Goal: Task Accomplishment & Management: Complete application form

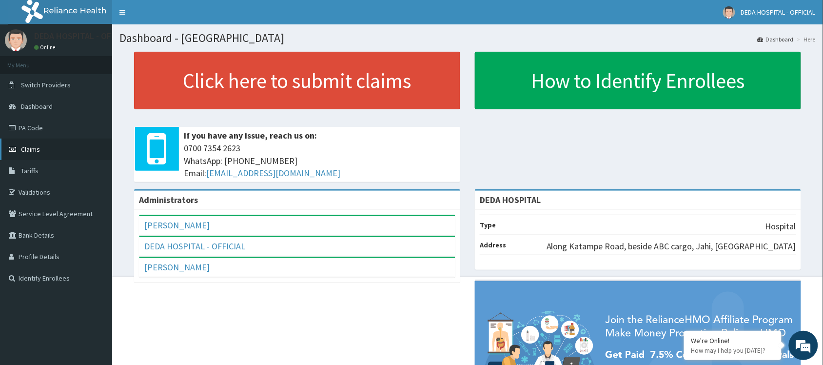
click at [28, 147] on span "Claims" at bounding box center [30, 149] width 19 height 9
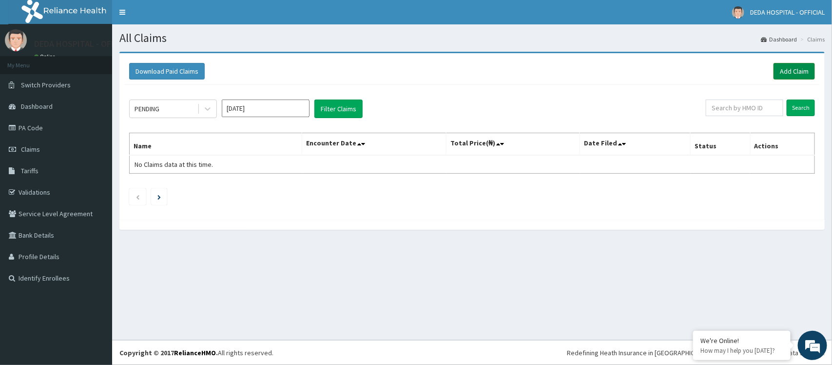
click at [790, 64] on link "Add Claim" at bounding box center [793, 71] width 41 height 17
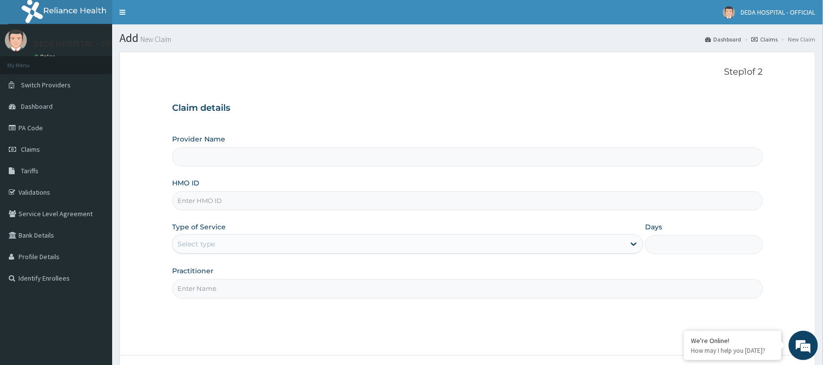
click at [197, 199] on input "HMO ID" at bounding box center [467, 200] width 591 height 19
type input "DEDA HOSPITAL"
paste input "SHTL/CAC/1602"
type input "SHTL/CAC/1602"
click at [197, 245] on div "Select type" at bounding box center [196, 244] width 38 height 10
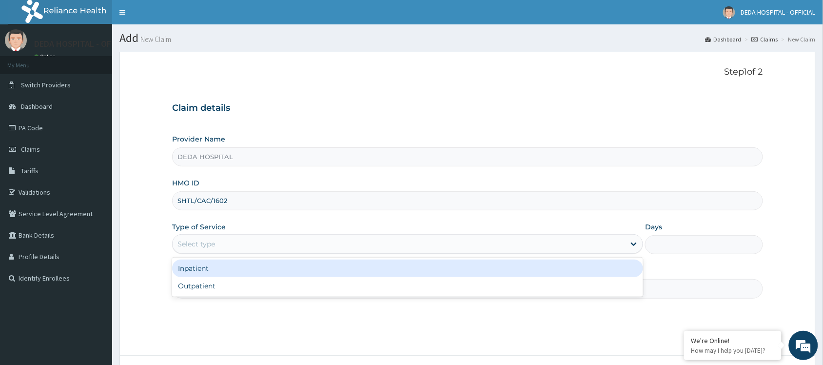
click at [206, 266] on div "Inpatient" at bounding box center [407, 268] width 471 height 18
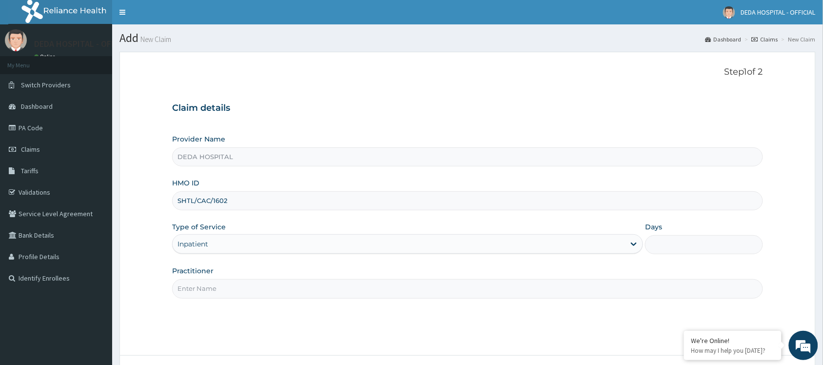
click at [202, 288] on input "Practitioner" at bounding box center [467, 288] width 591 height 19
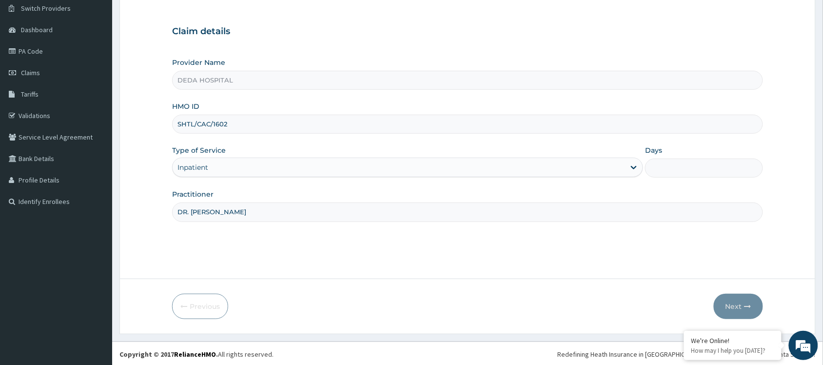
scroll to position [78, 0]
type input "DR. ESTHER"
drag, startPoint x: 454, startPoint y: 301, endPoint x: 615, endPoint y: 305, distance: 161.4
click at [513, 305] on div "Previous Next" at bounding box center [467, 304] width 591 height 25
click at [698, 173] on input "Days" at bounding box center [704, 166] width 118 height 19
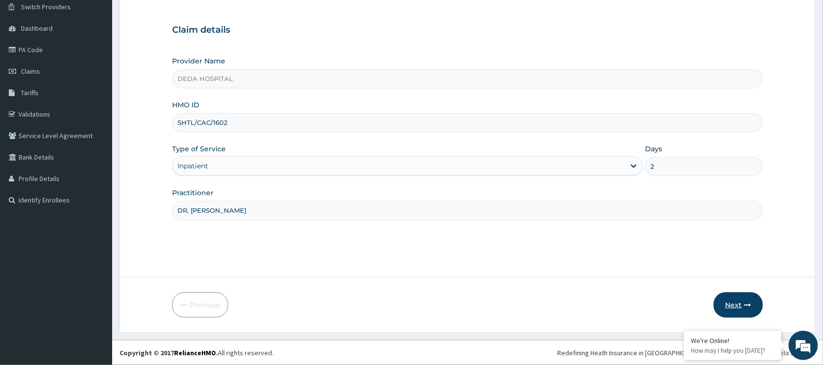
type input "2"
click at [736, 302] on button "Next" at bounding box center [737, 304] width 49 height 25
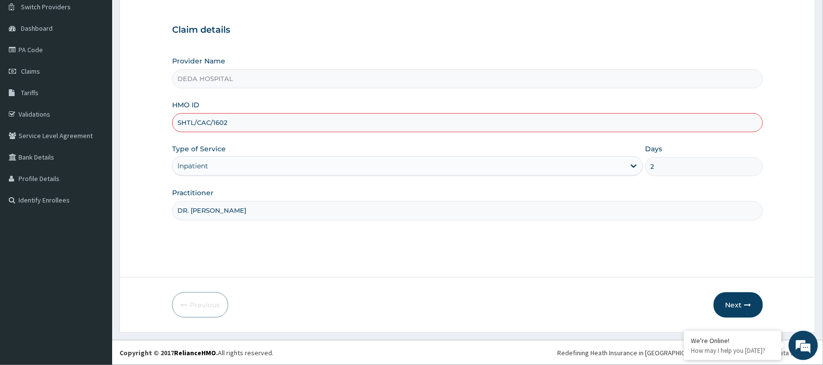
click at [183, 117] on input "SHTL/CAC/1602" at bounding box center [467, 122] width 591 height 19
drag, startPoint x: 183, startPoint y: 117, endPoint x: 284, endPoint y: 135, distance: 101.9
click at [284, 135] on div "Provider Name DEDA HOSPITAL HMO ID SHTL/CAC/1602 Type of Service Inpatient Days…" at bounding box center [467, 138] width 591 height 164
paste input "JAR/10002/C"
type input "JAR/10002/C"
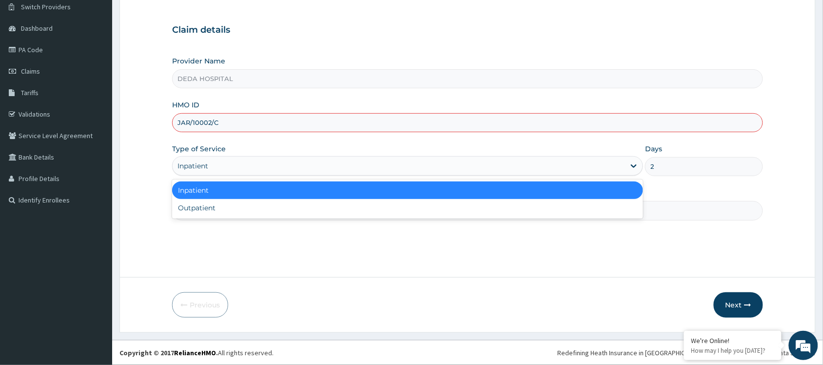
click at [437, 169] on div "Inpatient" at bounding box center [399, 166] width 452 height 16
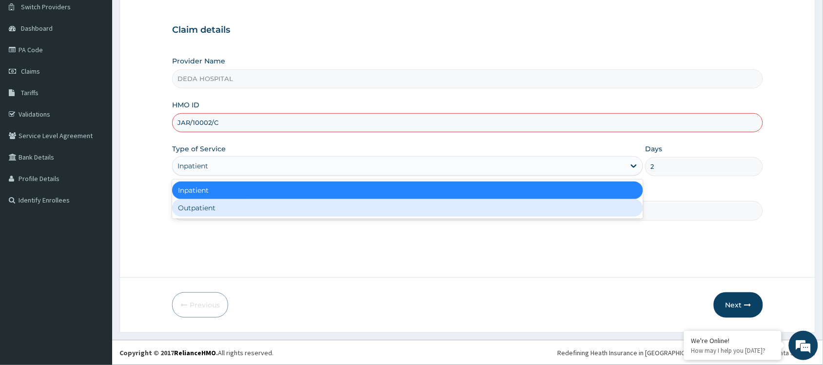
click at [225, 205] on div "Outpatient" at bounding box center [407, 208] width 471 height 18
type input "1"
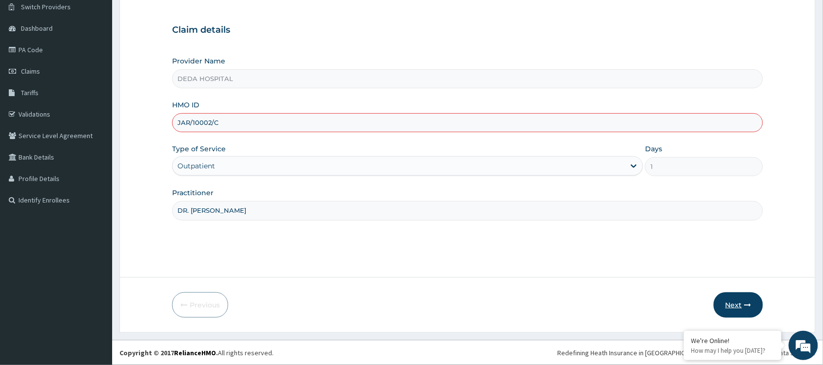
click at [717, 305] on button "Next" at bounding box center [737, 304] width 49 height 25
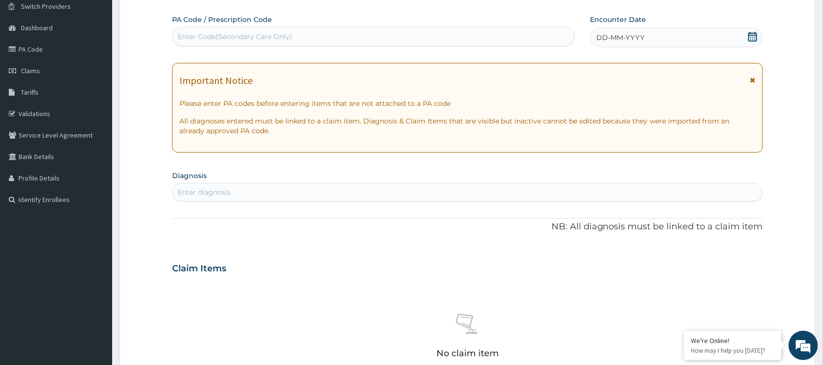
click at [206, 36] on div "Enter Code(Secondary Care Only)" at bounding box center [234, 37] width 115 height 10
click at [259, 36] on div "Enter Code(Secondary Care Only)" at bounding box center [234, 37] width 115 height 10
paste input "PA/846E43"
type input "PA/846E43"
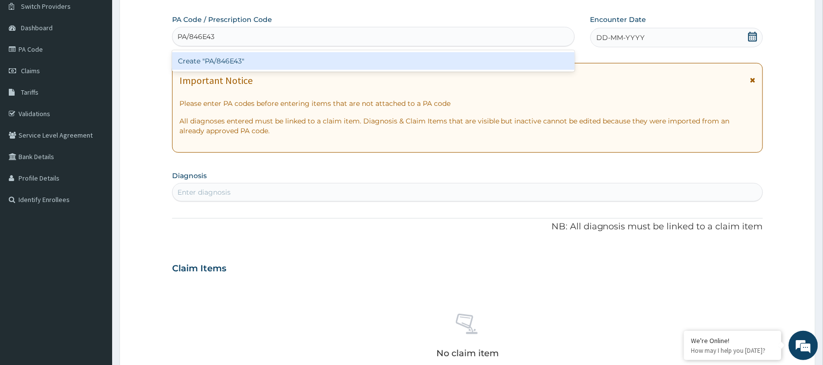
click at [251, 58] on div "Create "PA/846E43"" at bounding box center [373, 61] width 403 height 18
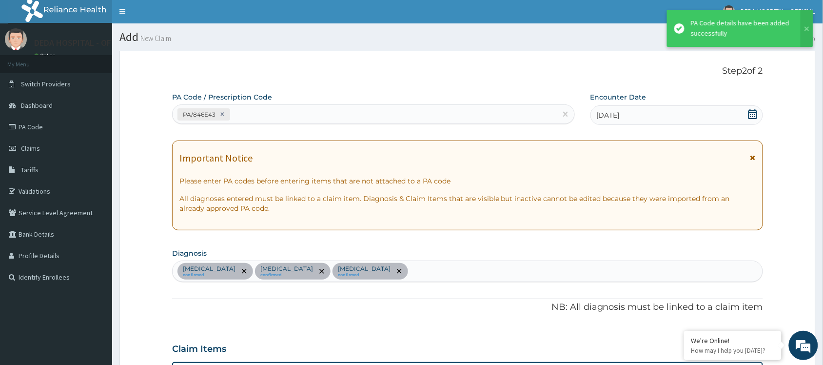
scroll to position [0, 0]
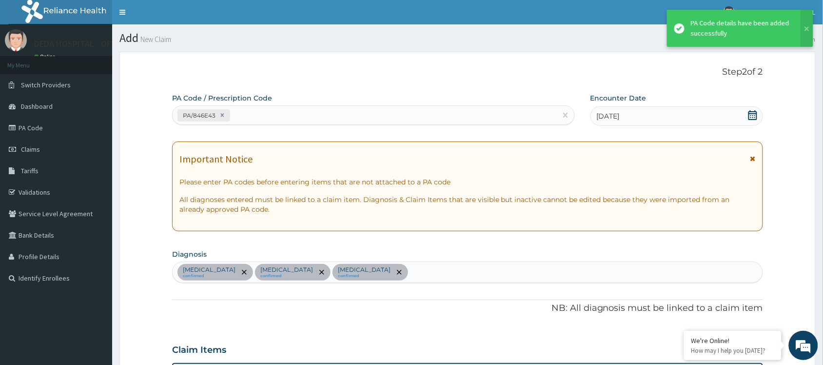
click at [250, 123] on div "PA/846E43" at bounding box center [373, 114] width 403 height 19
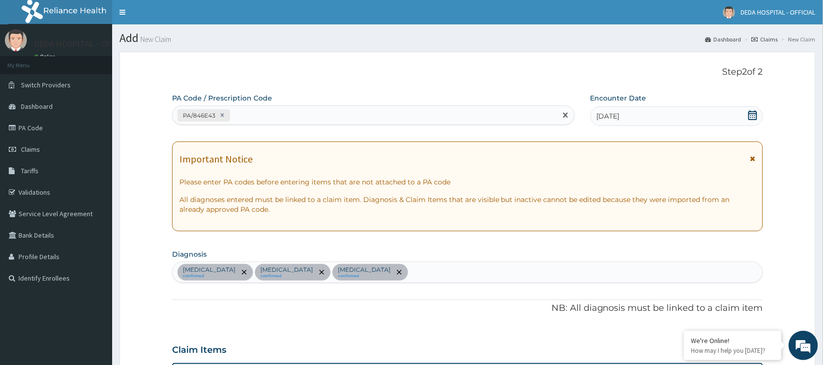
paste input "PA/7F339D"
type input "PA/7F339D"
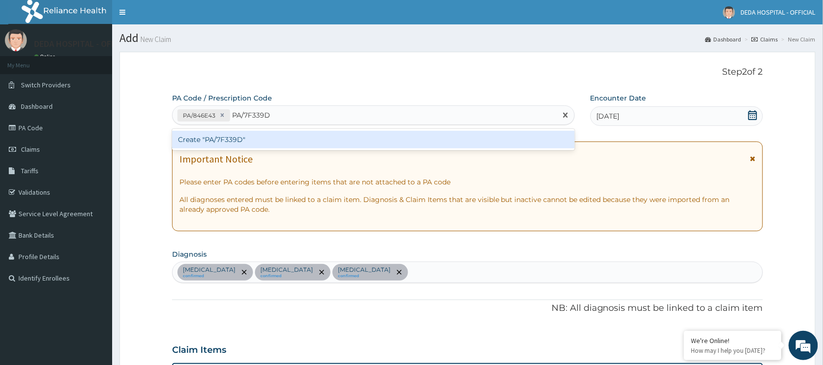
click at [240, 143] on div "Create "PA/7F339D"" at bounding box center [373, 140] width 403 height 18
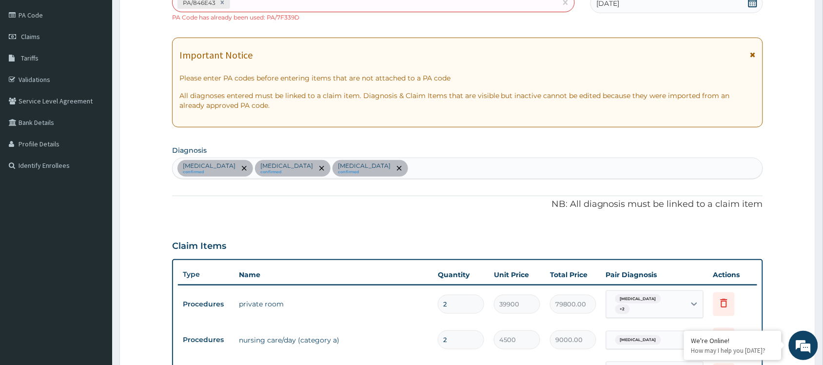
scroll to position [95, 0]
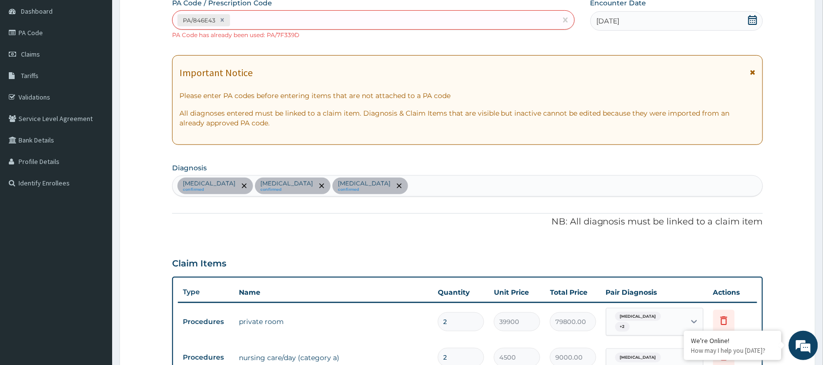
click at [260, 21] on div "PA/846E43" at bounding box center [365, 20] width 384 height 16
paste input "PA/BEE7BB"
type input "PA/BEE7BB"
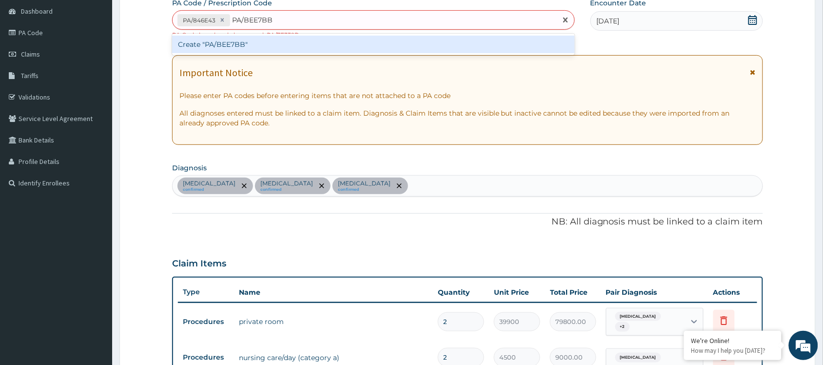
click at [262, 45] on div "Create "PA/BEE7BB"" at bounding box center [373, 45] width 403 height 18
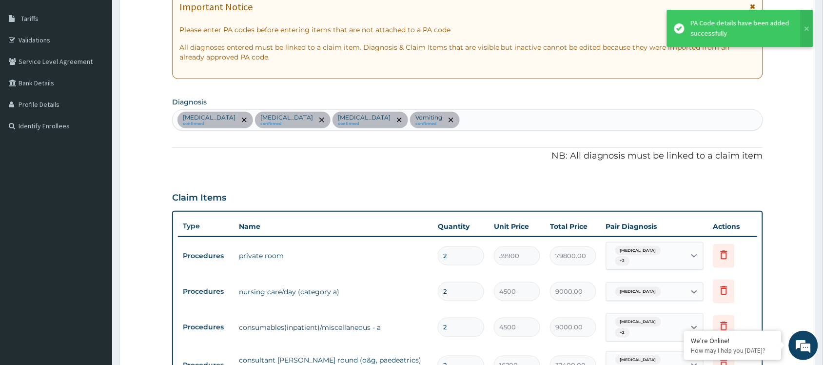
scroll to position [38, 0]
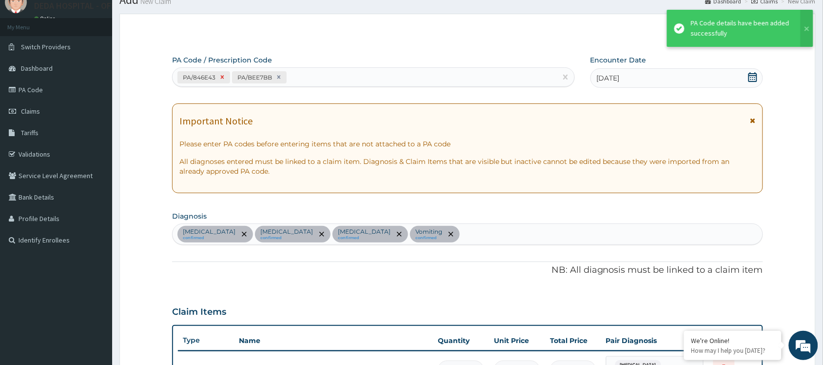
click at [224, 80] on div at bounding box center [222, 77] width 11 height 11
type input "1"
type input "5500"
type input "5500.00"
type input "1"
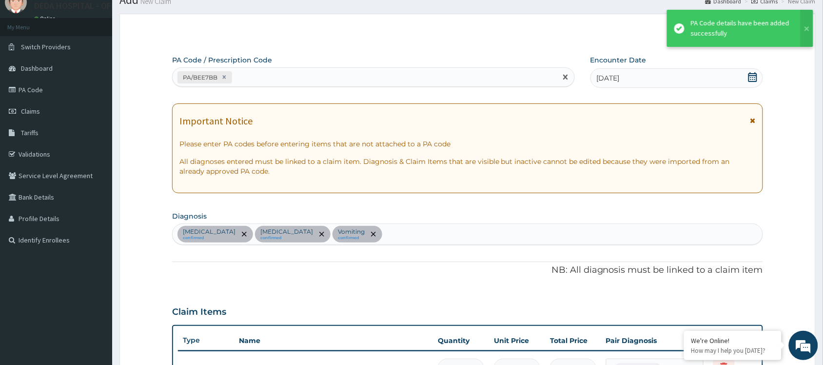
type input "3500"
type input "3500.00"
type input "3000"
type input "6000.00"
type input "1"
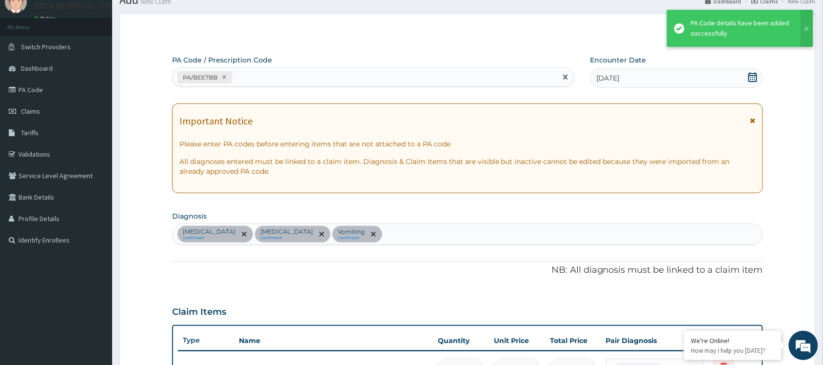
type input "1000"
type input "1000.00"
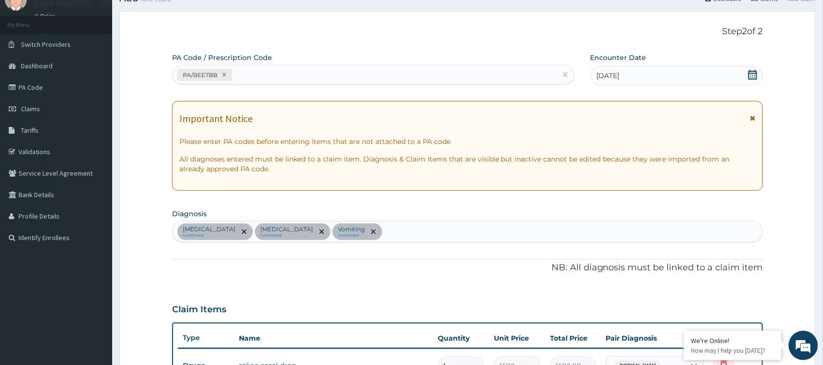
scroll to position [0, 0]
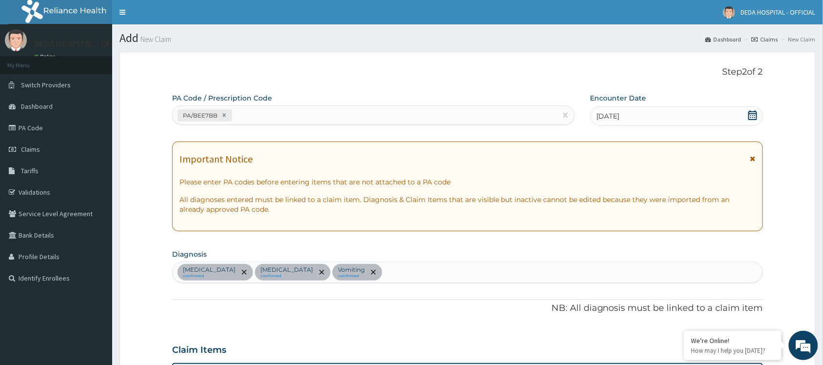
click at [256, 117] on div "PA/BEE7BB" at bounding box center [365, 115] width 384 height 16
paste input "PA/7F339D"
type input "PA/7F339D"
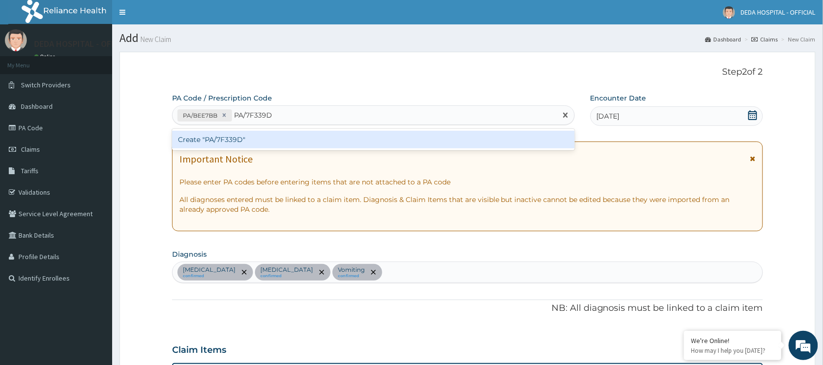
click at [245, 145] on div "Create "PA/7F339D"" at bounding box center [373, 140] width 403 height 18
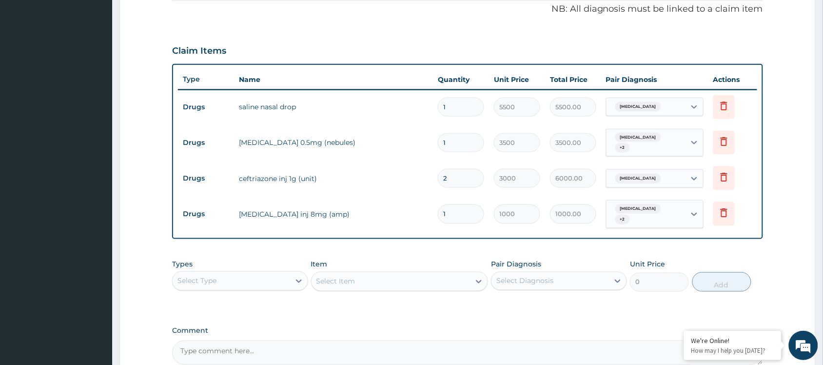
scroll to position [332, 0]
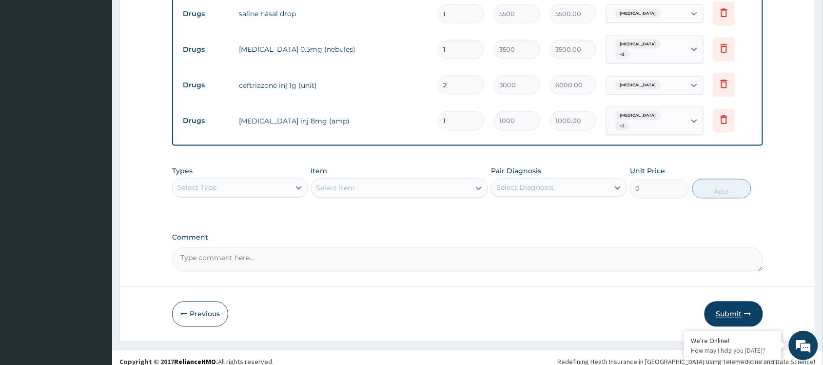
click at [746, 301] on button "Submit" at bounding box center [733, 313] width 58 height 25
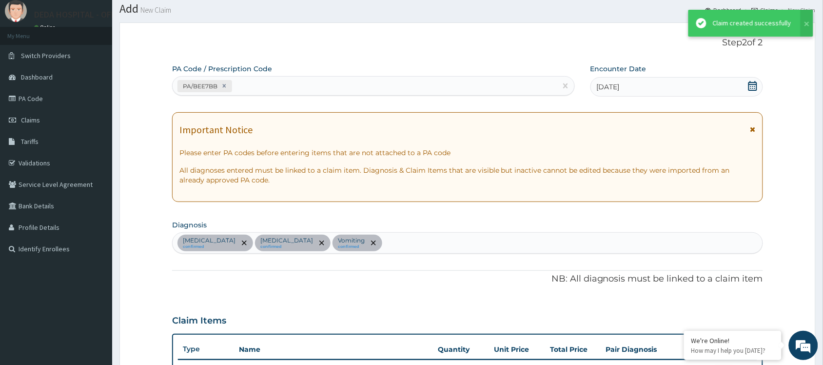
scroll to position [392, 0]
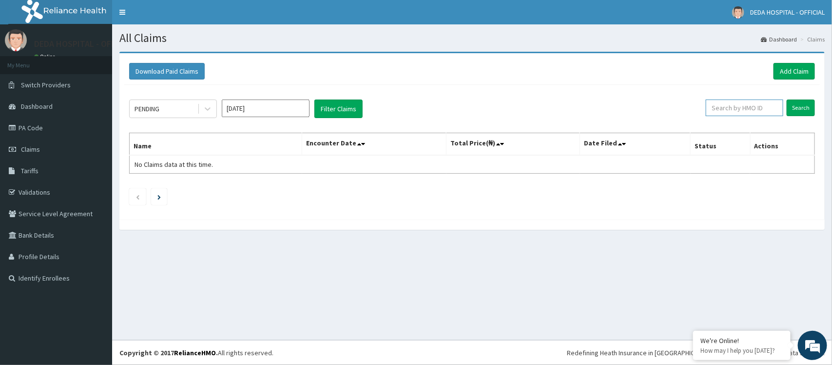
click at [721, 110] on input "text" at bounding box center [744, 107] width 77 height 17
paste input "JAR/10002/C"
type input "JAR/10002/C"
click at [809, 105] on input "Search" at bounding box center [801, 107] width 28 height 17
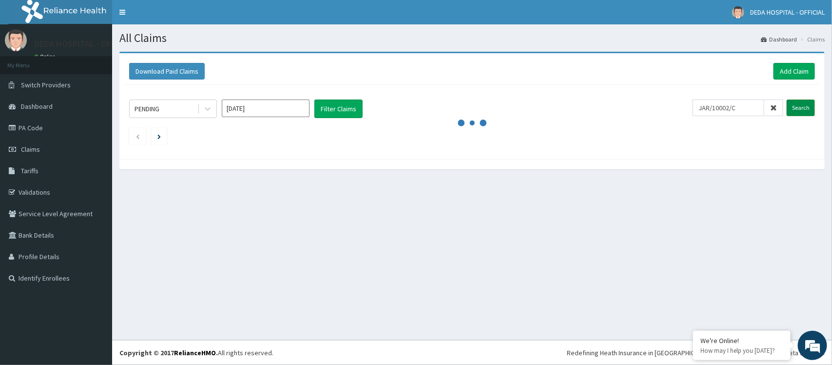
click at [800, 103] on input "Search" at bounding box center [801, 107] width 28 height 17
click at [787, 99] on input "Search" at bounding box center [801, 107] width 28 height 17
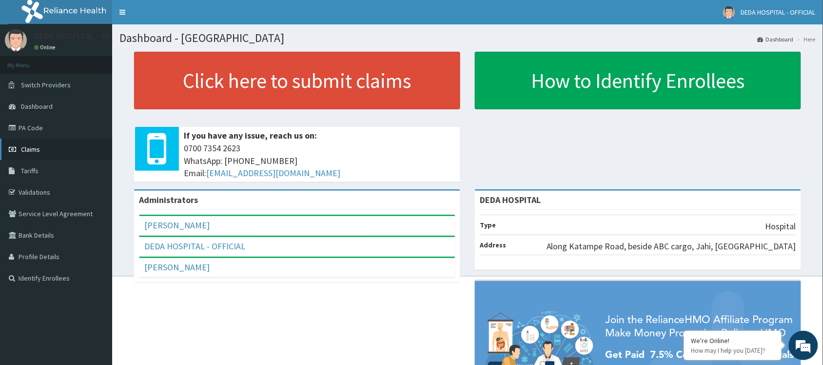
click at [38, 149] on span "Claims" at bounding box center [30, 149] width 19 height 9
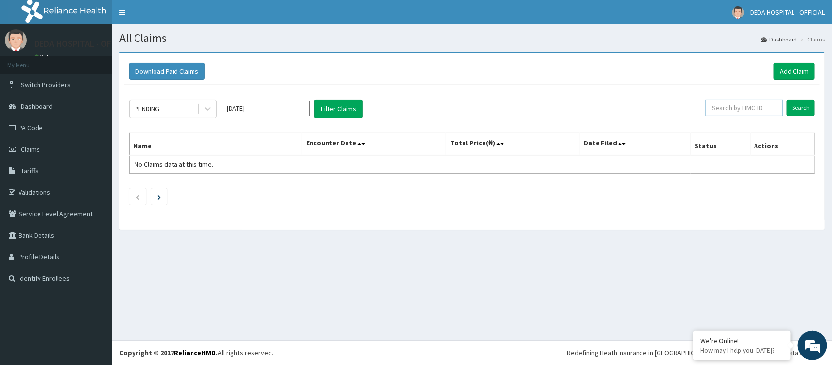
click at [729, 106] on input "text" at bounding box center [744, 107] width 77 height 17
paste input "JAR/10002/C"
type input "JAR/10002/C"
click at [792, 98] on div "PENDING Sep 2025 Filter Claims JAR/10002/C Search Name Encounter Date Total Pri…" at bounding box center [471, 150] width 695 height 130
click at [800, 106] on input "Search" at bounding box center [801, 107] width 28 height 17
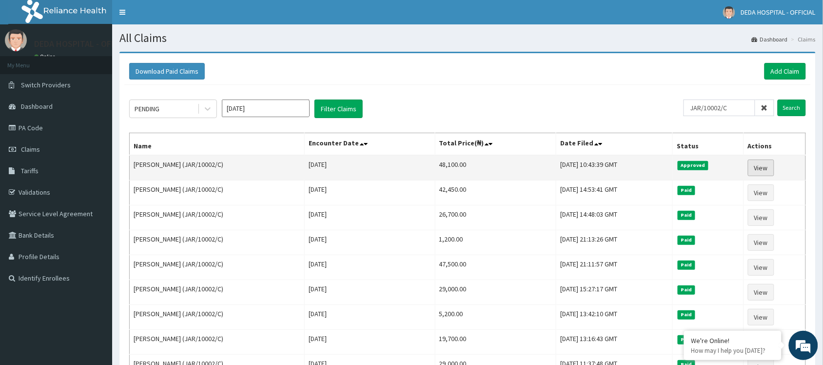
click at [770, 171] on link "View" at bounding box center [761, 167] width 26 height 17
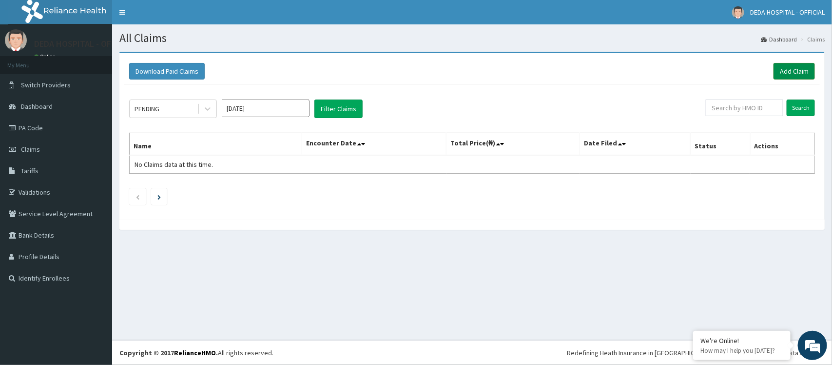
click at [787, 68] on link "Add Claim" at bounding box center [793, 71] width 41 height 17
click at [789, 109] on input "Search" at bounding box center [801, 107] width 28 height 17
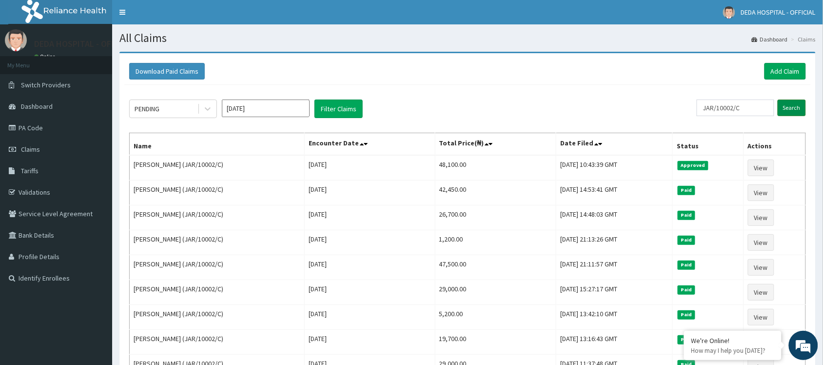
click at [786, 108] on input "Search" at bounding box center [791, 107] width 28 height 17
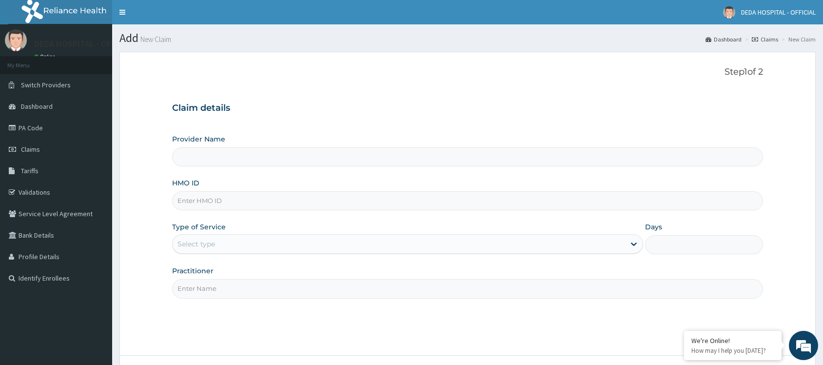
type input "DEDA HOSPITAL"
click at [197, 203] on input "HMO ID" at bounding box center [467, 200] width 591 height 19
paste input "CGF/10008/A"
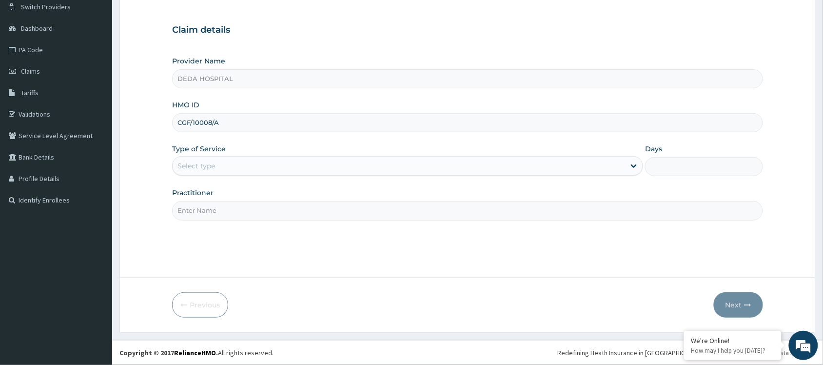
type input "CGF/10008/A"
click at [217, 172] on div "Select type" at bounding box center [399, 166] width 452 height 16
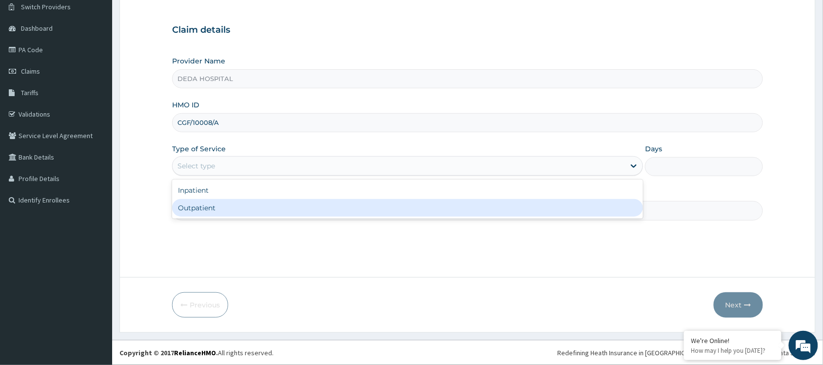
click at [200, 202] on div "Outpatient" at bounding box center [407, 208] width 471 height 18
type input "1"
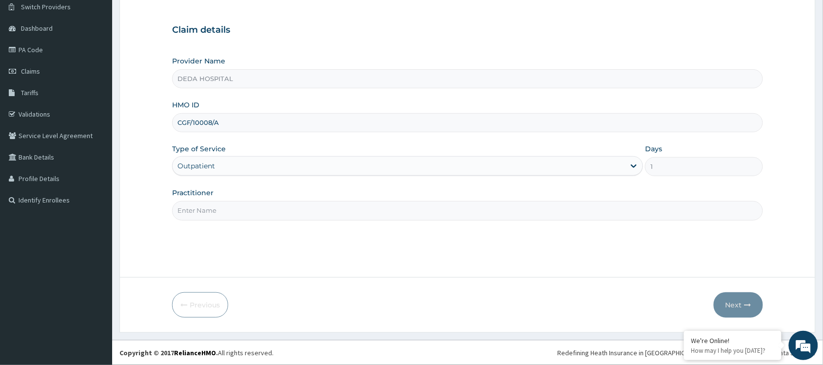
click at [198, 216] on input "Practitioner" at bounding box center [467, 210] width 591 height 19
type input "DR. RACHEL"
click at [743, 302] on button "Next" at bounding box center [737, 304] width 49 height 25
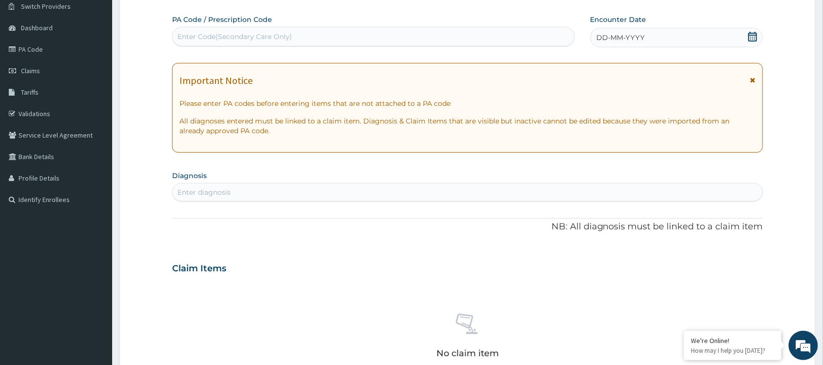
drag, startPoint x: 196, startPoint y: 19, endPoint x: 192, endPoint y: 29, distance: 11.3
click at [194, 20] on label "PA Code / Prescription Code" at bounding box center [222, 20] width 100 height 10
click at [191, 37] on div "Enter Code(Secondary Care Only)" at bounding box center [234, 37] width 115 height 10
paste input "PA/3E5F89"
type input "PA/3E5F89"
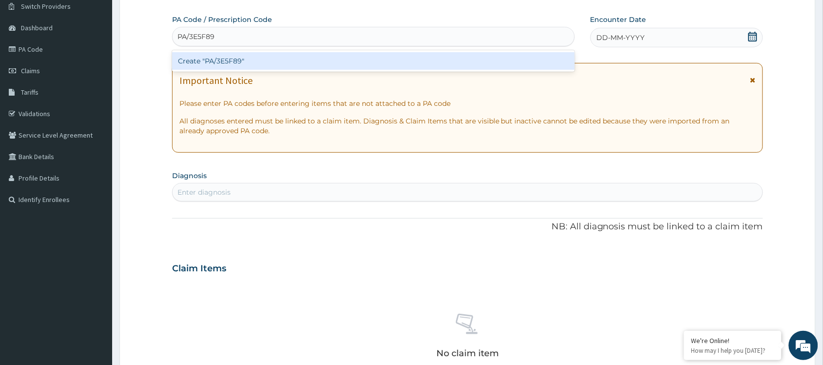
click at [188, 61] on div "Create "PA/3E5F89"" at bounding box center [373, 61] width 403 height 18
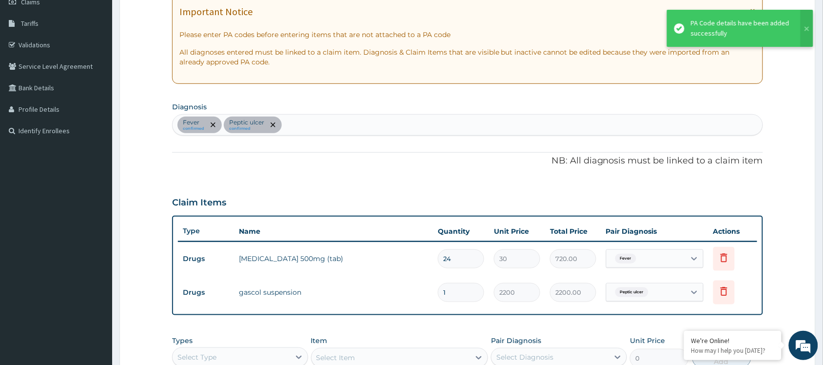
scroll to position [205, 0]
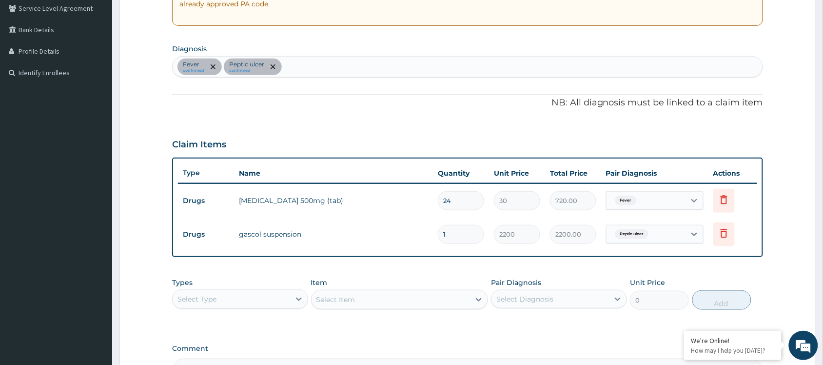
click at [404, 109] on p "NB: All diagnosis must be linked to a claim item" at bounding box center [467, 102] width 591 height 13
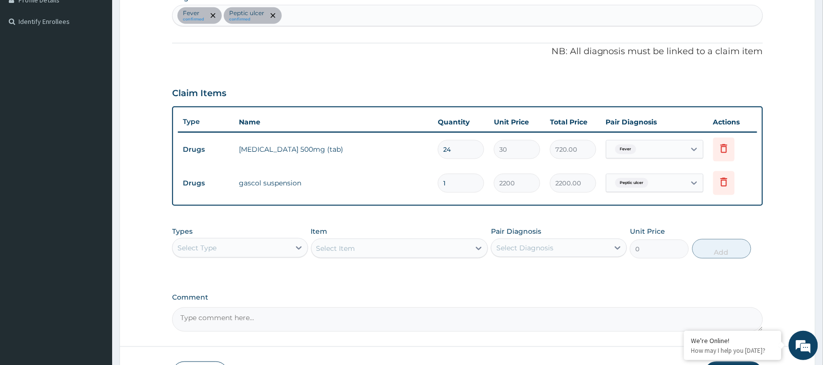
scroll to position [325, 0]
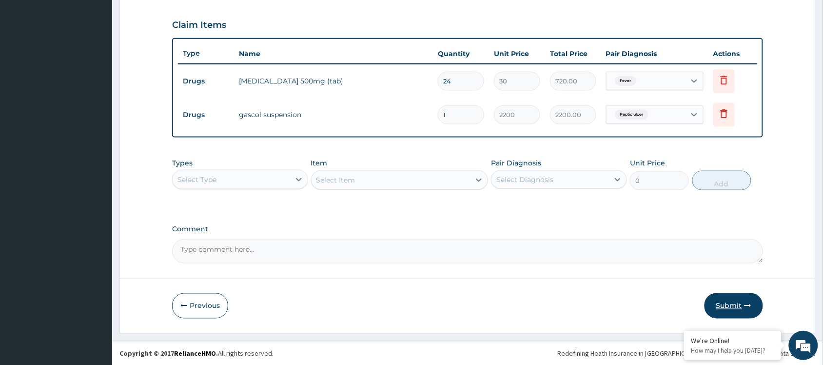
click at [734, 306] on button "Submit" at bounding box center [733, 305] width 58 height 25
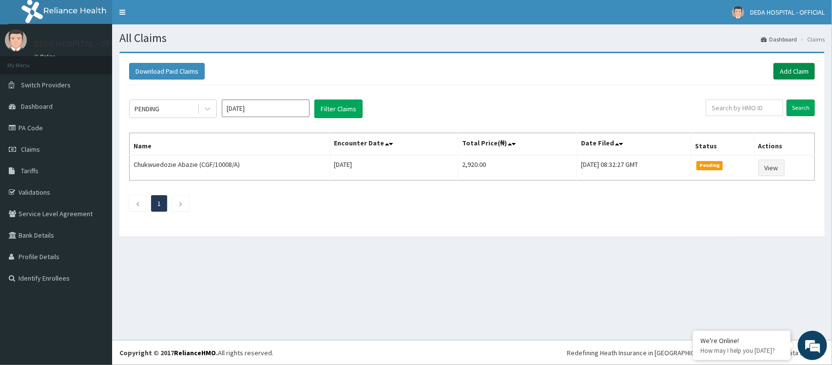
click at [786, 65] on link "Add Claim" at bounding box center [793, 71] width 41 height 17
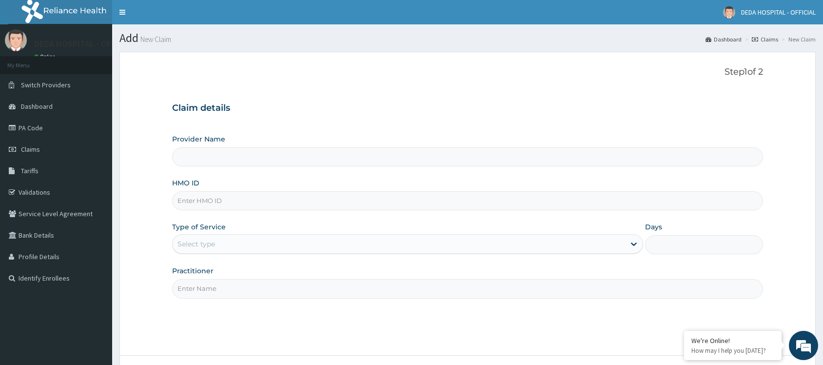
type input "DEDA HOSPITAL"
click at [200, 196] on input "HMO ID" at bounding box center [467, 200] width 591 height 19
paste input "GBI/10158/B"
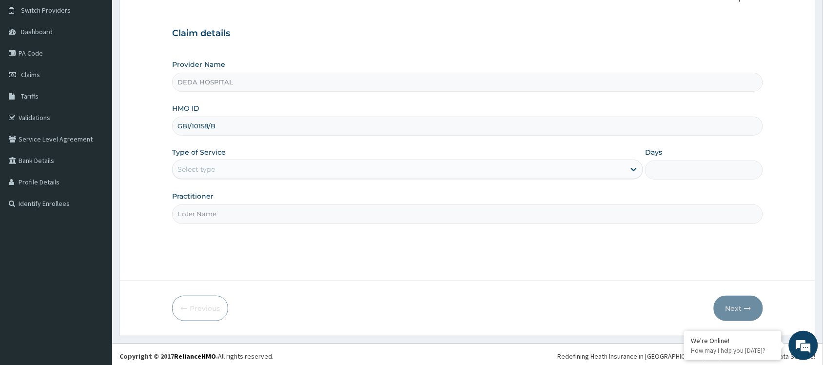
scroll to position [78, 0]
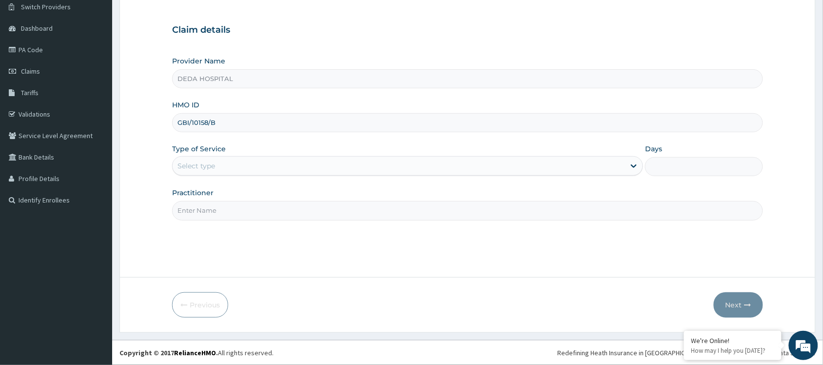
type input "GBI/10158/B"
click at [223, 162] on div "Select type" at bounding box center [399, 166] width 452 height 16
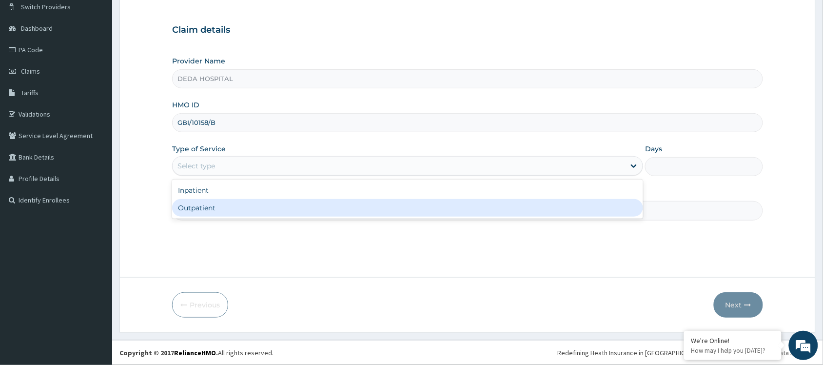
click at [191, 200] on div "Outpatient" at bounding box center [407, 208] width 471 height 18
type input "1"
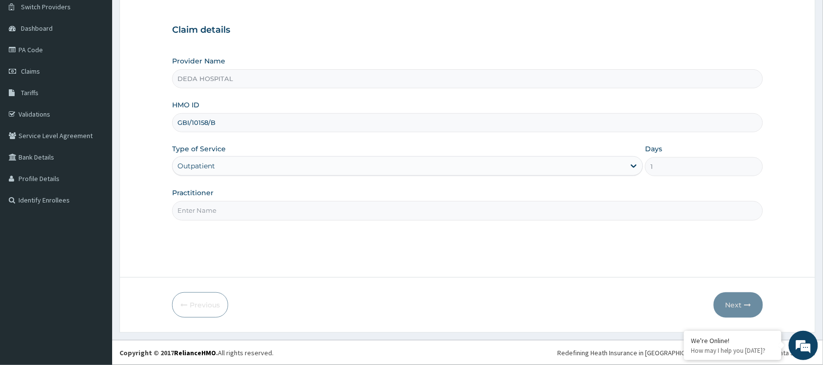
click at [201, 213] on input "Practitioner" at bounding box center [467, 210] width 591 height 19
type input "DR. CHIMA"
click at [725, 307] on button "Next" at bounding box center [737, 304] width 49 height 25
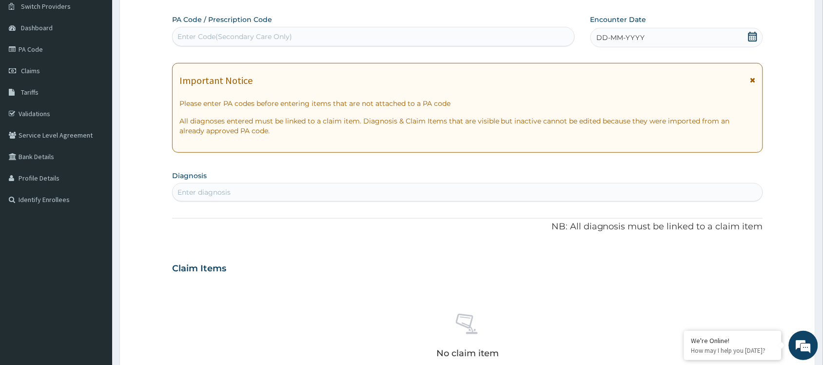
click at [191, 38] on div "Enter Code(Secondary Care Only)" at bounding box center [234, 37] width 115 height 10
paste input "PA/EE4009"
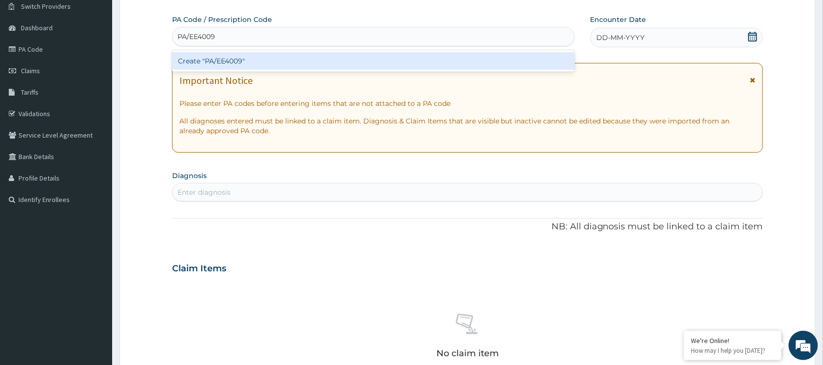
type input "PA/EE4009"
click at [186, 58] on div "Create "PA/EE4009"" at bounding box center [373, 61] width 403 height 18
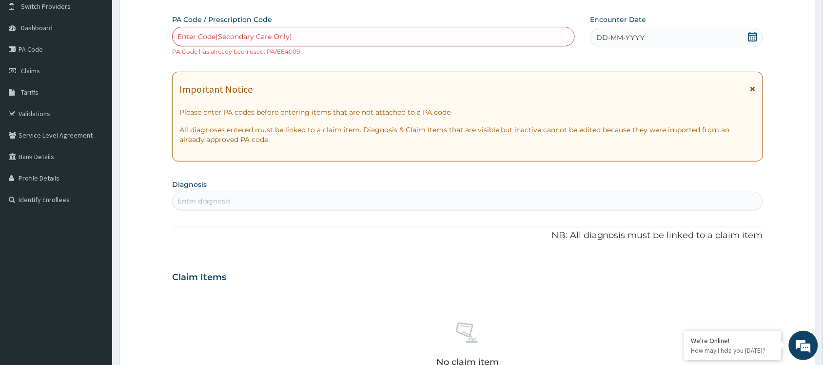
click at [205, 37] on div "Enter Code(Secondary Care Only)" at bounding box center [234, 37] width 115 height 10
paste input "PA/7D501F"
type input "PA/7D501F"
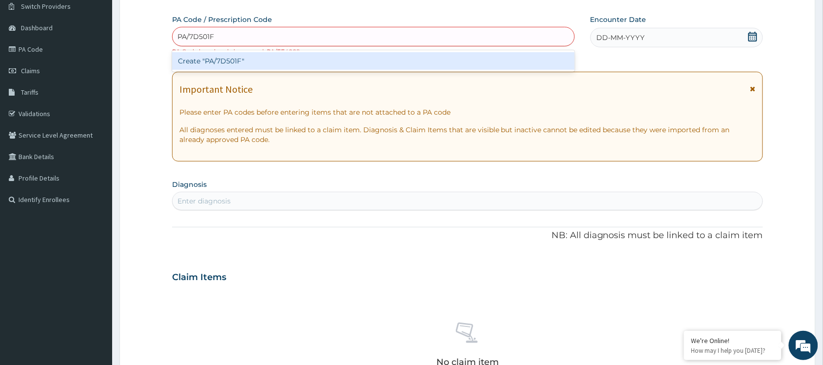
click at [193, 64] on div "Create "PA/7D501F"" at bounding box center [373, 61] width 403 height 18
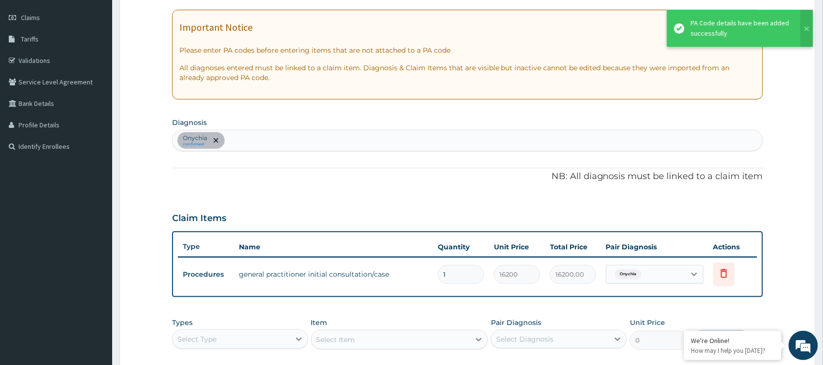
scroll to position [200, 0]
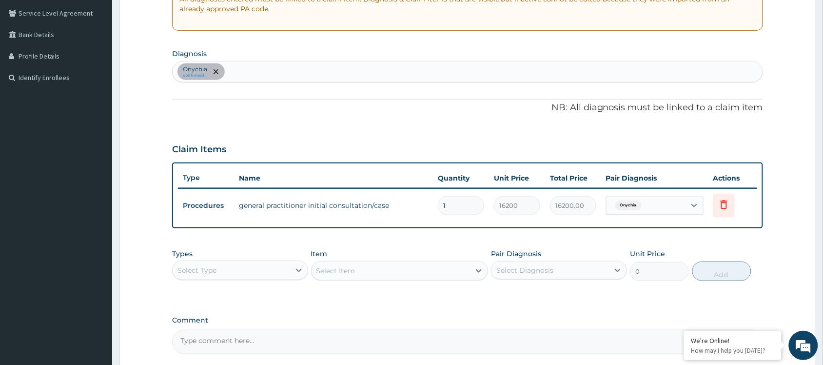
drag, startPoint x: 434, startPoint y: 319, endPoint x: 443, endPoint y: 308, distance: 14.2
click at [440, 309] on div "PA Code / Prescription Code PA/7D501F Encounter Date 13-08-2025 Important Notic…" at bounding box center [467, 123] width 591 height 461
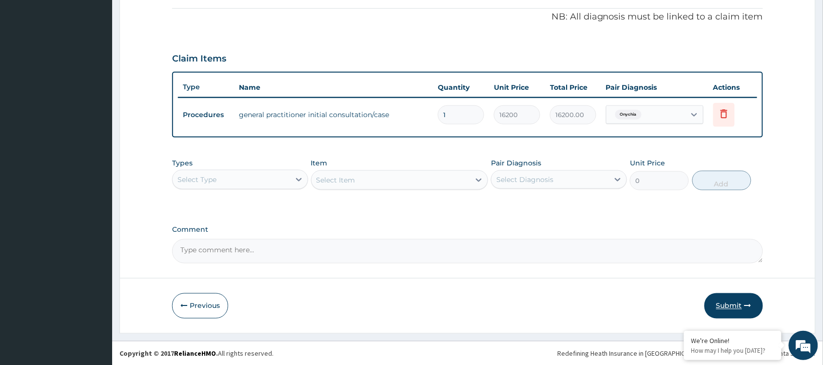
click at [757, 306] on button "Submit" at bounding box center [733, 305] width 58 height 25
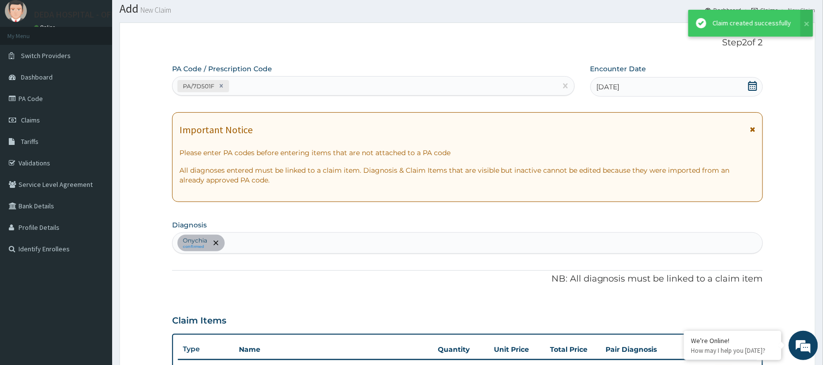
scroll to position [291, 0]
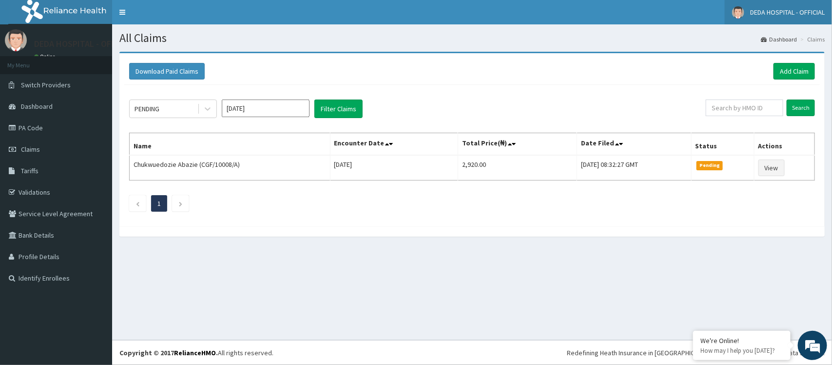
drag, startPoint x: 483, startPoint y: 258, endPoint x: 831, endPoint y: 15, distance: 424.5
click at [513, 227] on div "All Claims Dashboard Claims Download Paid Claims Add Claim × Note you can only …" at bounding box center [472, 181] width 720 height 315
click at [793, 72] on link "Add Claim" at bounding box center [793, 71] width 41 height 17
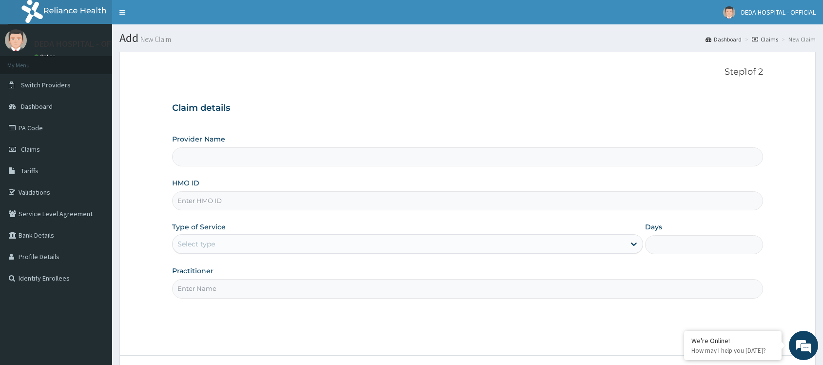
type input "DEDA HOSPITAL"
click at [201, 203] on input "HMO ID" at bounding box center [467, 200] width 591 height 19
paste input "DTV/10005/B"
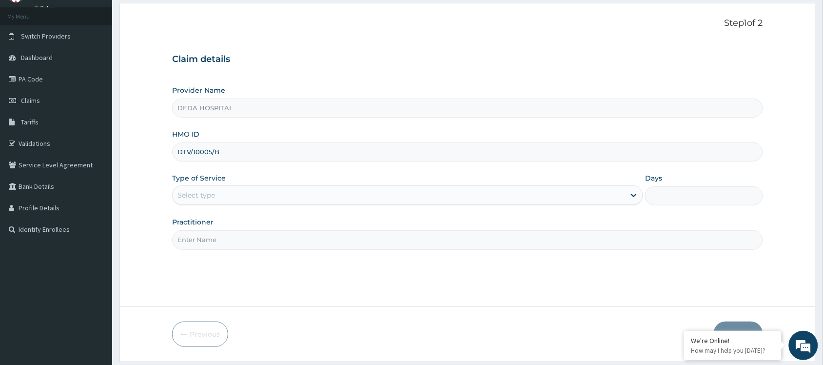
scroll to position [78, 0]
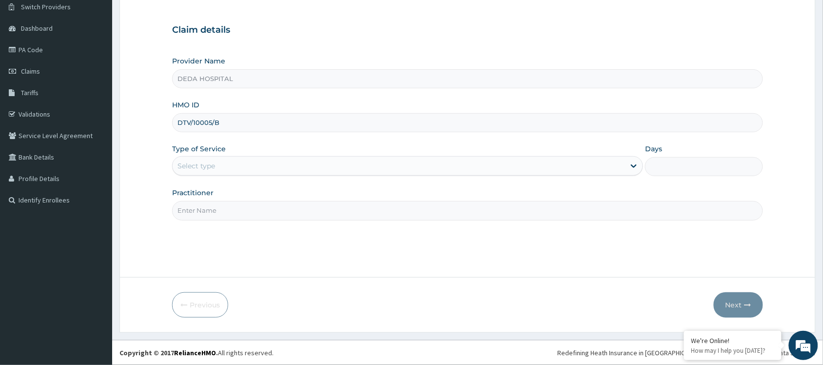
type input "DTV/10005/B"
click at [221, 171] on div "Select type" at bounding box center [399, 166] width 452 height 16
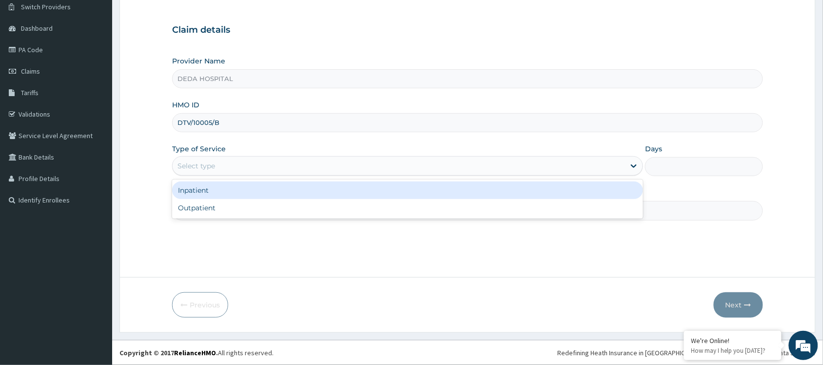
click at [218, 193] on div "Inpatient" at bounding box center [407, 190] width 471 height 18
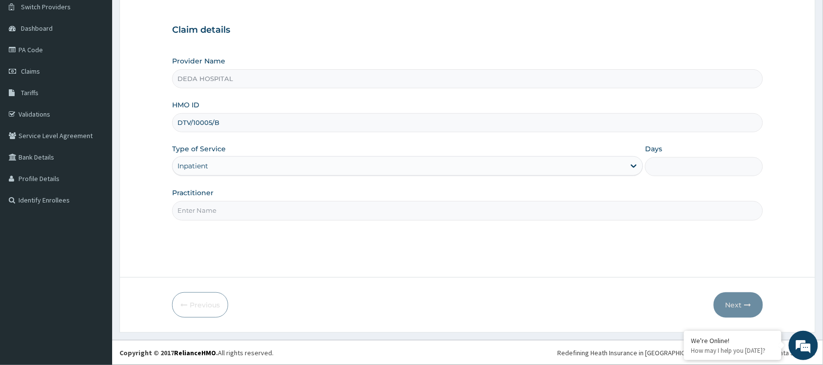
drag, startPoint x: 224, startPoint y: 152, endPoint x: 225, endPoint y: 159, distance: 7.3
click at [225, 152] on div "Type of Service Inpatient" at bounding box center [407, 160] width 471 height 32
click at [225, 159] on div "Inpatient" at bounding box center [399, 166] width 452 height 16
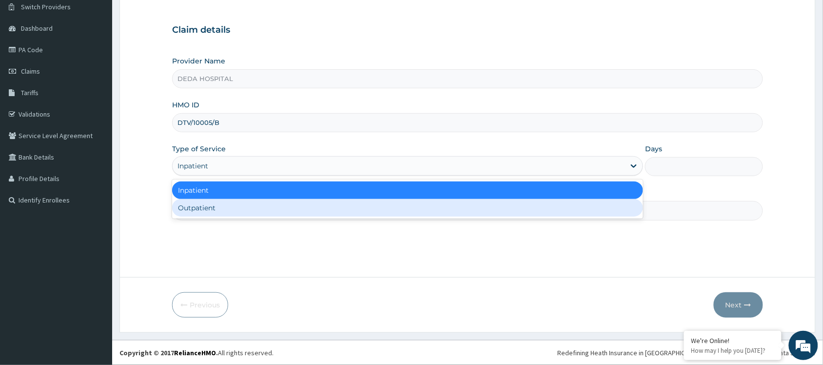
click at [218, 212] on div "Outpatient" at bounding box center [407, 208] width 471 height 18
type input "1"
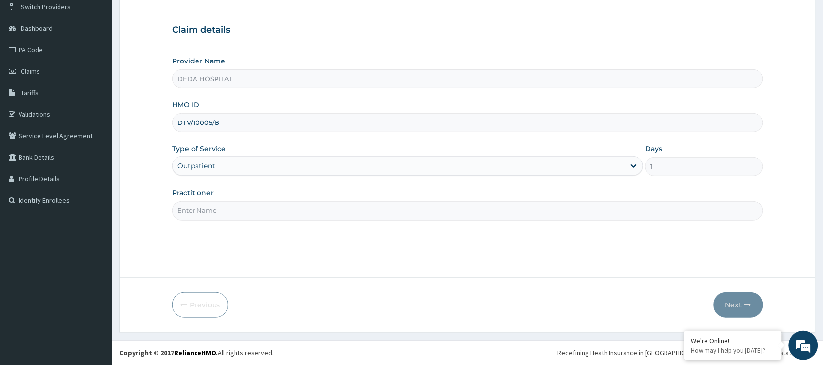
click at [218, 204] on input "Practitioner" at bounding box center [467, 210] width 591 height 19
type input "DR. XAVIER"
click at [726, 308] on button "Next" at bounding box center [737, 304] width 49 height 25
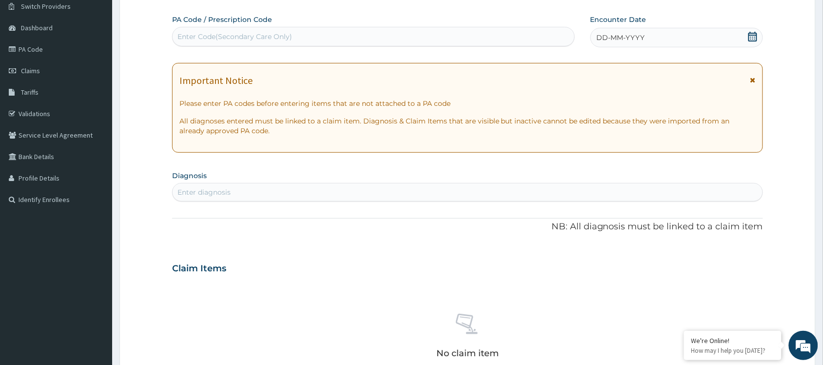
click at [223, 34] on div "Enter Code(Secondary Care Only)" at bounding box center [234, 37] width 115 height 10
paste input "GAC/10021/C"
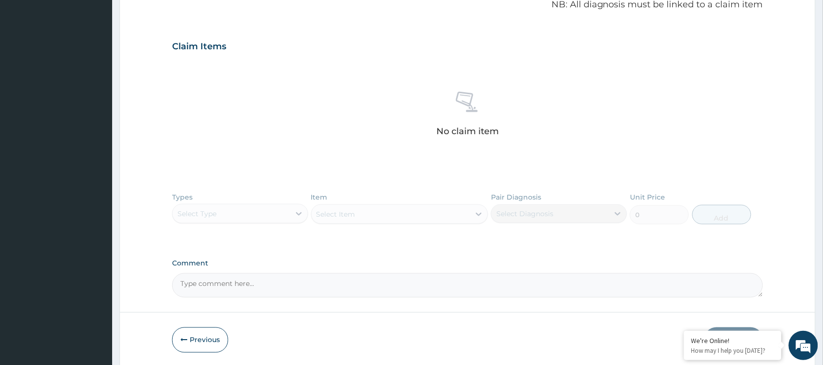
scroll to position [335, 0]
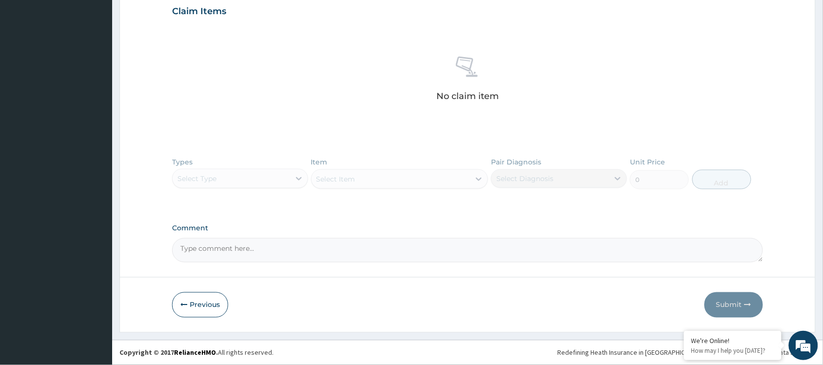
type input "GAC/10021/C"
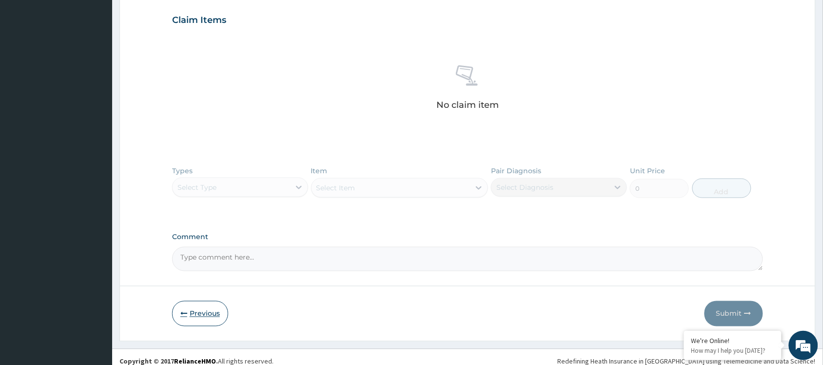
drag, startPoint x: 212, startPoint y: 327, endPoint x: 199, endPoint y: 300, distance: 29.9
click at [205, 315] on form "Step 2 of 2 PA Code / Prescription Code Select is focused ,type to refine list,…" at bounding box center [467, 28] width 696 height 625
click at [197, 306] on button "Previous" at bounding box center [200, 313] width 56 height 25
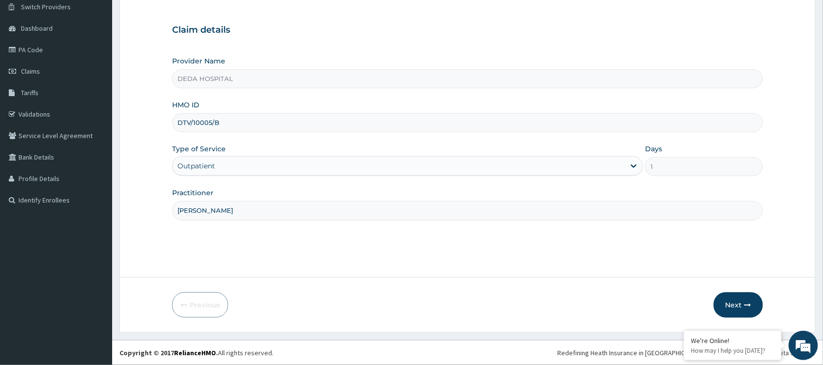
drag, startPoint x: 189, startPoint y: 122, endPoint x: 252, endPoint y: 122, distance: 63.8
click at [249, 122] on input "DTV/10005/B" at bounding box center [467, 122] width 591 height 19
paste input "GAC/10021/C"
type input "GAC/10021/C"
click at [746, 312] on button "Next" at bounding box center [737, 304] width 49 height 25
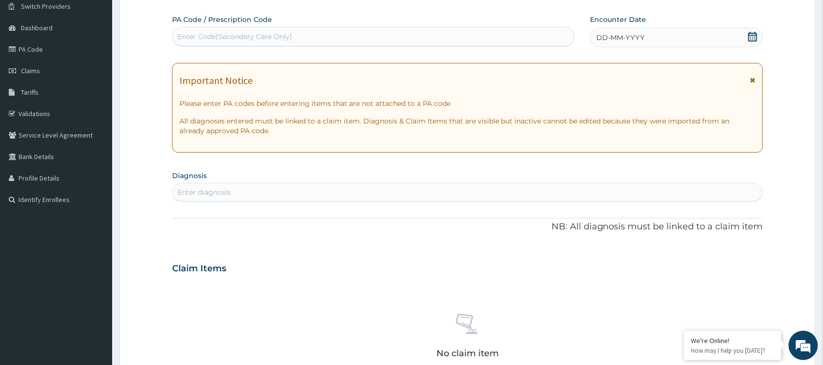
click at [206, 33] on div "Enter Code(Secondary Care Only)" at bounding box center [234, 37] width 115 height 10
paste input "PA/6C77D1"
type input "PA/6C77D1"
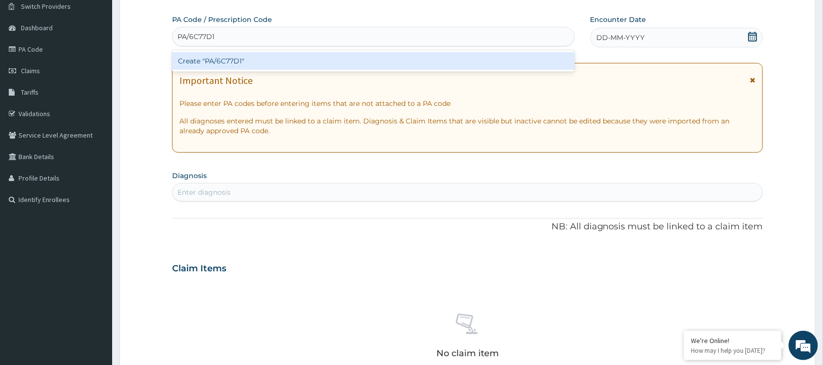
scroll to position [139, 0]
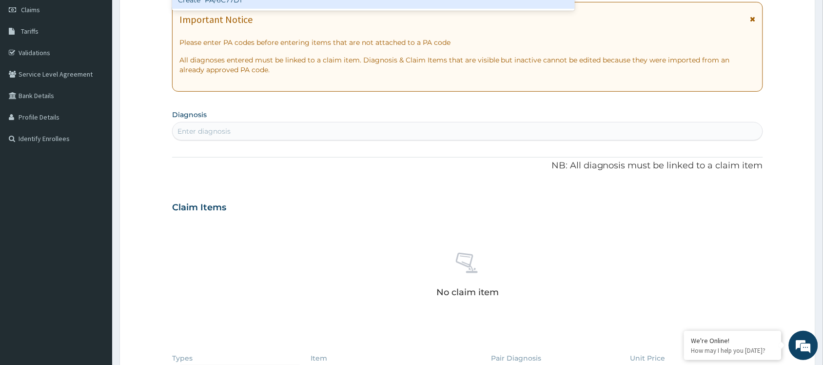
click at [197, 3] on div "Create "PA/6C77D1"" at bounding box center [373, 0] width 403 height 18
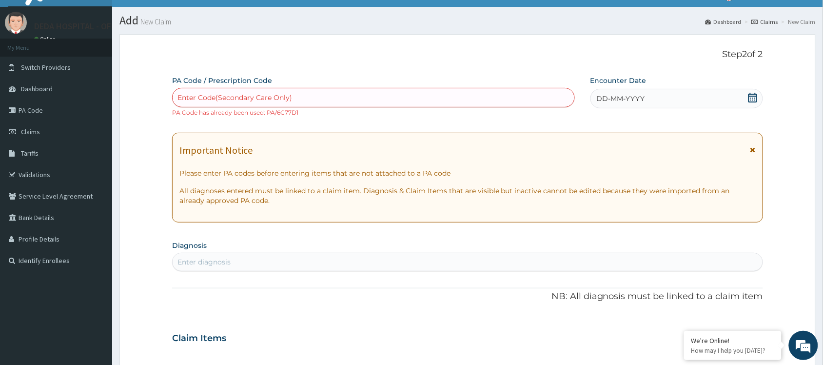
scroll to position [322, 0]
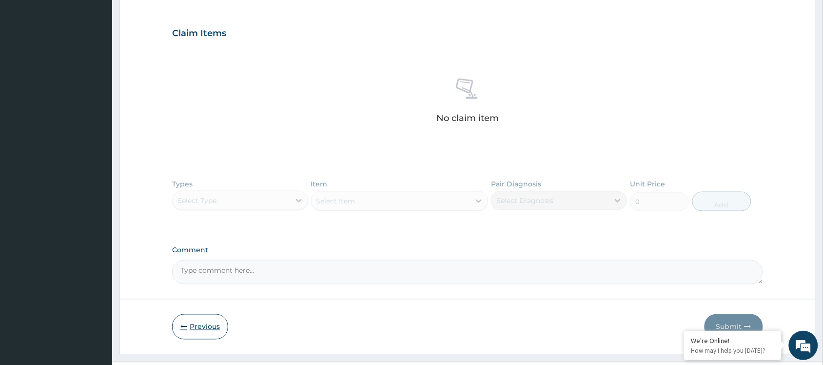
drag, startPoint x: 201, startPoint y: 326, endPoint x: 173, endPoint y: 263, distance: 68.1
click at [200, 325] on button "Previous" at bounding box center [200, 326] width 56 height 25
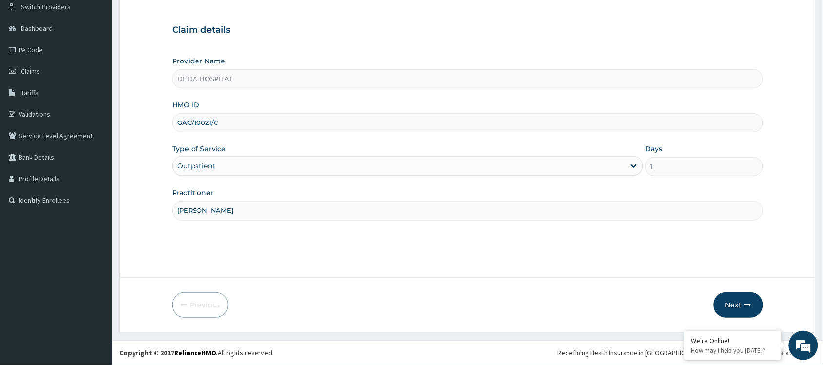
scroll to position [78, 0]
drag, startPoint x: 176, startPoint y: 120, endPoint x: 267, endPoint y: 118, distance: 91.1
click at [267, 119] on input "GAC/10021/C" at bounding box center [467, 122] width 591 height 19
paste input "NTD/10029/B"
type input "NTD/10029/B"
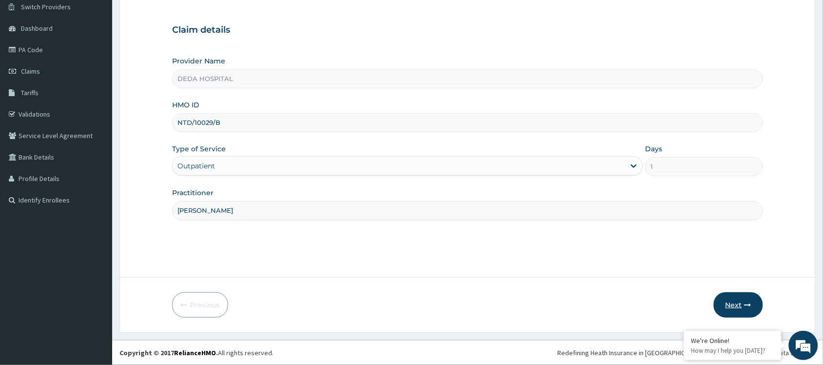
click at [722, 293] on button "Next" at bounding box center [737, 304] width 49 height 25
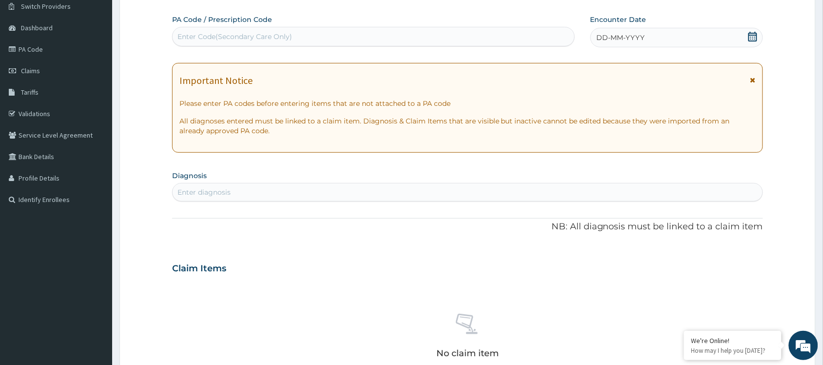
click at [215, 37] on div "Enter Code(Secondary Care Only)" at bounding box center [234, 37] width 115 height 10
paste input "PA/11F397"
type input "PA/11F397"
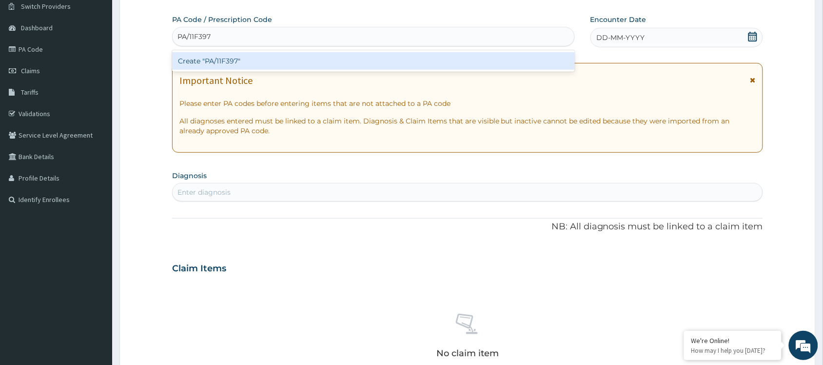
click at [210, 54] on div "Create "PA/11F397"" at bounding box center [373, 61] width 403 height 18
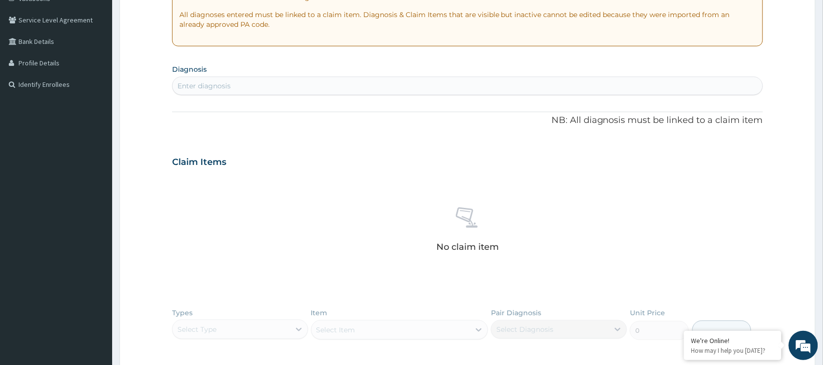
scroll to position [345, 0]
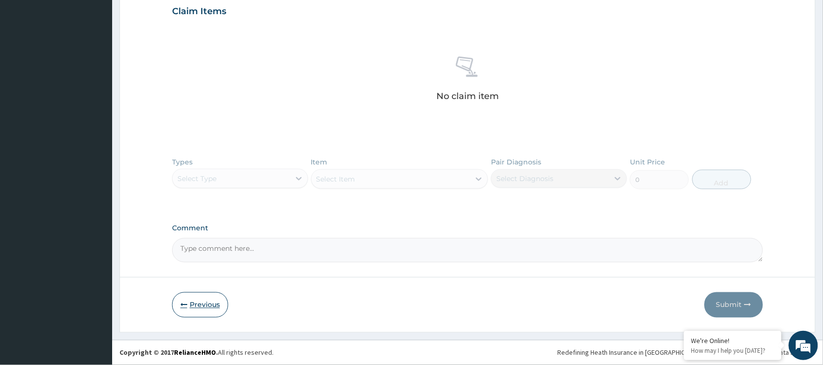
click at [191, 305] on button "Previous" at bounding box center [200, 304] width 56 height 25
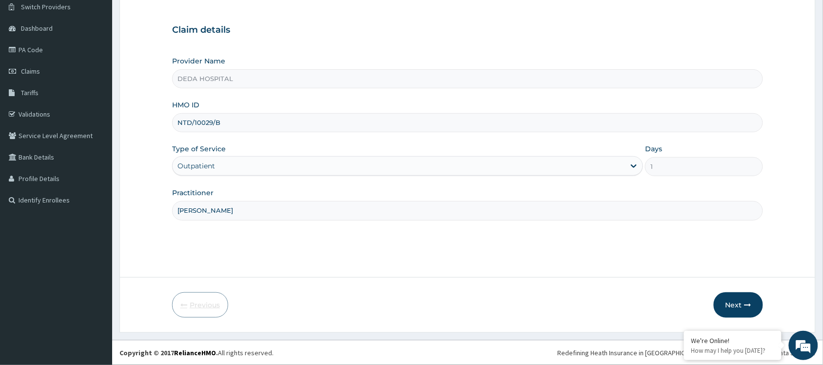
scroll to position [78, 0]
drag, startPoint x: 180, startPoint y: 125, endPoint x: 243, endPoint y: 124, distance: 62.4
click at [243, 124] on input "NTD/10029/B" at bounding box center [467, 122] width 591 height 19
paste input "88/A"
type input "NTD/10088/A"
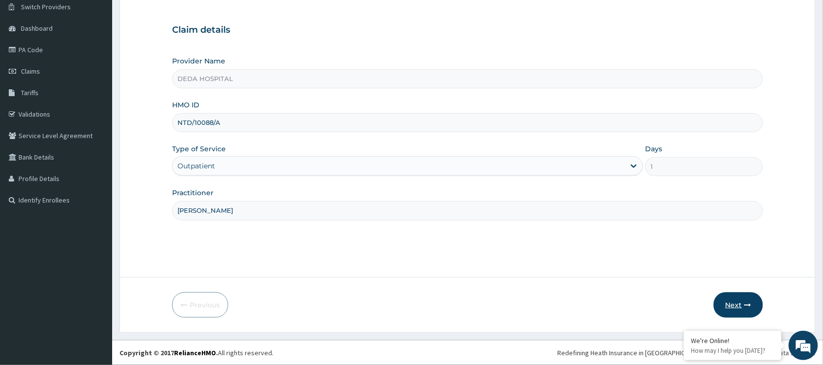
click at [747, 297] on button "Next" at bounding box center [737, 304] width 49 height 25
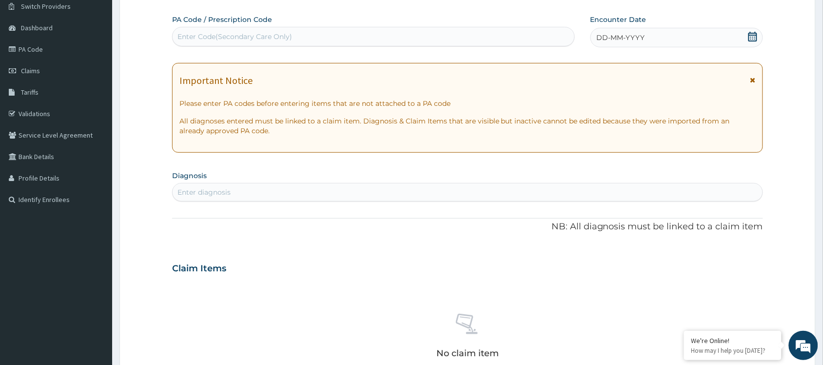
click at [245, 36] on div "Enter Code(Secondary Care Only)" at bounding box center [234, 37] width 115 height 10
paste input "PA/F38A07"
type input "PA/F38A07"
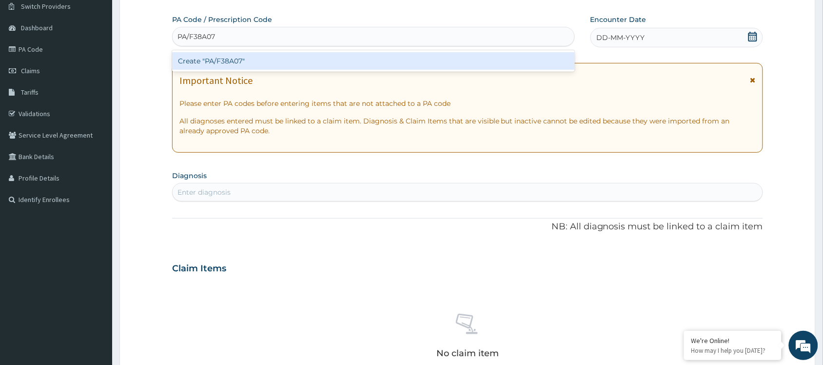
click at [259, 67] on div "Create "PA/F38A07"" at bounding box center [373, 61] width 403 height 18
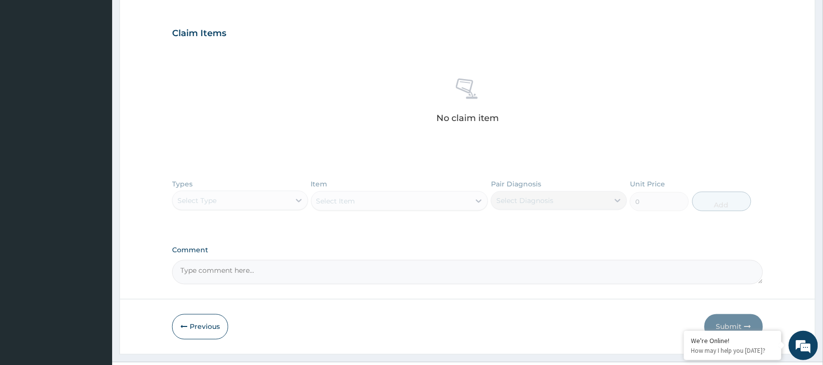
drag, startPoint x: 196, startPoint y: 338, endPoint x: 198, endPoint y: 330, distance: 8.2
click at [197, 337] on button "Previous" at bounding box center [200, 326] width 56 height 25
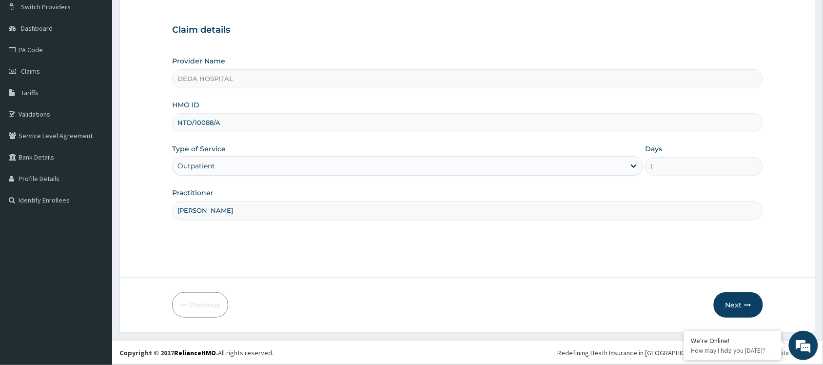
drag, startPoint x: 167, startPoint y: 118, endPoint x: 178, endPoint y: 118, distance: 11.2
click at [174, 118] on form "Step 1 of 2 Claim details Provider Name DEDA HOSPITAL HMO ID NTD/10088/A Type o…" at bounding box center [467, 153] width 696 height 359
drag, startPoint x: 178, startPoint y: 119, endPoint x: 257, endPoint y: 123, distance: 79.0
click at [257, 124] on input "NTD/10088/A" at bounding box center [467, 122] width 591 height 19
paste input "21"
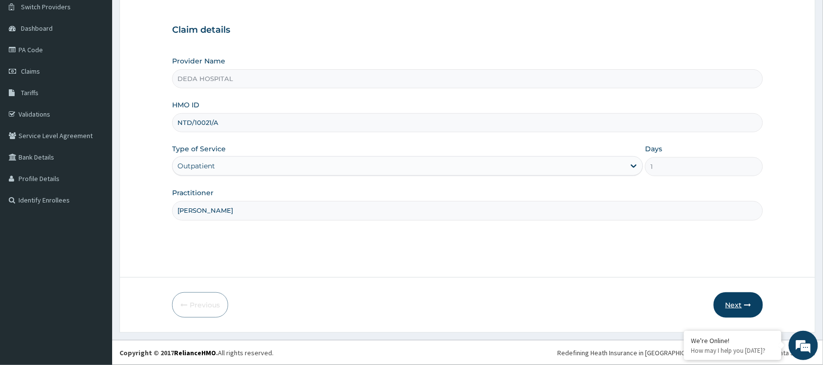
type input "NTD/10021/A"
drag, startPoint x: 727, startPoint y: 306, endPoint x: 717, endPoint y: 297, distance: 12.8
click at [717, 297] on button "Next" at bounding box center [737, 304] width 49 height 25
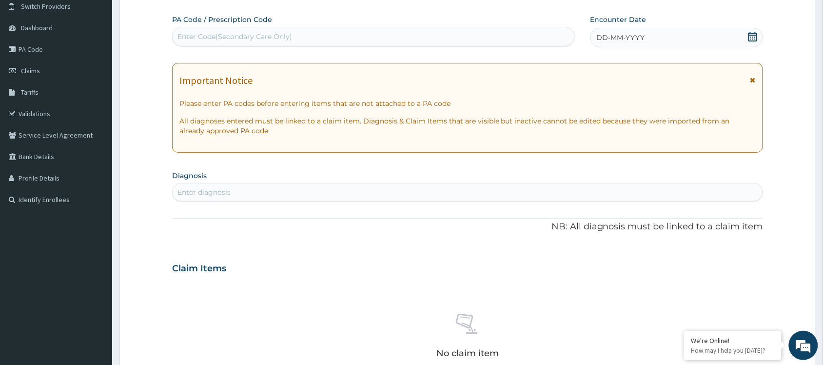
click at [231, 35] on div "Enter Code(Secondary Care Only)" at bounding box center [234, 37] width 115 height 10
paste input "PA/26803E"
type input "PA/26803E"
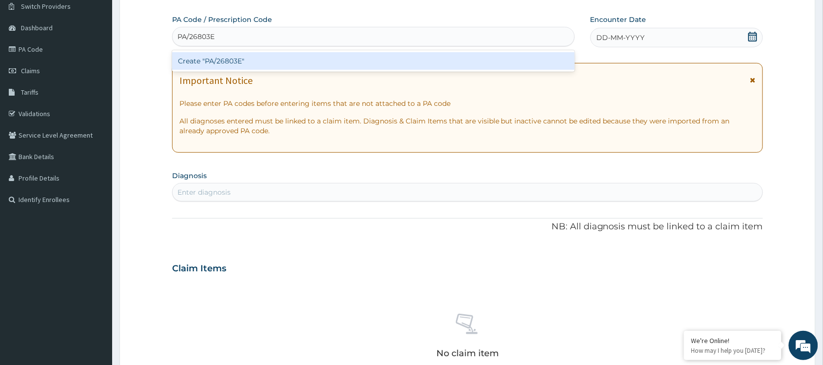
click at [217, 62] on div "Create "PA/26803E"" at bounding box center [373, 61] width 403 height 18
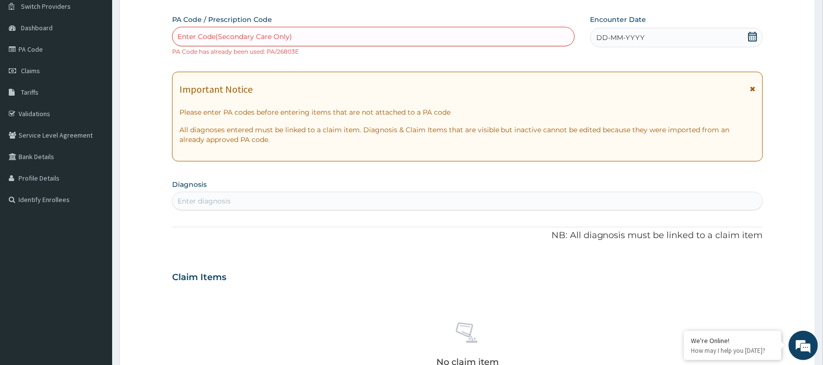
click at [266, 35] on div "Enter Code(Secondary Care Only)" at bounding box center [234, 37] width 115 height 10
paste input "PA/146555"
type input "PA/146555"
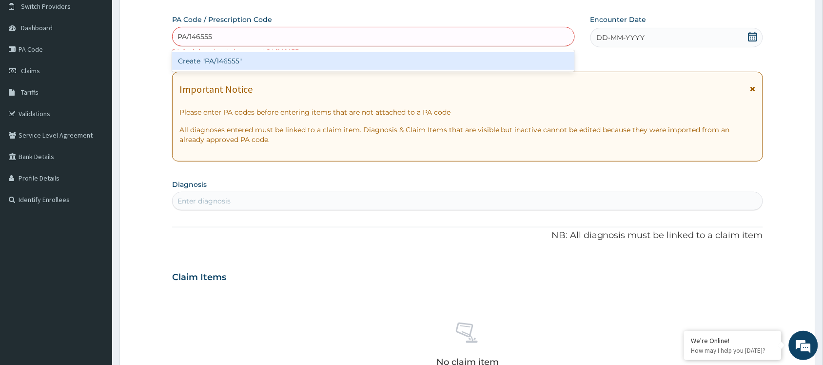
click at [250, 57] on div "Create "PA/146555"" at bounding box center [373, 61] width 403 height 18
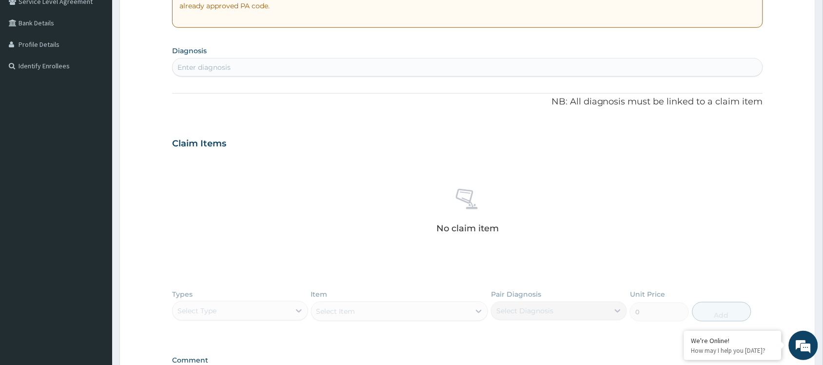
scroll to position [322, 0]
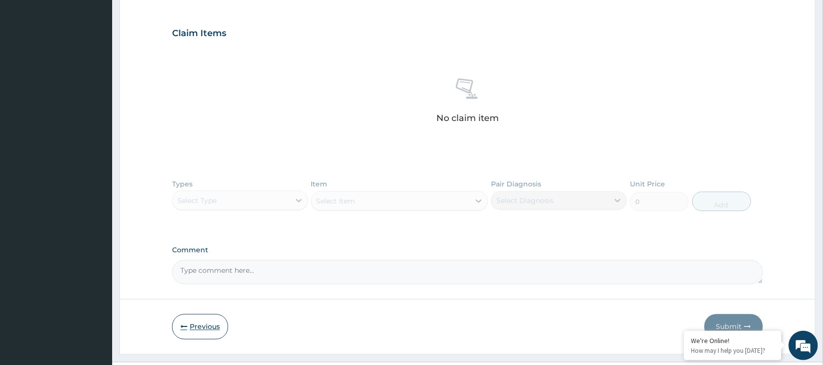
drag, startPoint x: 193, startPoint y: 320, endPoint x: 198, endPoint y: 254, distance: 66.4
click at [194, 320] on button "Previous" at bounding box center [200, 326] width 56 height 25
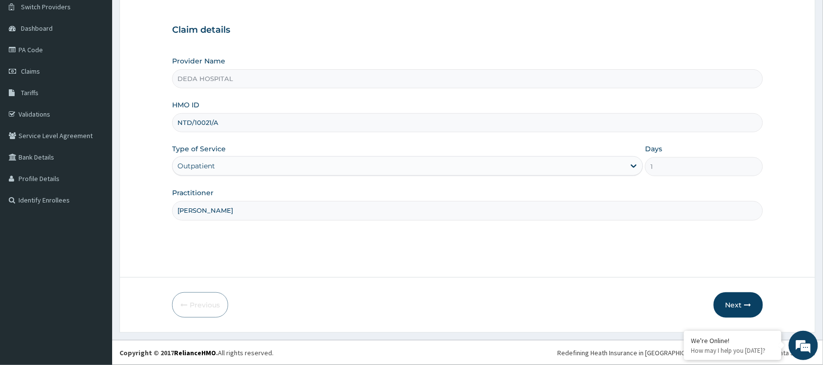
drag, startPoint x: 181, startPoint y: 117, endPoint x: 285, endPoint y: 127, distance: 104.8
click at [283, 131] on input "NTD/10021/A" at bounding box center [467, 122] width 591 height 19
paste input "PGL/10115/B"
type input "PGL/10115/B"
click at [732, 295] on button "Next" at bounding box center [737, 304] width 49 height 25
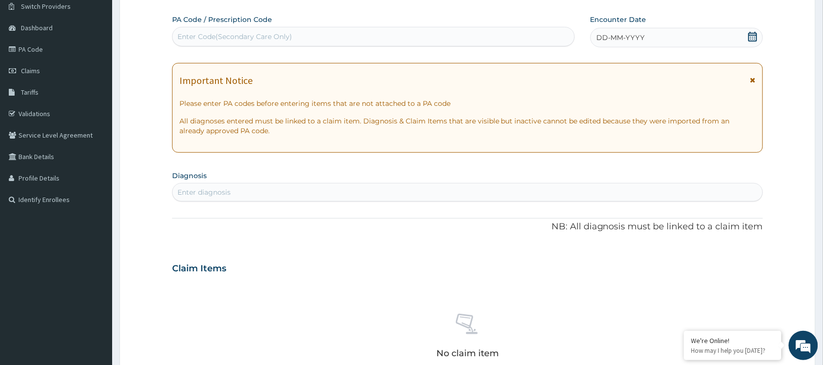
click at [189, 24] on label "PA Code / Prescription Code" at bounding box center [222, 20] width 100 height 10
click at [225, 29] on div "Enter Code(Secondary Care Only)" at bounding box center [374, 37] width 402 height 16
paste input "PA/952FC2"
type input "PA/952FC2"
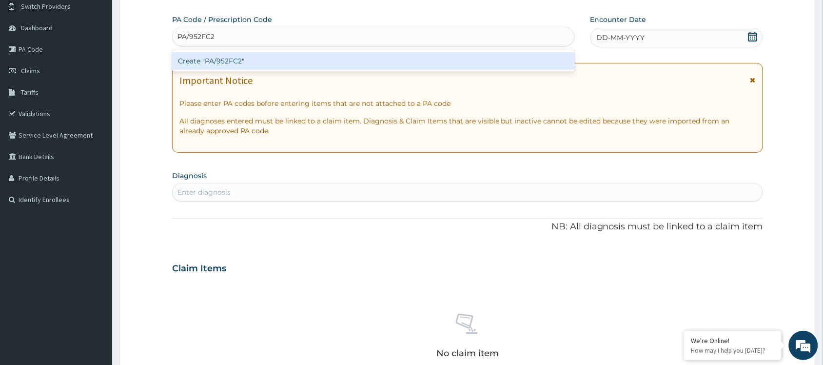
click at [230, 69] on div "Create "PA/952FC2"" at bounding box center [373, 61] width 403 height 18
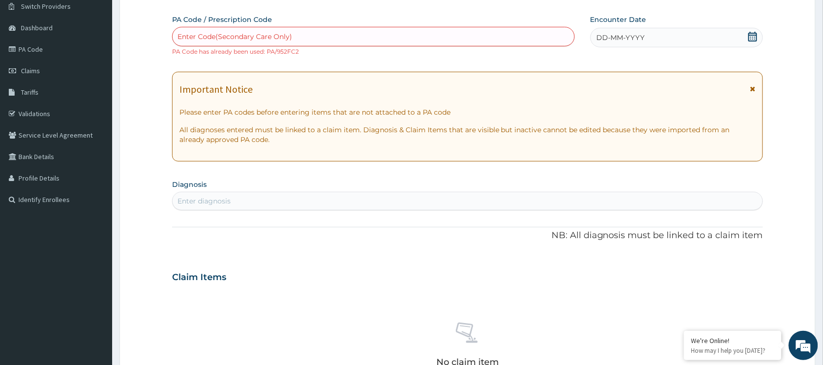
click at [213, 38] on div "Enter Code(Secondary Care Only)" at bounding box center [234, 37] width 115 height 10
paste input "PA/4F23B6"
type input "PA/4F23B6"
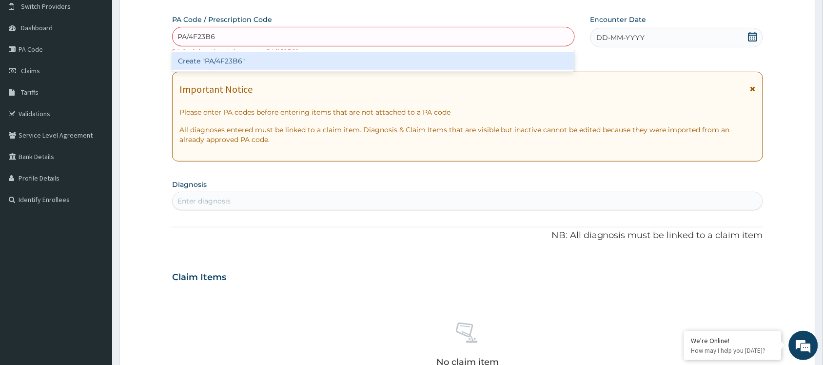
click at [226, 60] on div "Create "PA/4F23B6"" at bounding box center [373, 61] width 403 height 18
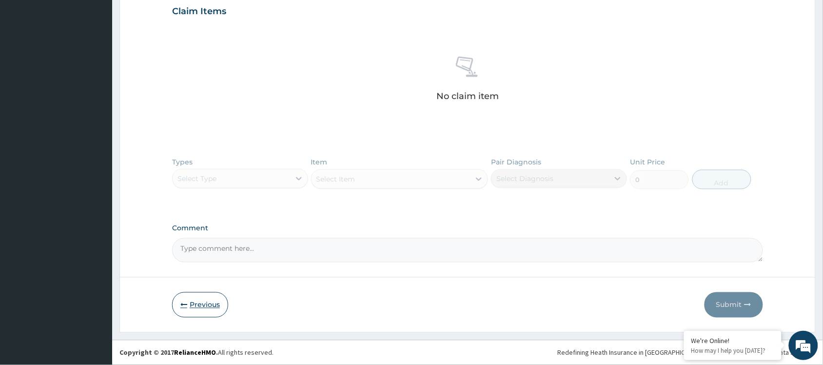
drag, startPoint x: 200, startPoint y: 306, endPoint x: 193, endPoint y: 300, distance: 9.0
click at [200, 306] on button "Previous" at bounding box center [200, 304] width 56 height 25
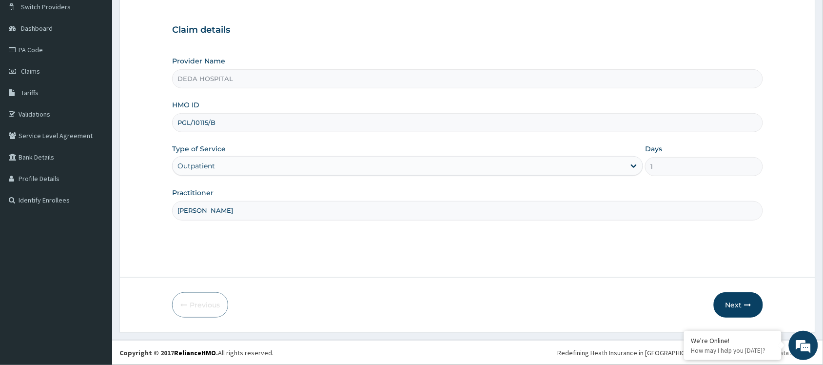
drag, startPoint x: 188, startPoint y: 121, endPoint x: 252, endPoint y: 121, distance: 63.8
click at [252, 121] on input "PGL/10115/B" at bounding box center [467, 122] width 591 height 19
paste input "FTP/10144/A"
type input "FTP/10144/A"
click at [730, 298] on button "Next" at bounding box center [737, 304] width 49 height 25
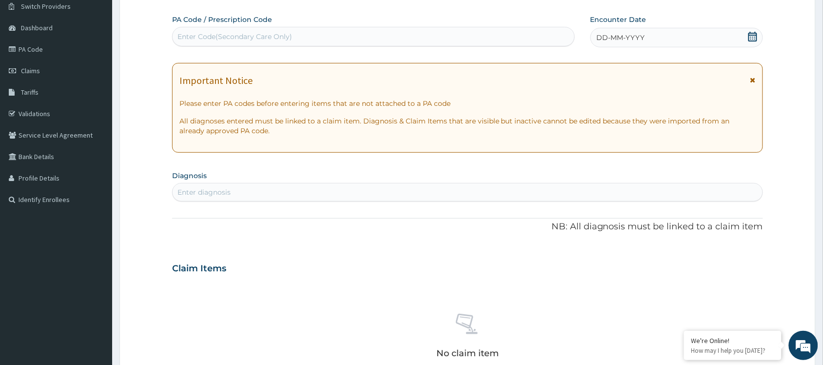
click at [208, 36] on div "Enter Code(Secondary Care Only)" at bounding box center [234, 37] width 115 height 10
paste input "PA/BB3349"
type input "PA/BB3349"
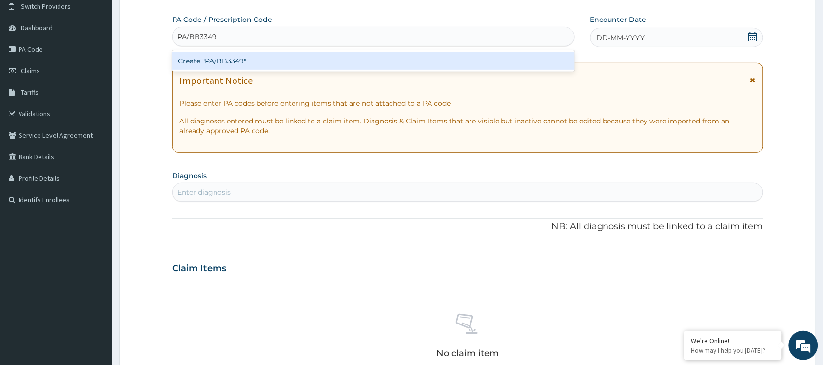
click at [234, 61] on div "Create "PA/BB3349"" at bounding box center [373, 61] width 403 height 18
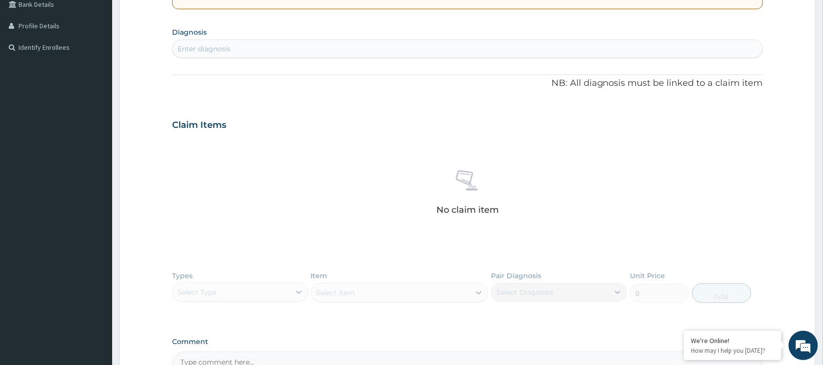
scroll to position [322, 0]
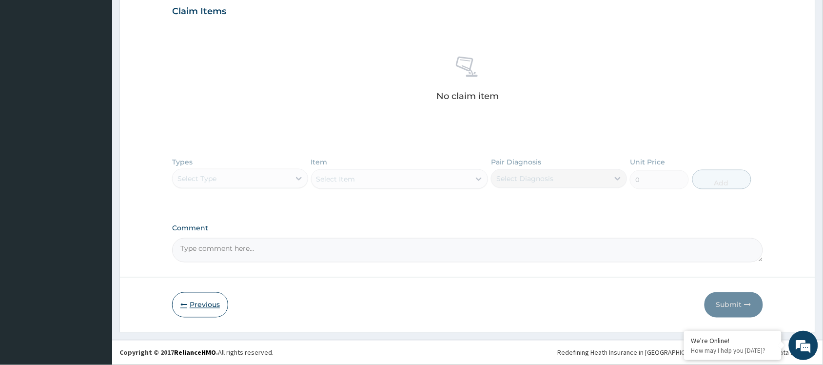
click at [195, 297] on button "Previous" at bounding box center [200, 304] width 56 height 25
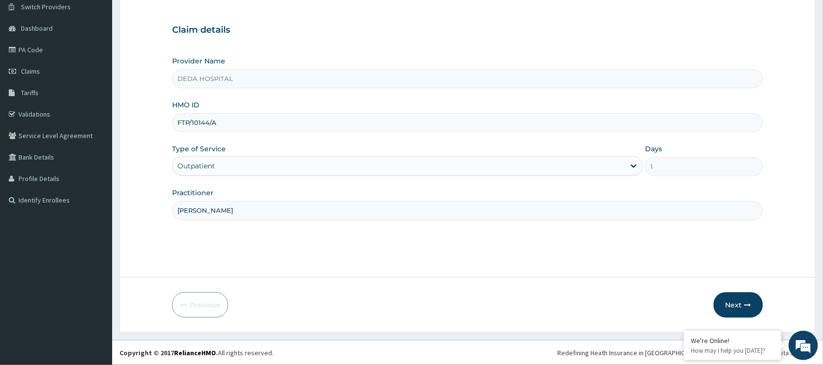
drag, startPoint x: 177, startPoint y: 124, endPoint x: 264, endPoint y: 124, distance: 86.7
click at [264, 124] on input "FTP/10144/A" at bounding box center [467, 122] width 591 height 19
paste input "NGL/10082/F"
type input "NGL/10082/F"
click at [744, 298] on button "Next" at bounding box center [737, 304] width 49 height 25
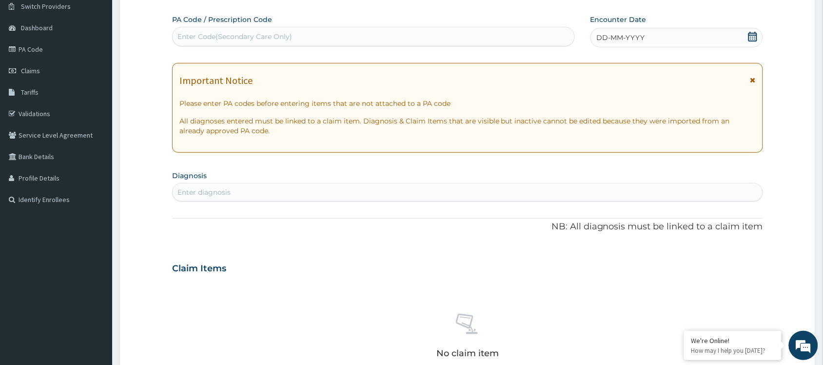
click at [208, 35] on div "Enter Code(Secondary Care Only)" at bounding box center [234, 37] width 115 height 10
paste input "PA/F705DE"
type input "PA/F705DE"
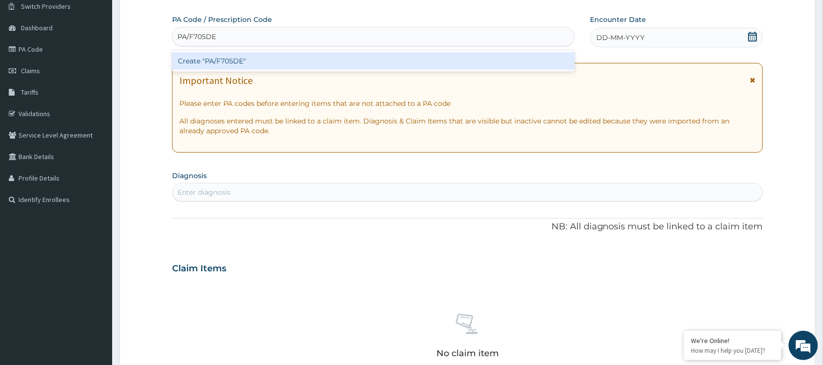
click at [201, 62] on div "Create "PA/F705DE"" at bounding box center [373, 61] width 403 height 18
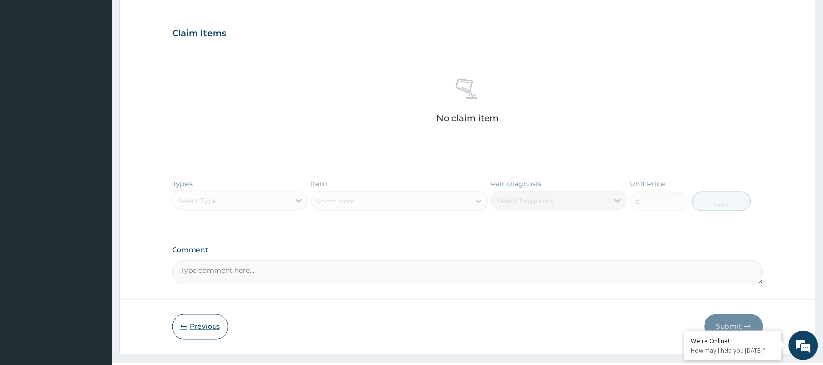
click at [198, 326] on button "Previous" at bounding box center [200, 326] width 56 height 25
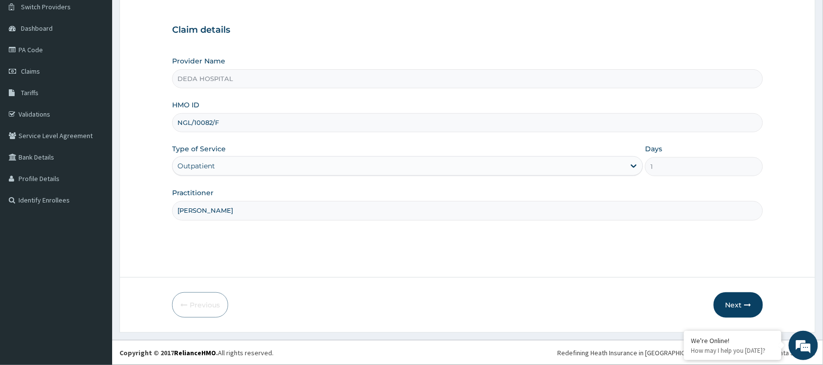
drag, startPoint x: 179, startPoint y: 121, endPoint x: 231, endPoint y: 114, distance: 52.7
click at [231, 114] on input "NGL/10082/F" at bounding box center [467, 122] width 591 height 19
paste input "LLD/10075/A"
type input "LLD/10075/A"
drag, startPoint x: 749, startPoint y: 306, endPoint x: 746, endPoint y: 296, distance: 10.6
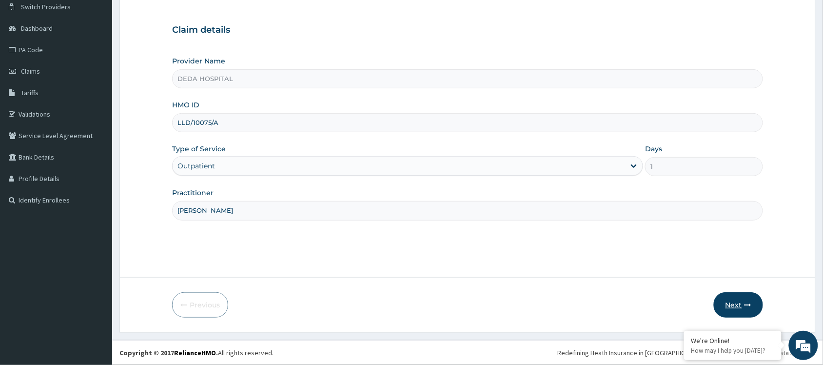
click at [746, 296] on button "Next" at bounding box center [737, 304] width 49 height 25
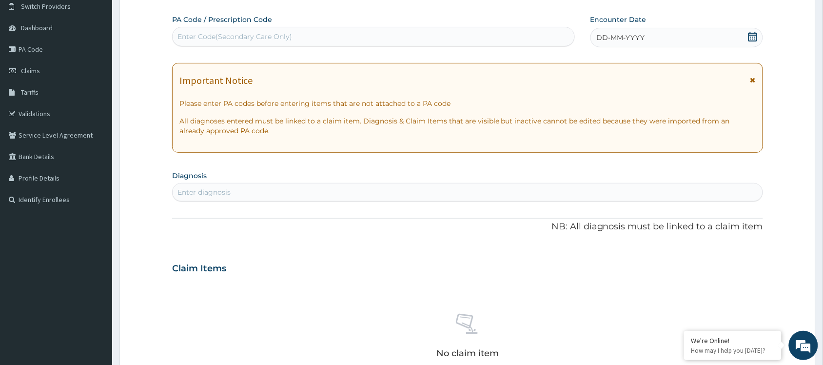
click at [227, 36] on div "Enter Code(Secondary Care Only)" at bounding box center [234, 37] width 115 height 10
paste input "PA/9444DA"
type input "PA/9444DA"
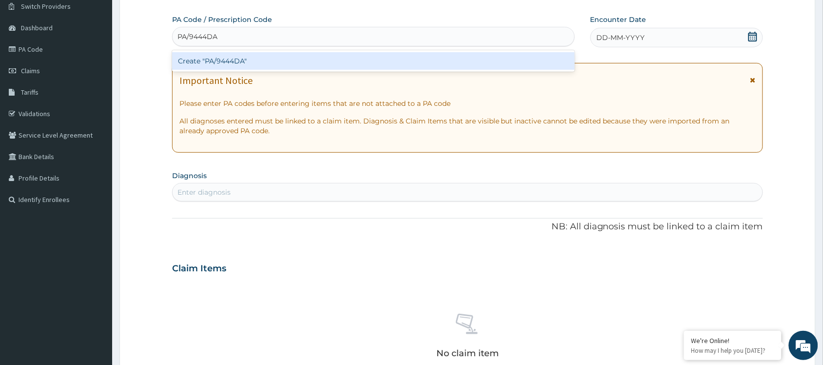
click at [215, 66] on div "Create "PA/9444DA"" at bounding box center [373, 61] width 403 height 18
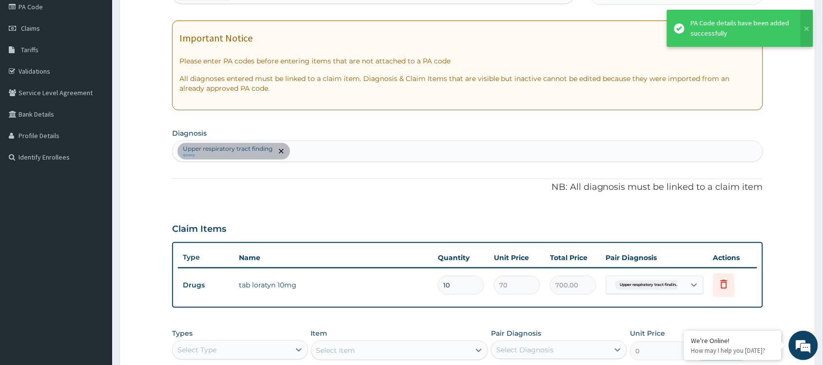
scroll to position [139, 0]
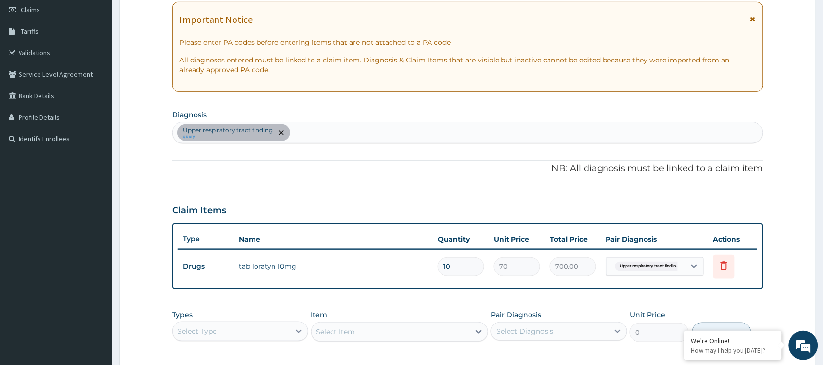
click at [451, 309] on div "Item Select Item" at bounding box center [399, 325] width 177 height 32
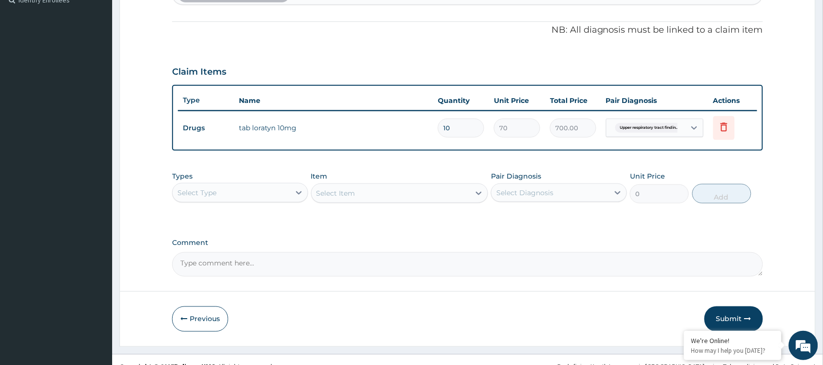
scroll to position [291, 0]
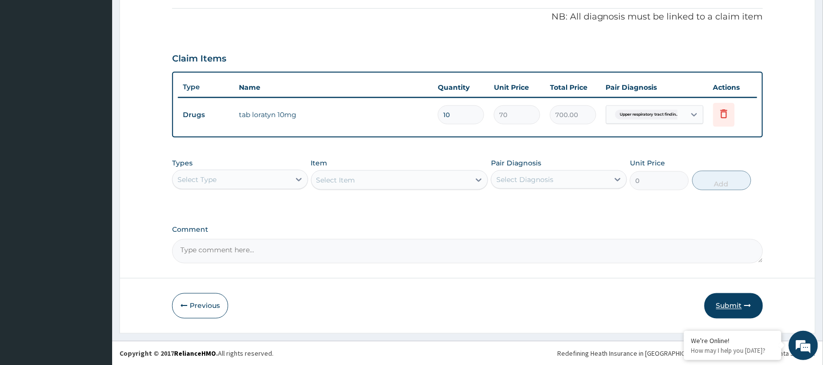
click at [739, 300] on button "Submit" at bounding box center [733, 305] width 58 height 25
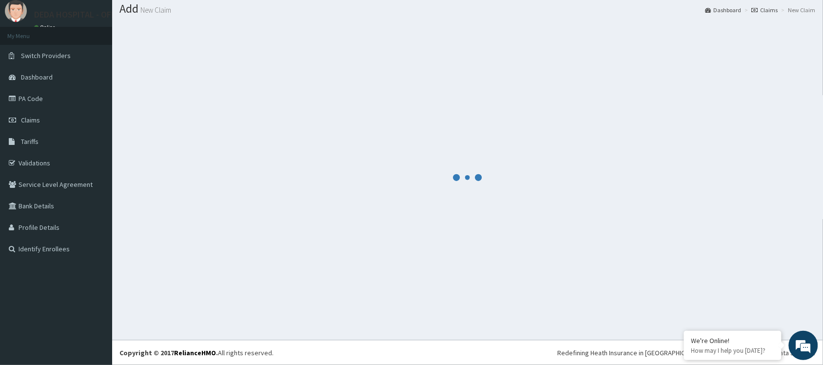
scroll to position [29, 0]
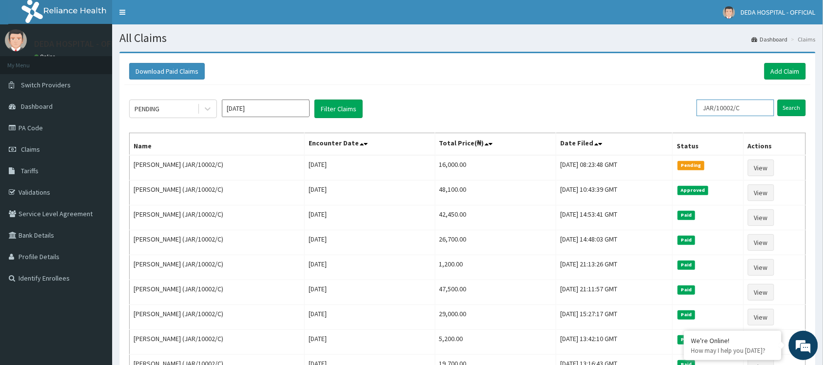
drag, startPoint x: 706, startPoint y: 104, endPoint x: 757, endPoint y: 104, distance: 51.2
click at [757, 104] on input "JAR/10002/C" at bounding box center [734, 107] width 77 height 17
paste input "NGL/10082/F"
type input "NGL/10082/F"
click at [788, 101] on input "Search" at bounding box center [791, 107] width 28 height 17
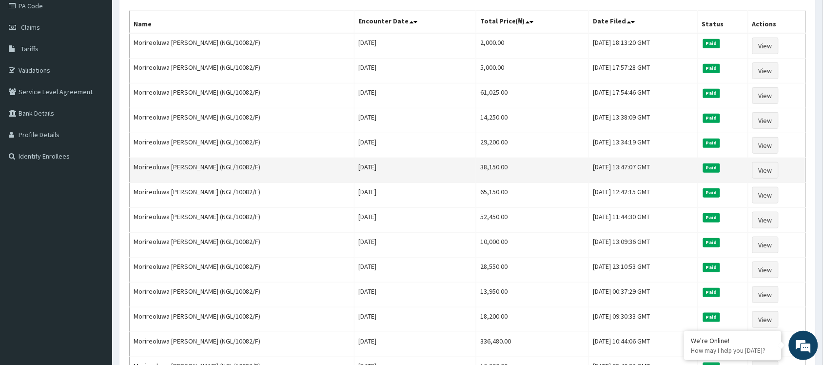
scroll to position [183, 0]
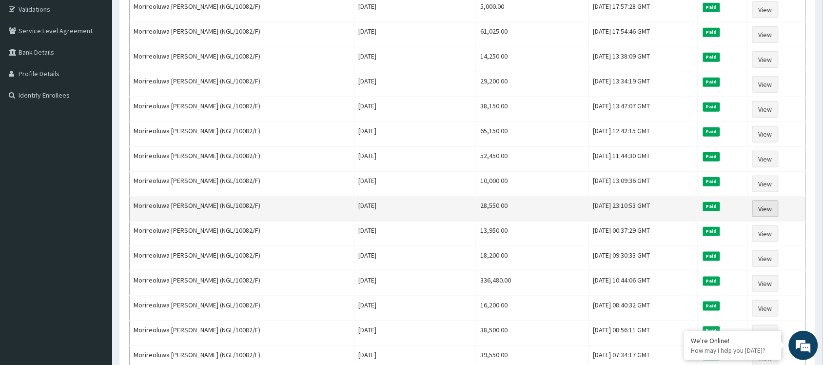
click at [759, 209] on link "View" at bounding box center [765, 208] width 26 height 17
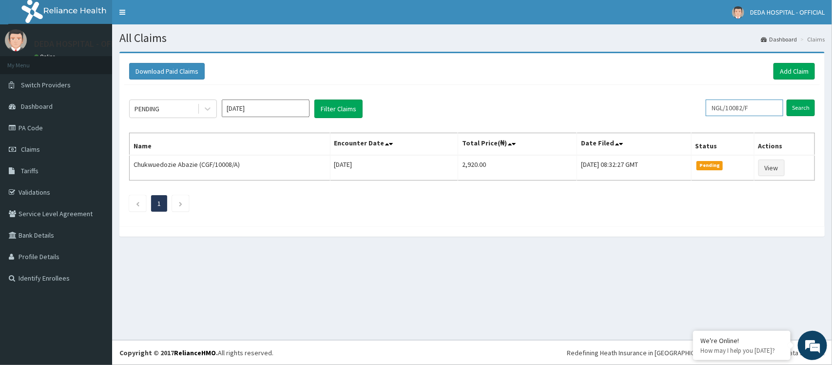
drag, startPoint x: 722, startPoint y: 105, endPoint x: 746, endPoint y: 117, distance: 26.6
click at [759, 105] on input "NGL/10082/F" at bounding box center [744, 107] width 77 height 17
click at [702, 124] on div "PENDING [DATE] Filter Claims NGL/10082/F Search Name Encounter Date Total Price…" at bounding box center [471, 153] width 695 height 136
drag, startPoint x: 716, startPoint y: 102, endPoint x: 759, endPoint y: 97, distance: 42.7
click at [759, 97] on div "PENDING [DATE] Filter Claims NGL/10082/F Search Name Encounter Date Total Price…" at bounding box center [471, 153] width 695 height 136
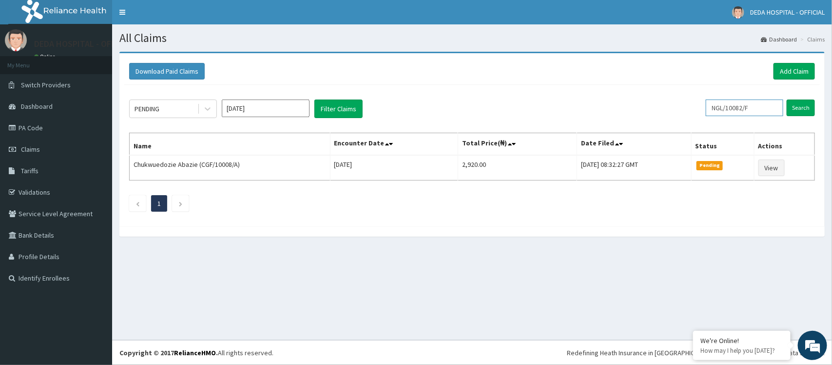
paste input "LLD/10075/A"
click at [812, 110] on input "Search" at bounding box center [801, 107] width 28 height 17
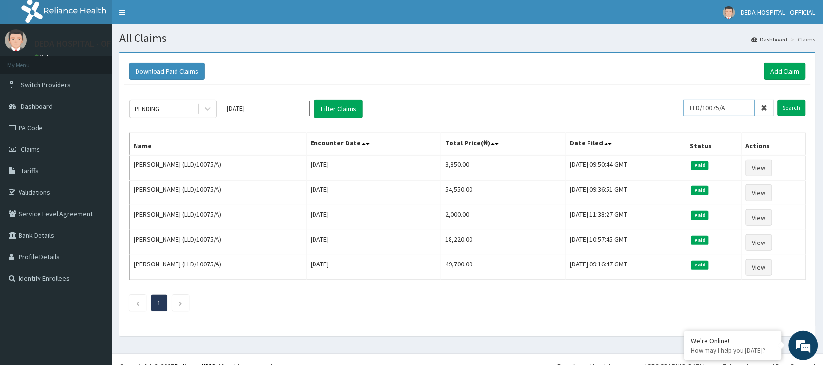
drag, startPoint x: 692, startPoint y: 108, endPoint x: 749, endPoint y: 105, distance: 56.6
click at [749, 105] on input "LLD/10075/A" at bounding box center [719, 107] width 72 height 17
paste input "PA/324D29"
click at [786, 108] on input "Search" at bounding box center [791, 107] width 28 height 17
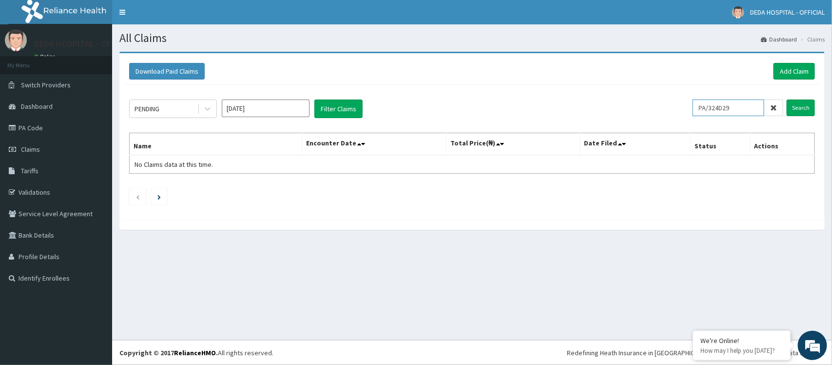
drag, startPoint x: 703, startPoint y: 106, endPoint x: 764, endPoint y: 106, distance: 60.9
click at [764, 106] on input "PA/324D29" at bounding box center [728, 107] width 72 height 17
paste input "JAR/10002/B"
type input "JAR/10002/B"
click at [795, 106] on input "Search" at bounding box center [801, 107] width 28 height 17
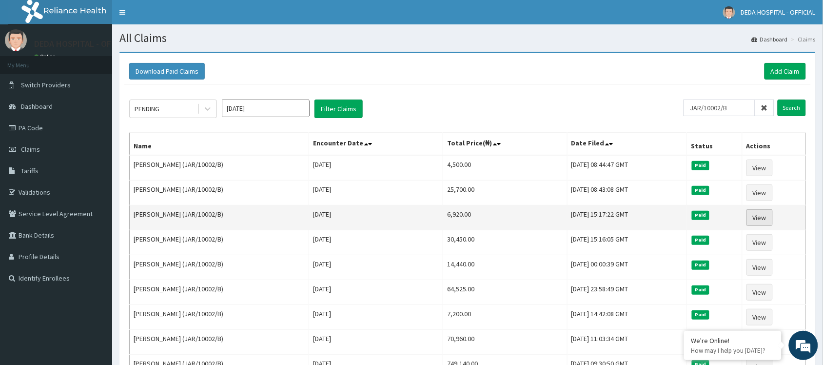
click at [763, 220] on link "View" at bounding box center [759, 217] width 26 height 17
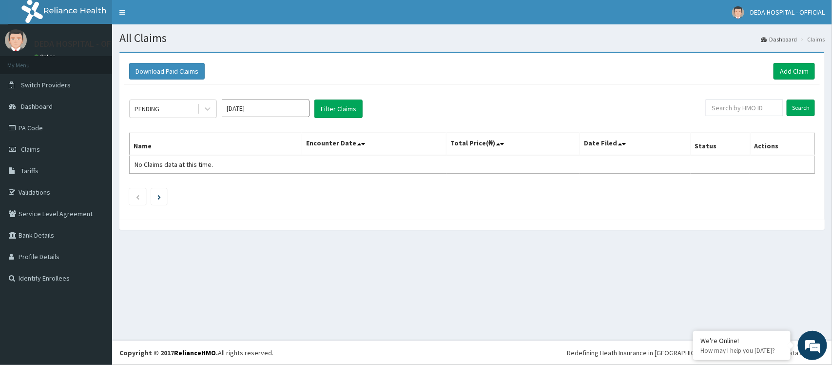
click at [779, 79] on div "Download Paid Claims Add Claim" at bounding box center [471, 71] width 695 height 27
drag, startPoint x: 797, startPoint y: 66, endPoint x: 661, endPoint y: 16, distance: 144.5
click at [796, 66] on link "Add Claim" at bounding box center [793, 71] width 41 height 17
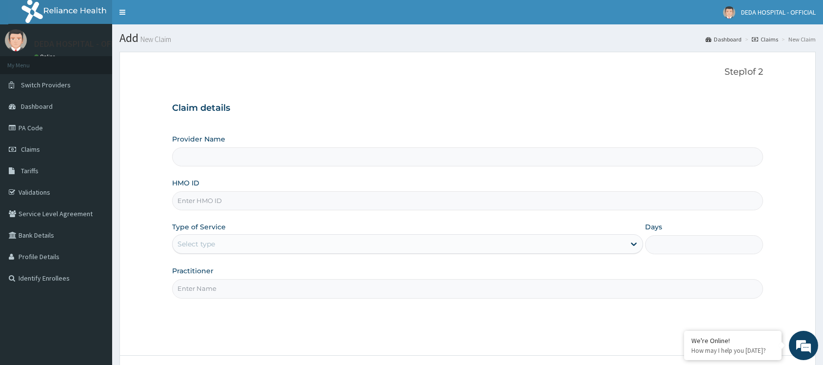
type input "DEDA HOSPITAL"
click at [217, 205] on input "HMO ID" at bounding box center [467, 200] width 591 height 19
paste input "CMC/10305/B"
type input "CMC/10305/B"
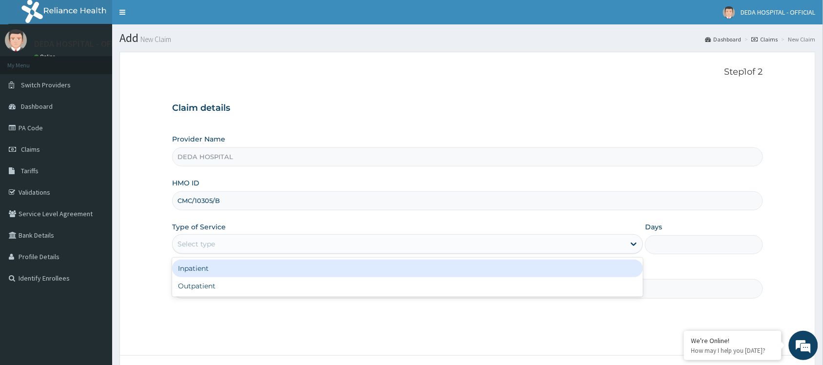
click at [221, 237] on div "Select type" at bounding box center [399, 244] width 452 height 16
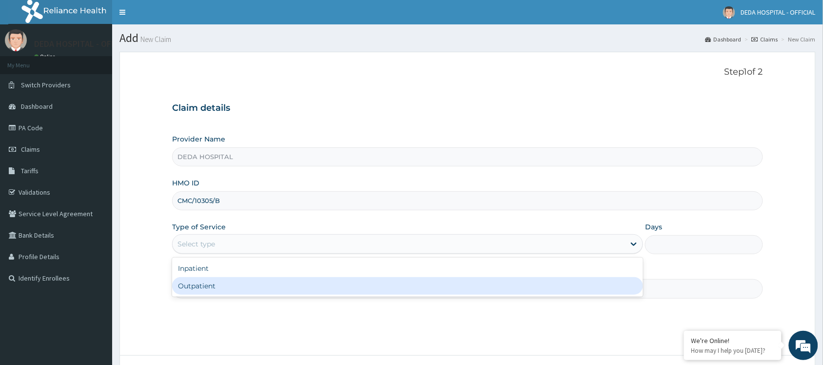
click at [217, 291] on div "Outpatient" at bounding box center [407, 286] width 471 height 18
type input "1"
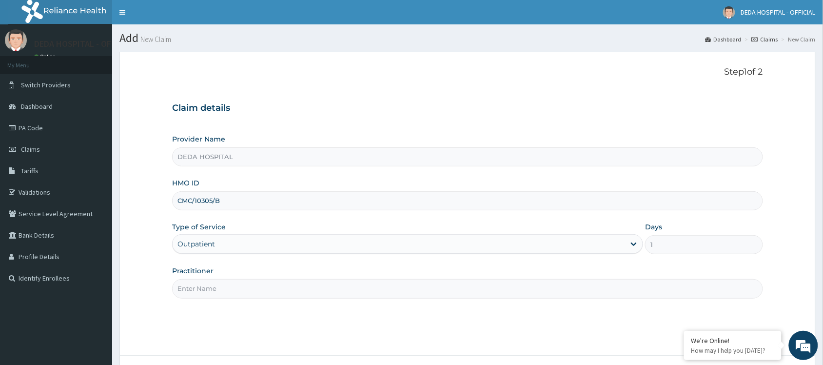
click at [209, 294] on input "Practitioner" at bounding box center [467, 288] width 591 height 19
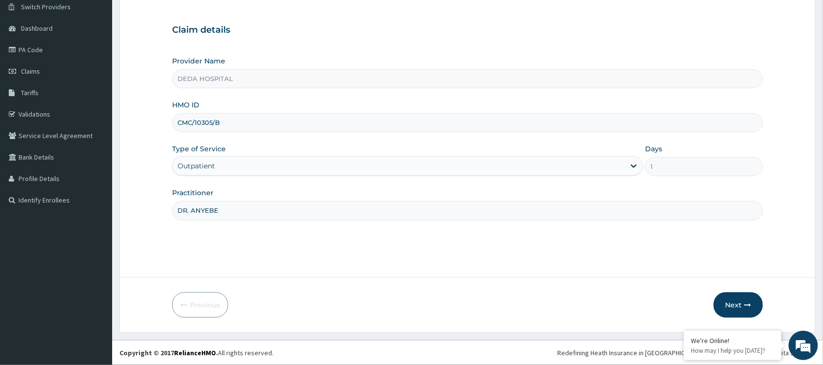
scroll to position [78, 0]
type input "DR. ANYEBE"
click at [737, 304] on button "Next" at bounding box center [737, 304] width 49 height 25
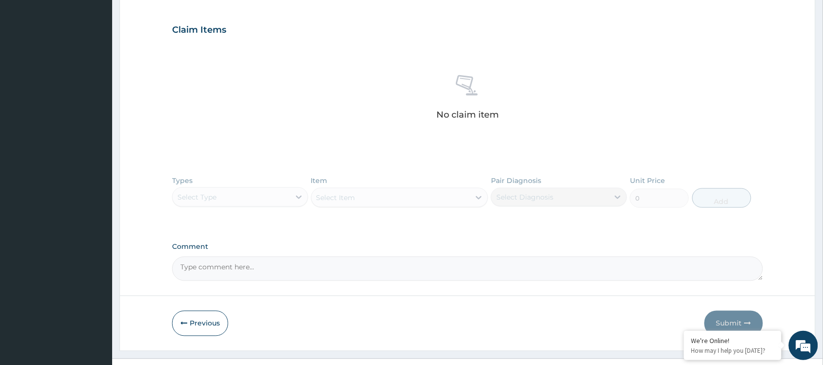
scroll to position [322, 0]
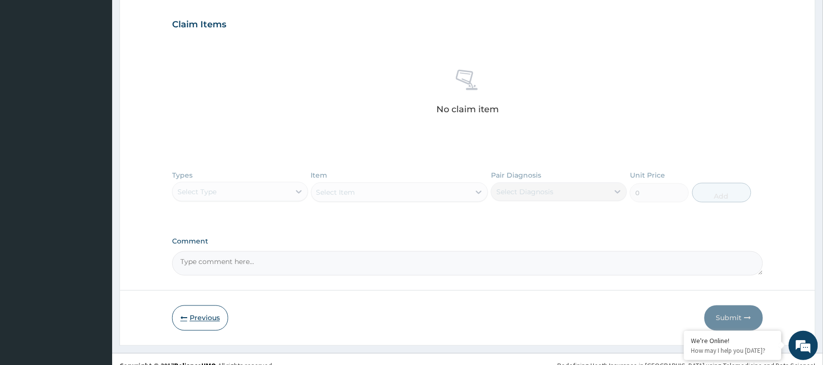
click at [201, 317] on button "Previous" at bounding box center [200, 317] width 56 height 25
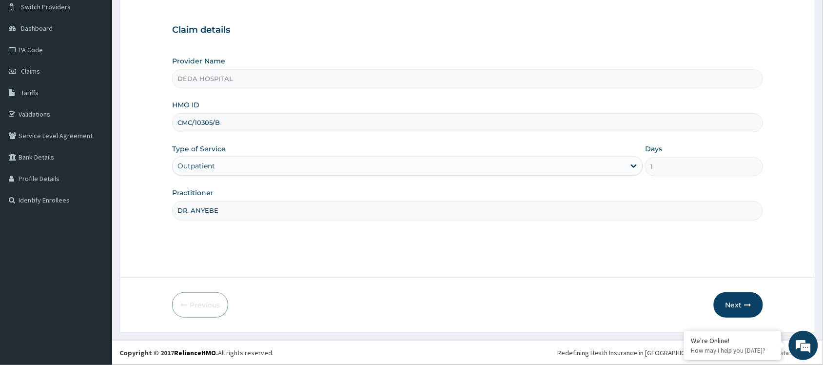
scroll to position [78, 0]
drag, startPoint x: 180, startPoint y: 118, endPoint x: 269, endPoint y: 122, distance: 89.3
click at [269, 122] on input "CMC/10305/B" at bounding box center [467, 122] width 591 height 19
paste input "JAR/10002"
type input "JAR/10002/B"
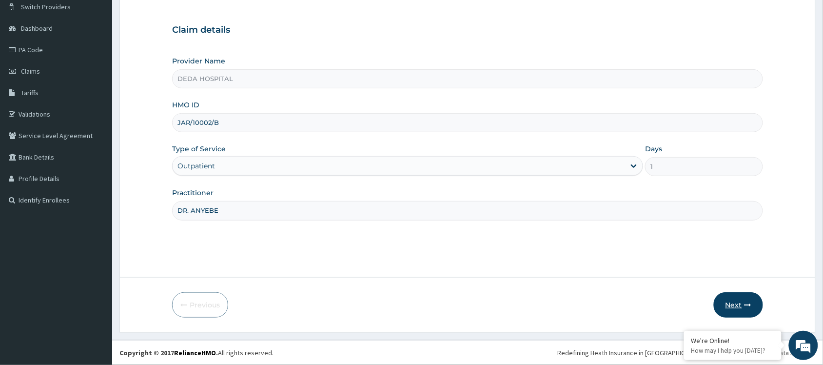
click at [732, 298] on button "Next" at bounding box center [737, 304] width 49 height 25
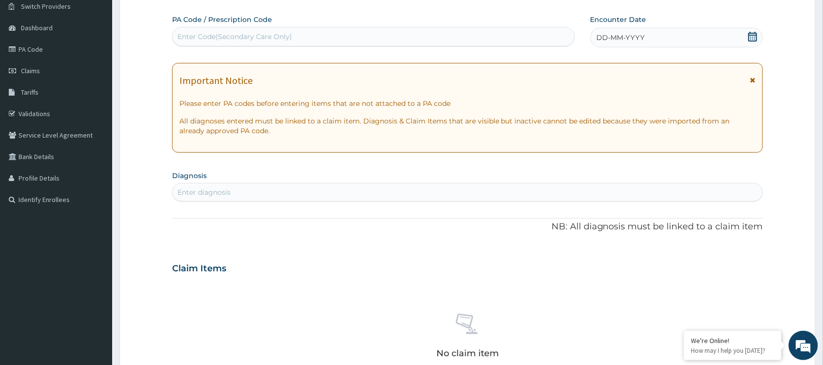
click at [213, 38] on div "Enter Code(Secondary Care Only)" at bounding box center [234, 37] width 115 height 10
paste input "PA/F967E8"
type input "PA/F967E8"
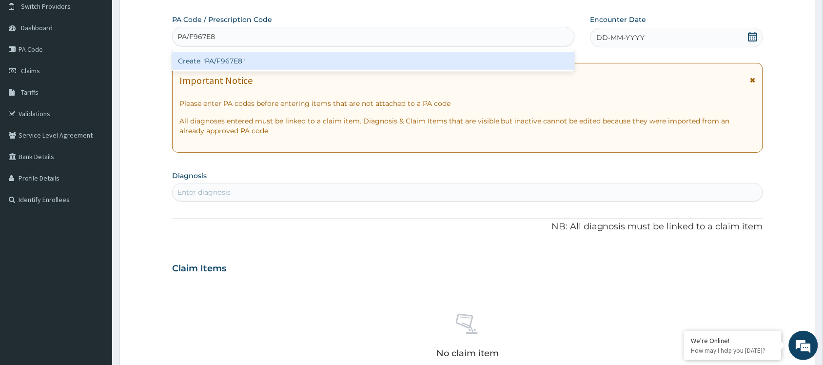
click at [213, 61] on div "Create "PA/F967E8"" at bounding box center [373, 61] width 403 height 18
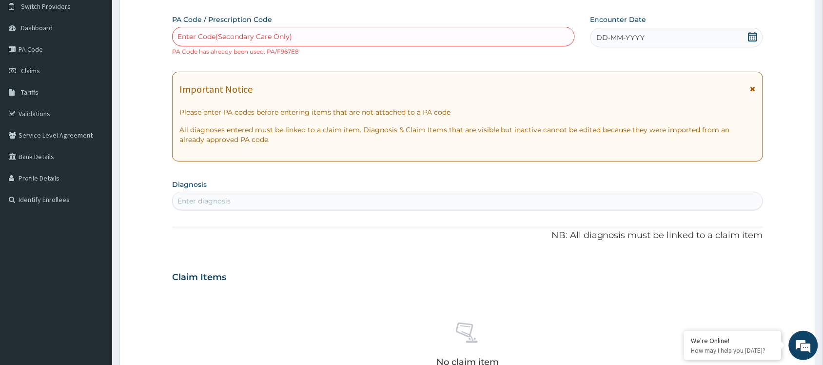
click at [224, 31] on div "Enter Code(Secondary Care Only)" at bounding box center [374, 37] width 402 height 16
paste input "PA/4DC5FB"
type input "PA/4DC5FB"
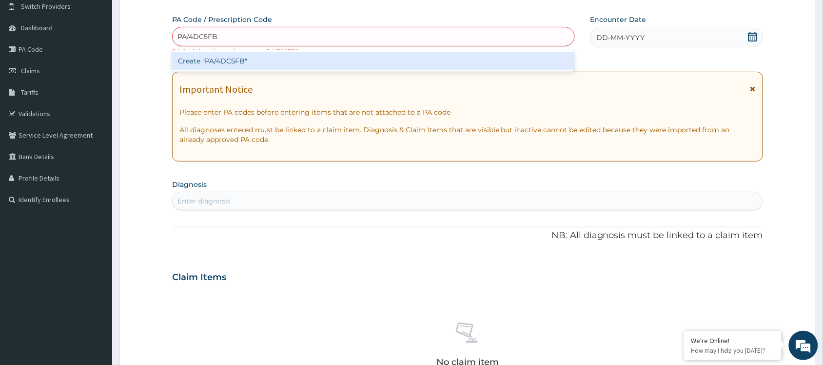
click at [225, 64] on div "Create "PA/4DC5FB"" at bounding box center [373, 61] width 403 height 18
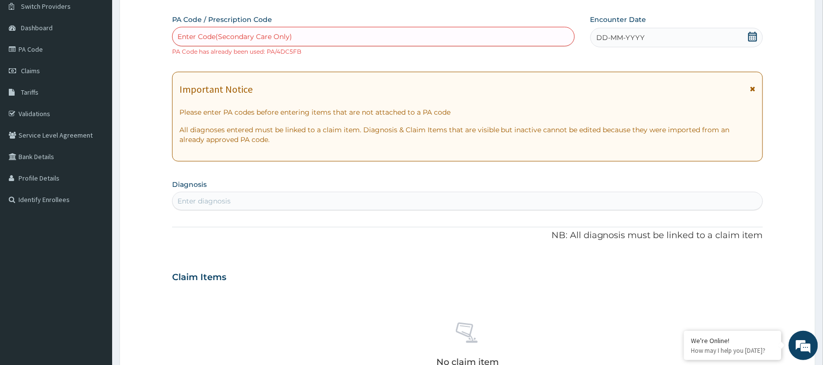
click at [229, 36] on div "Enter Code(Secondary Care Only)" at bounding box center [234, 37] width 115 height 10
paste input "PA/324D29"
type input "PA/324D29"
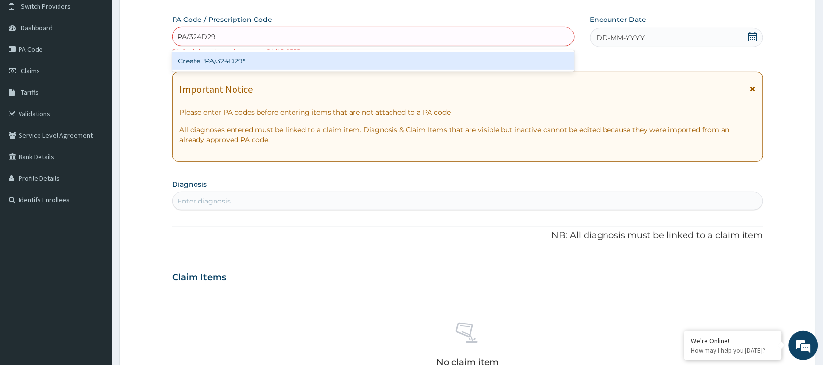
click at [244, 59] on div "Create "PA/324D29"" at bounding box center [373, 61] width 403 height 18
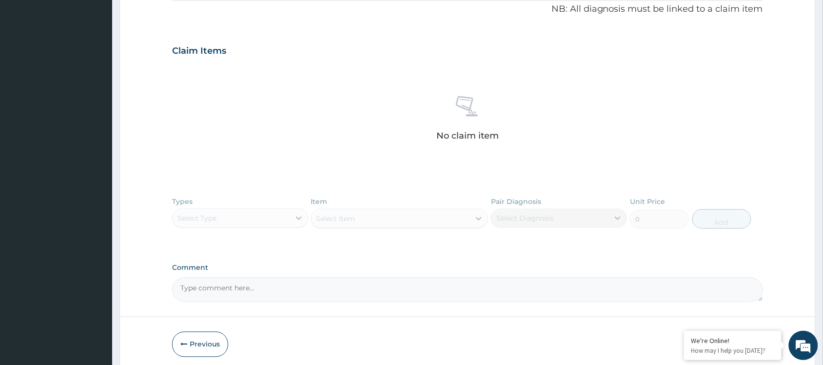
scroll to position [345, 0]
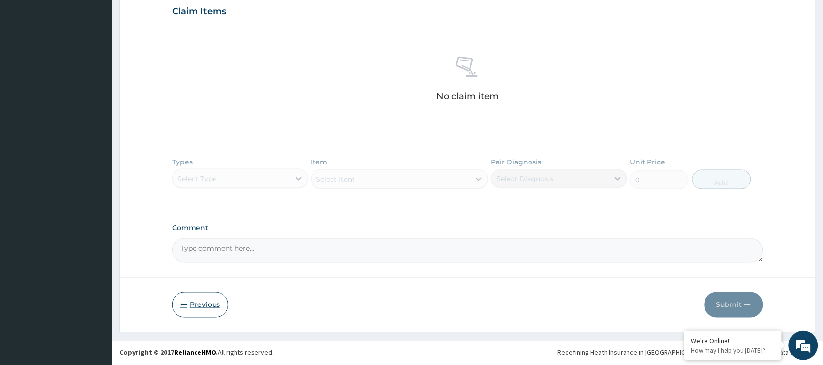
click at [201, 297] on button "Previous" at bounding box center [200, 304] width 56 height 25
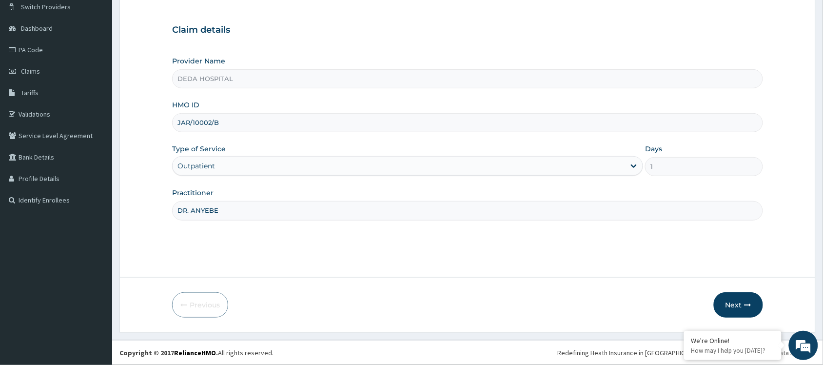
drag, startPoint x: 178, startPoint y: 120, endPoint x: 259, endPoint y: 122, distance: 80.4
click at [259, 122] on input "JAR/10002/B" at bounding box center [467, 122] width 591 height 19
paste input "C"
type input "JAR/10002/C"
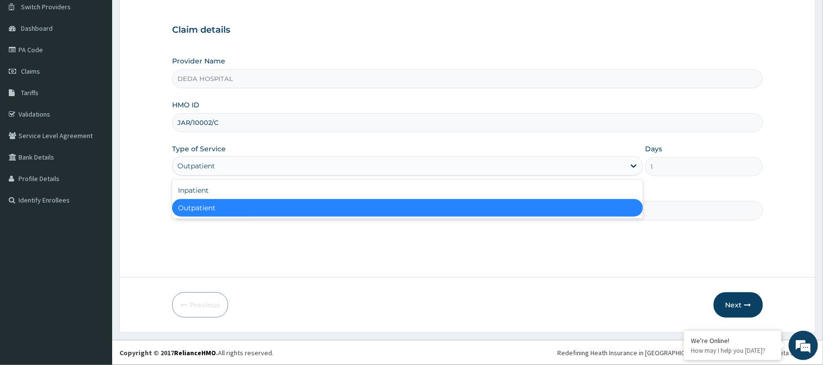
click at [290, 166] on div "Outpatient" at bounding box center [399, 166] width 452 height 16
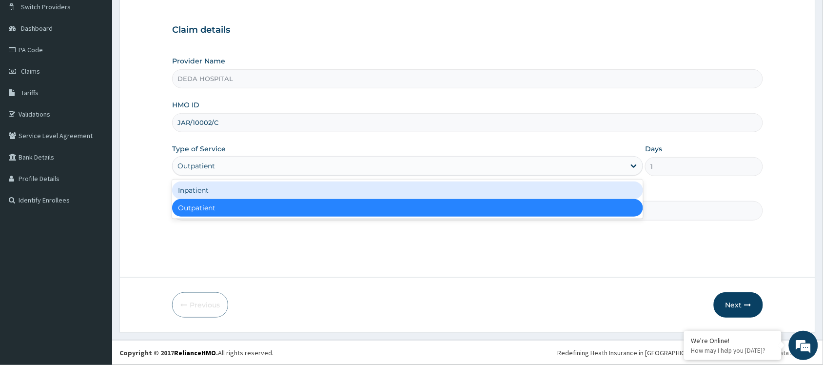
click at [223, 191] on div "Inpatient" at bounding box center [407, 190] width 471 height 18
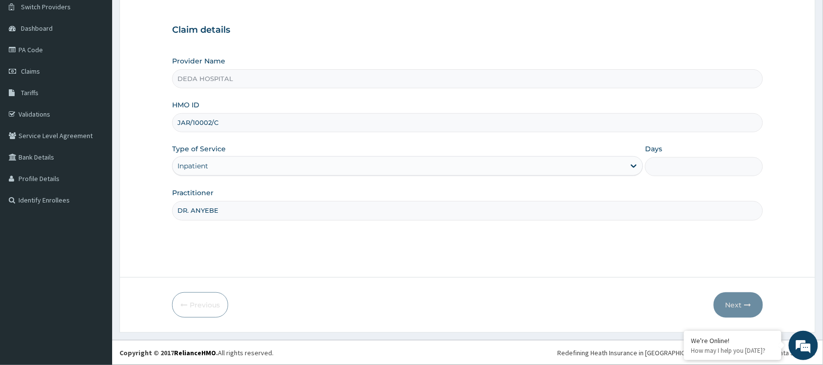
click at [662, 164] on input "Days" at bounding box center [704, 166] width 118 height 19
type input "2"
click at [722, 295] on button "Next" at bounding box center [737, 304] width 49 height 25
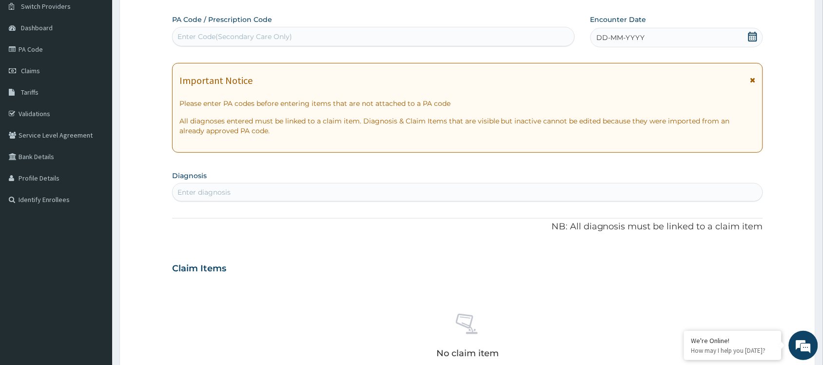
click at [184, 36] on div "Enter Code(Secondary Care Only)" at bounding box center [234, 37] width 115 height 10
paste input "PA/846E43"
type input "PA/846E43"
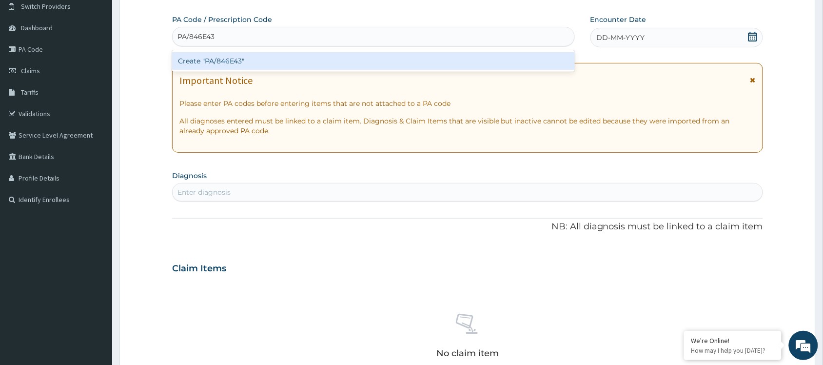
click at [217, 52] on div "Create "PA/846E43"" at bounding box center [373, 61] width 403 height 18
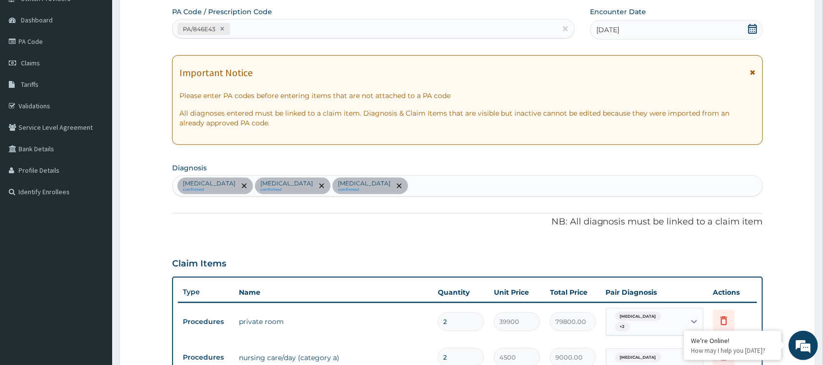
scroll to position [0, 0]
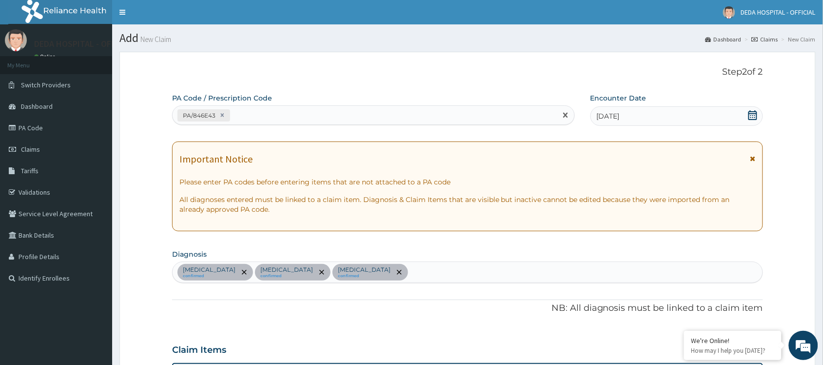
click at [256, 115] on div "PA/846E43" at bounding box center [365, 115] width 384 height 16
paste input "PA/0EF54E"
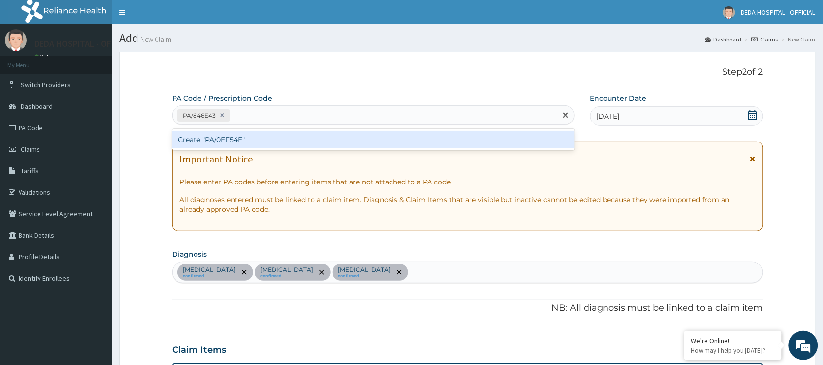
type input "PA/0EF54E"
click at [252, 138] on div "Create "PA/0EF54E"" at bounding box center [373, 140] width 403 height 18
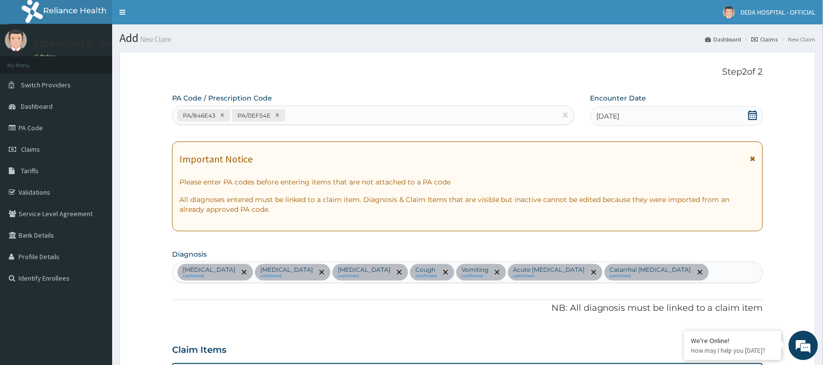
click at [296, 107] on div "PA/846E43 PA/0EF54E" at bounding box center [365, 115] width 384 height 16
paste input "PA/C9F880"
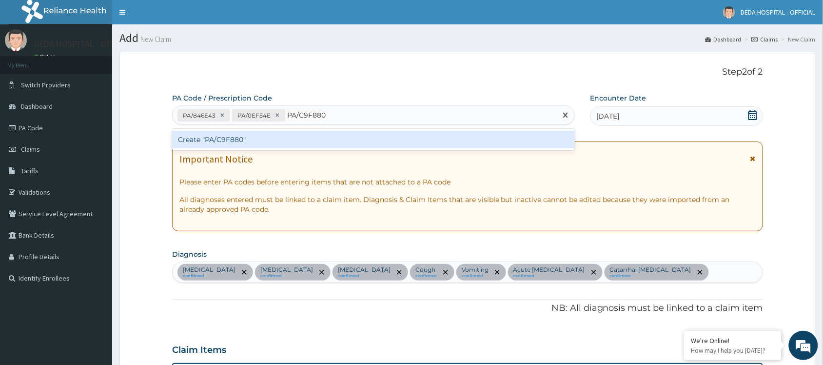
type input "PA/C9F880"
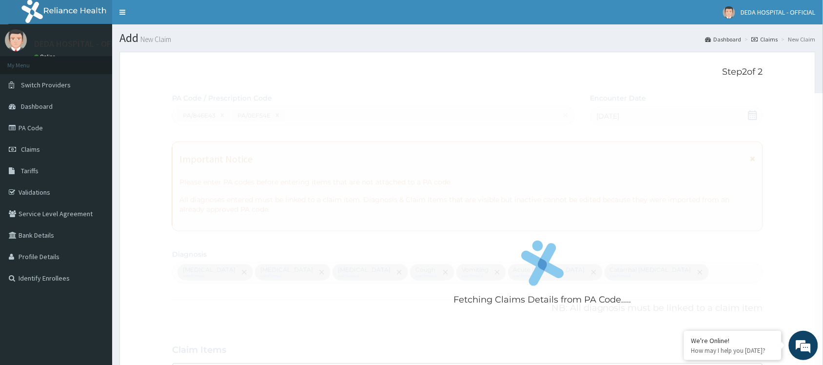
drag, startPoint x: 301, startPoint y: 128, endPoint x: 296, endPoint y: 132, distance: 6.6
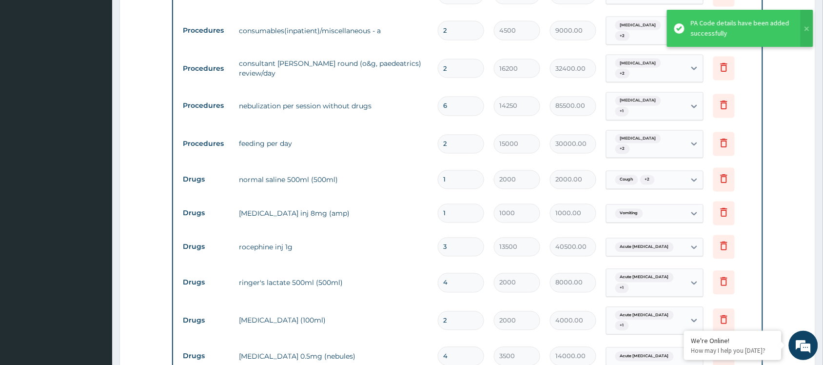
scroll to position [327, 0]
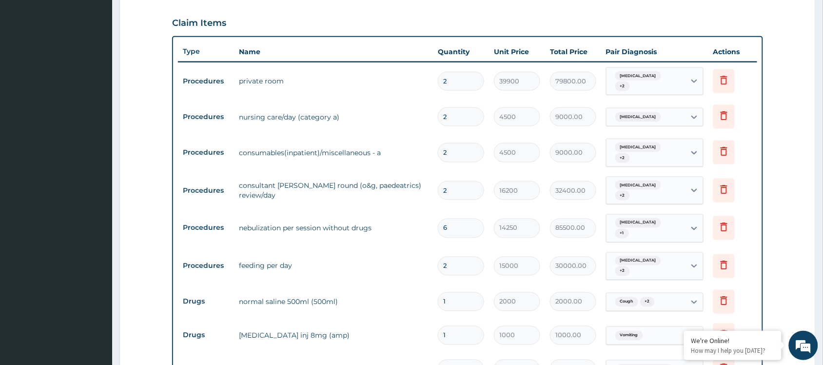
click at [459, 218] on input "6" at bounding box center [461, 227] width 46 height 19
type input "0.00"
type input "5"
type input "71250.00"
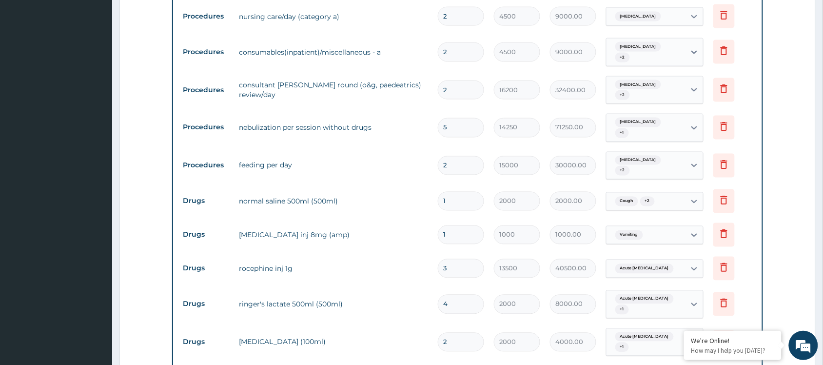
scroll to position [448, 0]
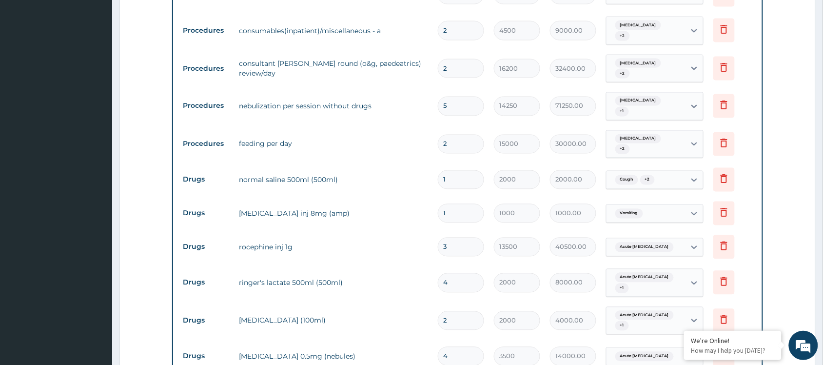
type input "5"
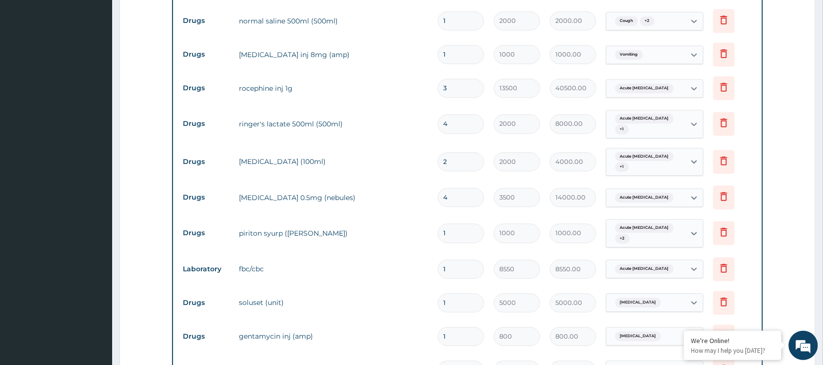
scroll to position [692, 0]
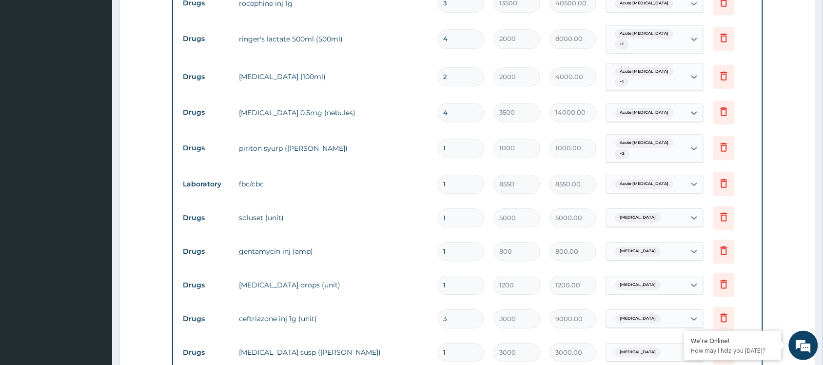
click at [457, 309] on input "3" at bounding box center [461, 318] width 46 height 19
type input "0.00"
type input "2"
type input "6000.00"
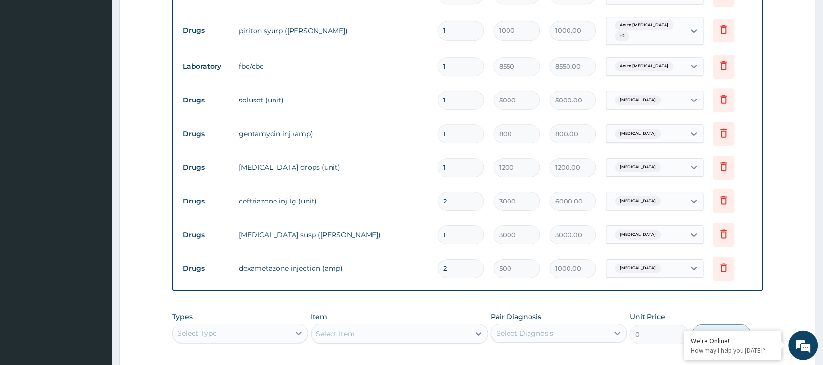
scroll to position [875, 0]
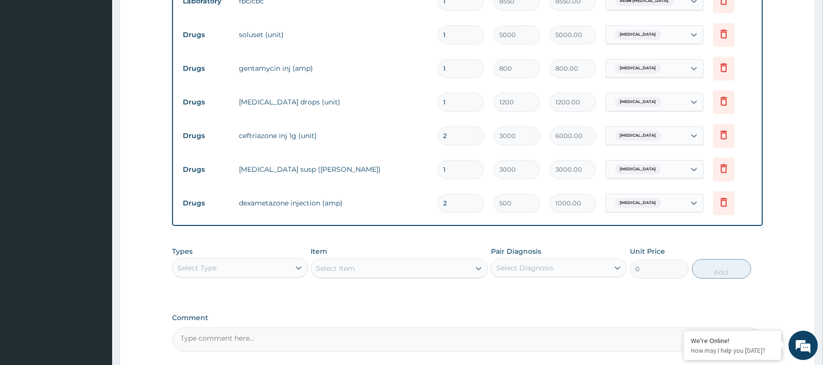
type input "2"
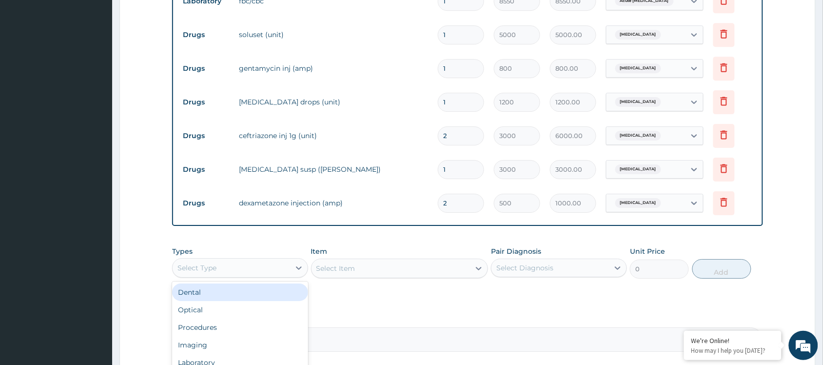
click at [273, 260] on div "Select Type" at bounding box center [231, 268] width 117 height 16
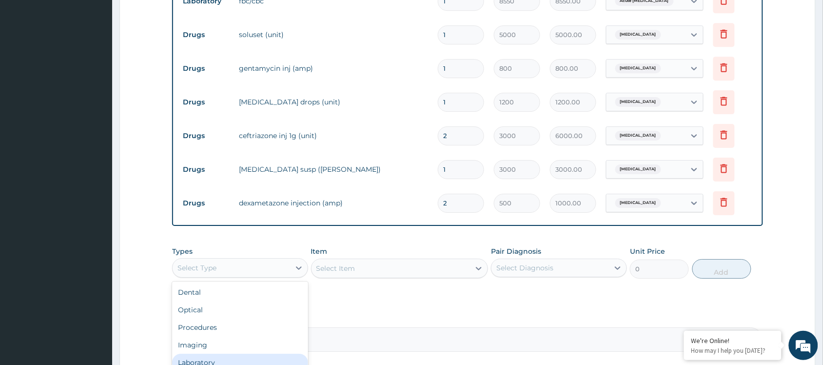
scroll to position [33, 0]
click at [200, 356] on div "Drugs" at bounding box center [240, 365] width 136 height 18
click at [535, 260] on div "Select Diagnosis" at bounding box center [549, 268] width 117 height 16
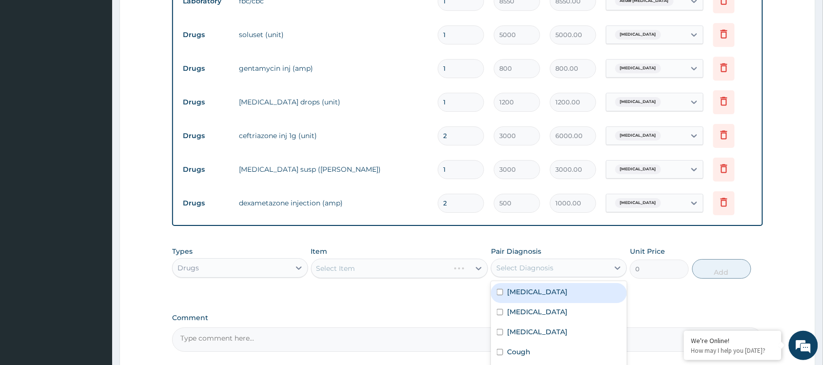
click at [518, 287] on label "Nasal congestion" at bounding box center [537, 292] width 60 height 10
checkbox input "true"
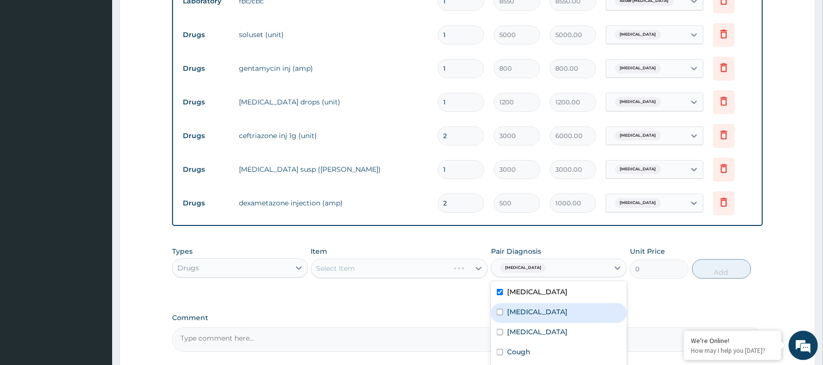
click at [512, 303] on div "Malaria" at bounding box center [559, 313] width 136 height 20
checkbox input "true"
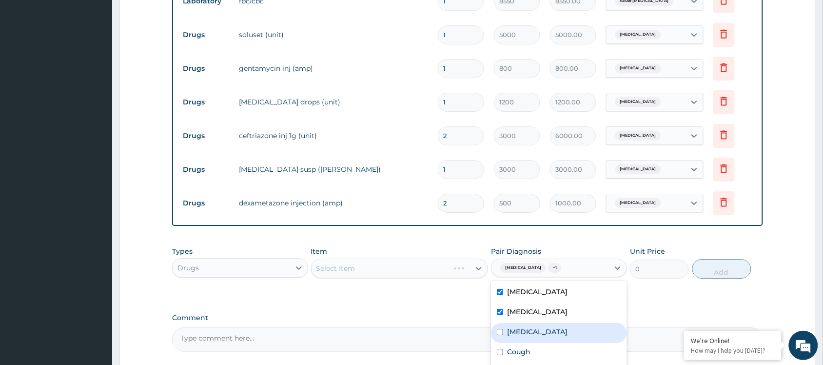
click at [508, 327] on label "Sepsis" at bounding box center [537, 332] width 60 height 10
checkbox input "true"
click at [502, 348] on input "checkbox" at bounding box center [500, 351] width 6 height 6
click at [501, 343] on div "Cough" at bounding box center [559, 353] width 136 height 20
checkbox input "false"
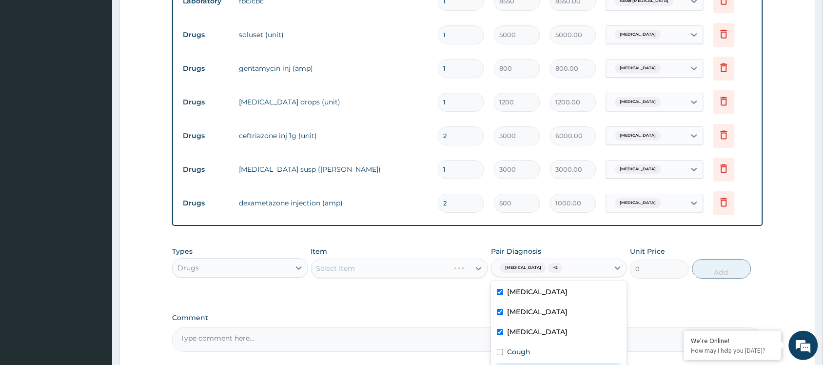
drag, startPoint x: 501, startPoint y: 352, endPoint x: 503, endPoint y: 330, distance: 22.1
click at [501, 364] on input "checkbox" at bounding box center [500, 371] width 6 height 6
checkbox input "true"
click at [505, 343] on div "Cough" at bounding box center [559, 353] width 136 height 20
checkbox input "true"
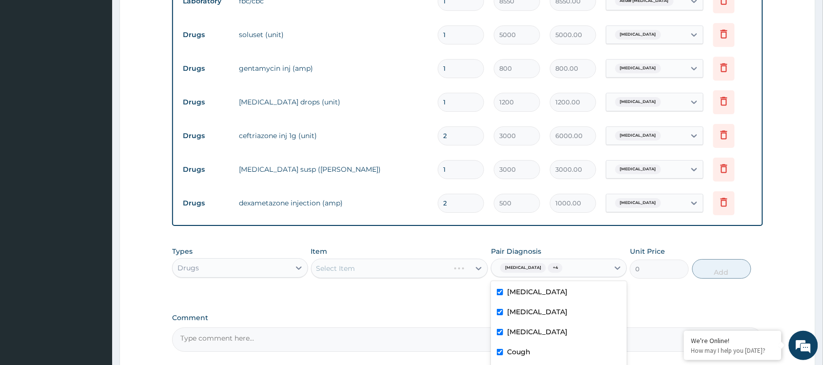
click at [383, 258] on div "Select Item" at bounding box center [399, 267] width 177 height 19
click at [377, 258] on div "Select Item" at bounding box center [399, 267] width 177 height 19
click at [371, 246] on div "Item Select Item" at bounding box center [399, 262] width 177 height 32
click at [366, 258] on div "Select Item" at bounding box center [399, 267] width 177 height 19
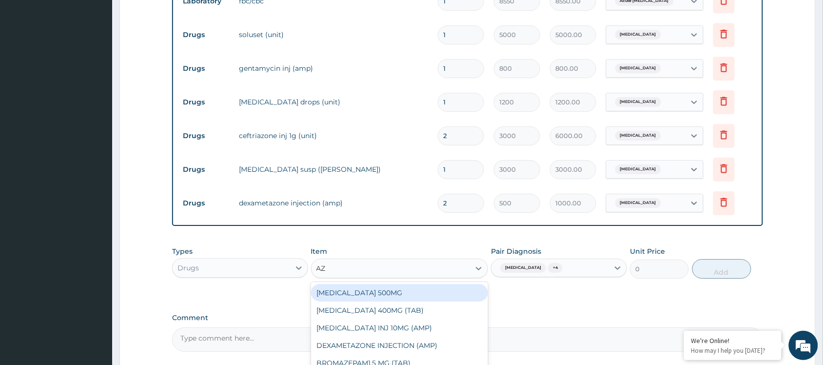
type input "A"
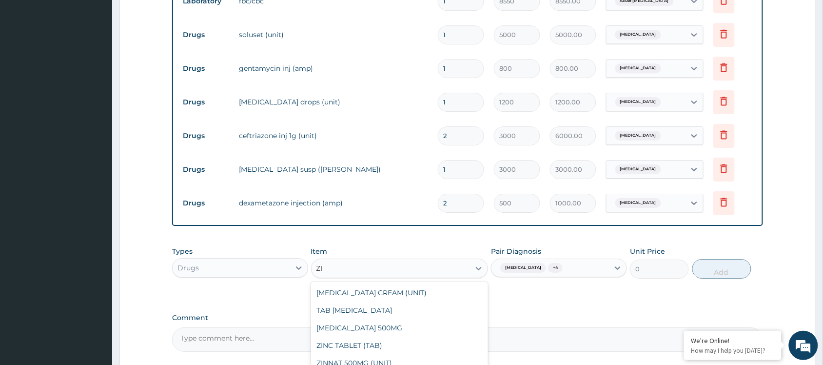
type input "Z"
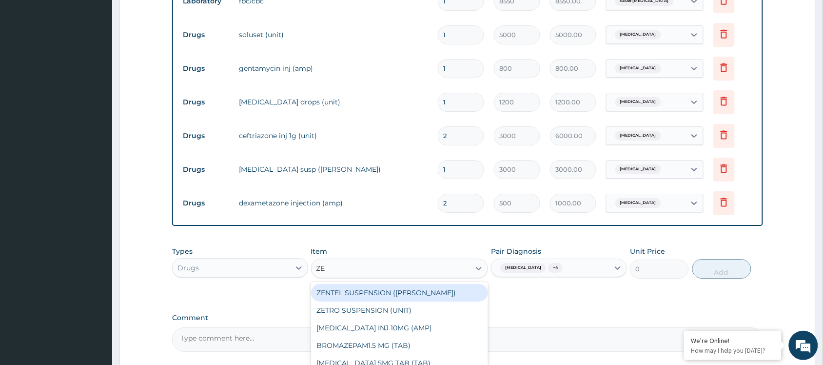
type input "ZET"
click at [382, 284] on div "ZETRO SUSPENSION (UNIT)" at bounding box center [399, 293] width 177 height 18
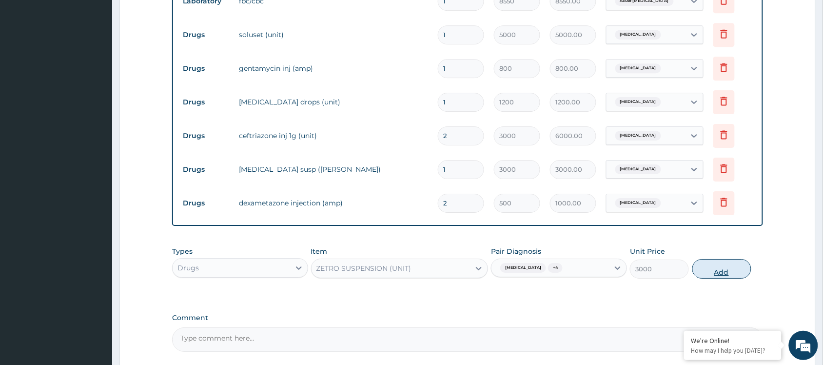
click at [710, 259] on button "Add" at bounding box center [721, 268] width 59 height 19
type input "0"
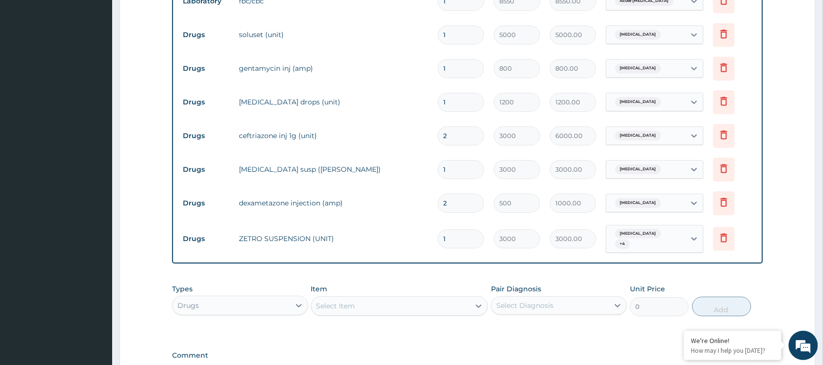
type input "0.00"
type input "2"
type input "6000.00"
type input "2"
click at [449, 279] on div "Types Drugs Item Select Item Pair Diagnosis Select Diagnosis Unit Price 0 Add" at bounding box center [467, 300] width 591 height 42
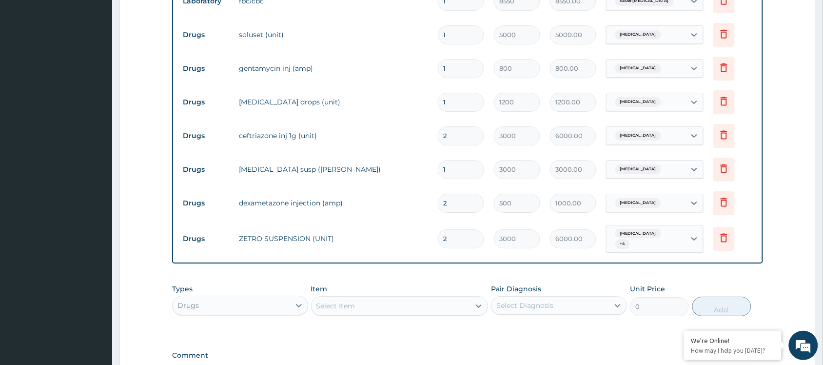
click at [422, 351] on div "Comment" at bounding box center [467, 370] width 591 height 38
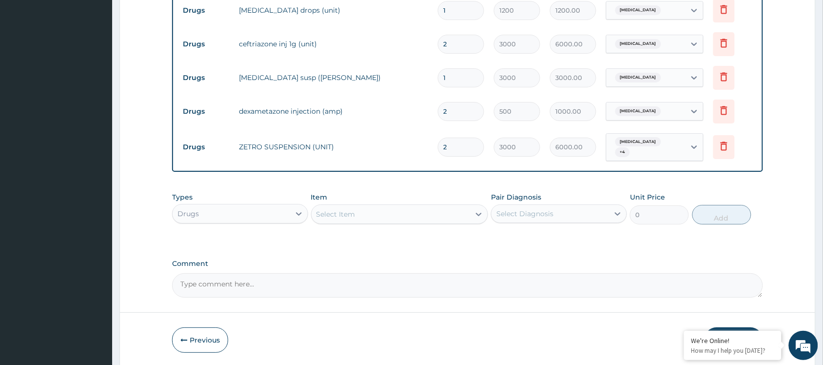
scroll to position [981, 0]
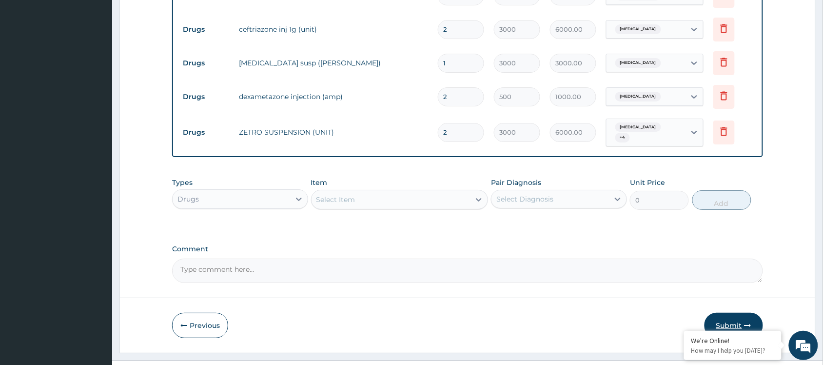
click at [735, 312] on button "Submit" at bounding box center [733, 324] width 58 height 25
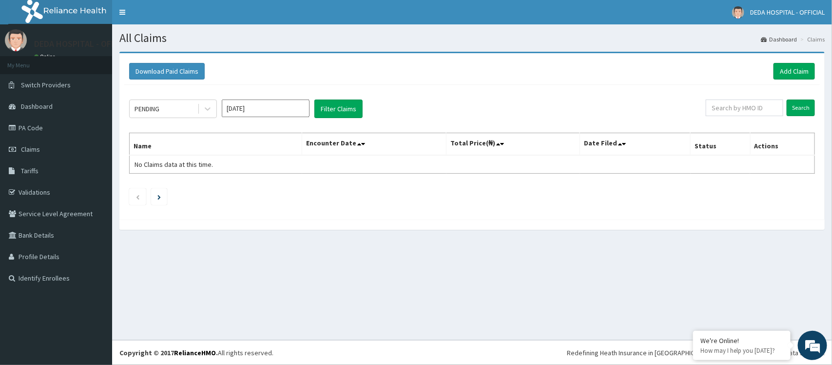
click at [417, 224] on div at bounding box center [471, 224] width 705 height 10
click at [273, 109] on input "[DATE]" at bounding box center [266, 108] width 88 height 18
click at [267, 189] on div "Aug" at bounding box center [265, 190] width 19 height 18
type input "[DATE]"
click at [333, 111] on button "Filter Claims" at bounding box center [338, 108] width 48 height 19
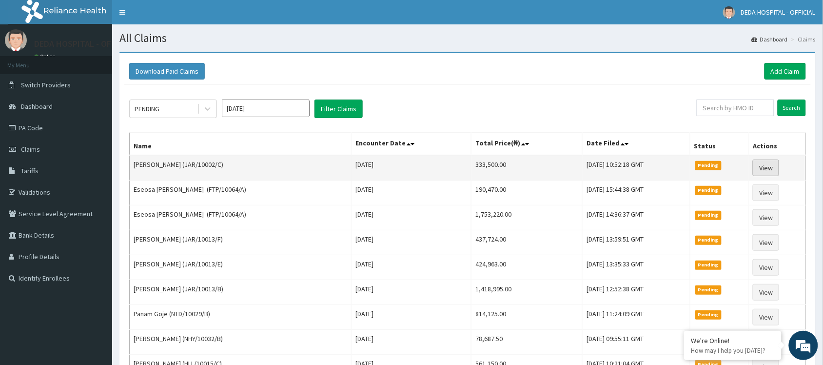
click at [768, 168] on link "View" at bounding box center [765, 167] width 26 height 17
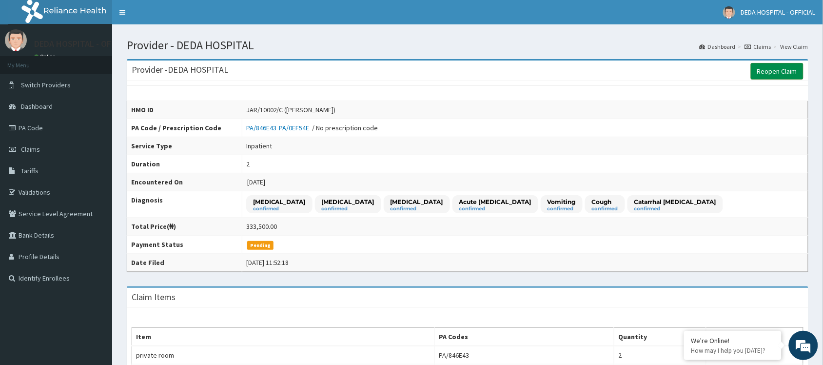
click at [770, 67] on link "Reopen Claim" at bounding box center [776, 71] width 53 height 17
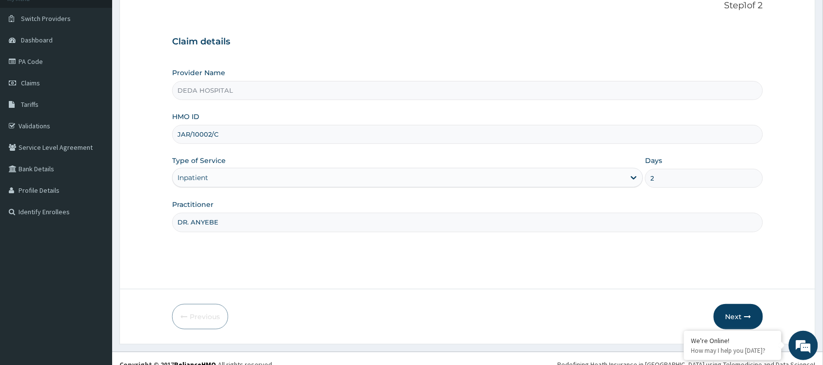
scroll to position [78, 0]
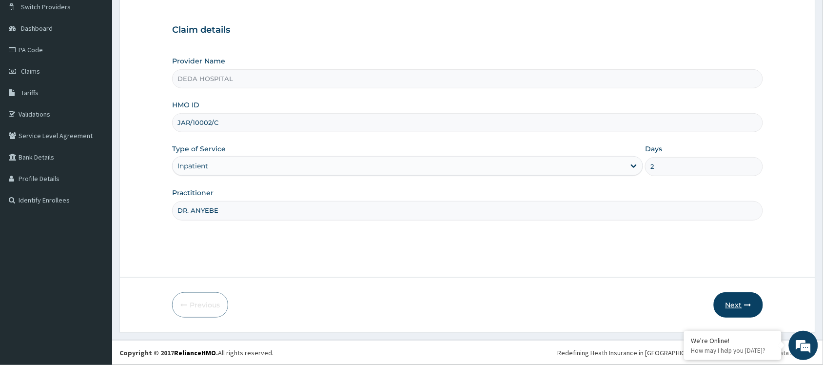
click at [736, 298] on button "Next" at bounding box center [737, 304] width 49 height 25
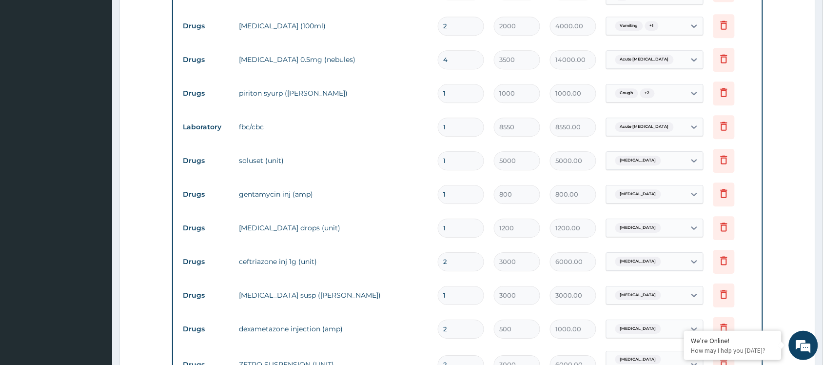
scroll to position [688, 0]
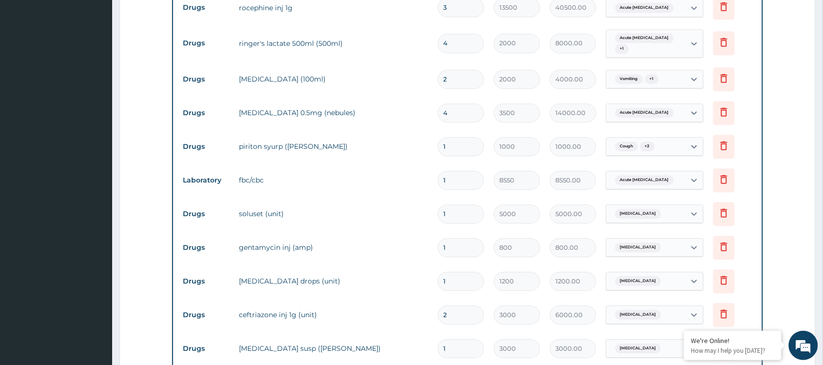
click at [470, 171] on input "1" at bounding box center [461, 180] width 46 height 19
type input "0.00"
type input "2"
type input "17100.00"
type input "2"
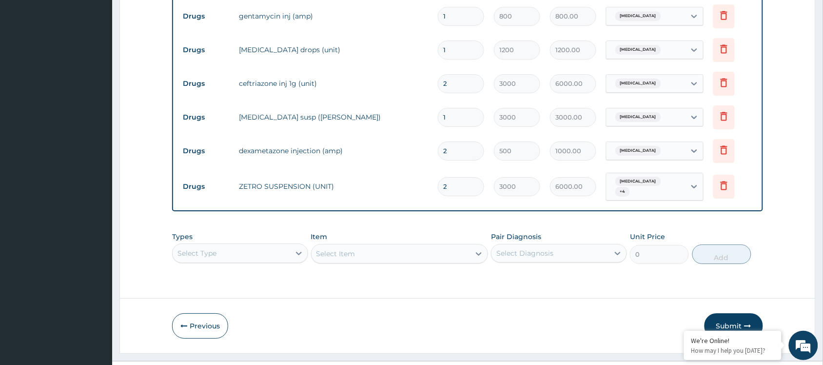
drag, startPoint x: 731, startPoint y: 305, endPoint x: 746, endPoint y: 304, distance: 14.2
click at [739, 313] on button "Submit" at bounding box center [733, 325] width 58 height 25
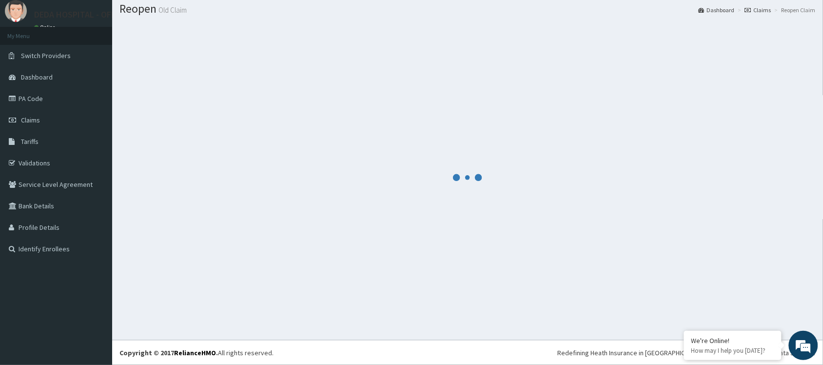
scroll to position [919, 0]
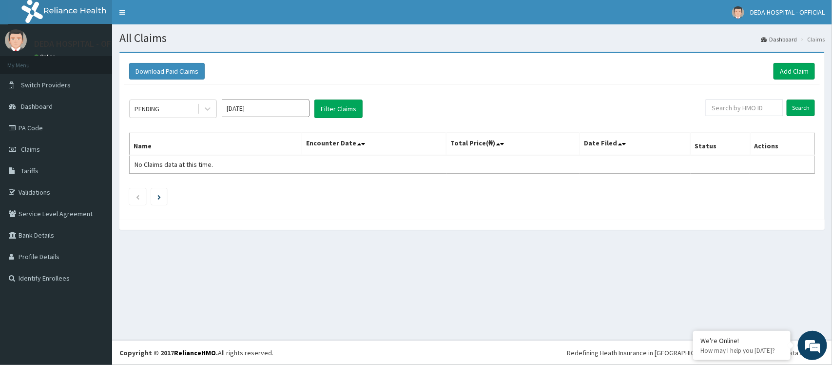
drag, startPoint x: 439, startPoint y: 214, endPoint x: 376, endPoint y: 179, distance: 72.0
click at [439, 214] on div "PENDING [DATE] Filter Claims Search Name Encounter Date Total Price(₦) Date Fil…" at bounding box center [471, 150] width 695 height 130
click at [266, 115] on input "[DATE]" at bounding box center [266, 108] width 88 height 18
click at [263, 189] on div "Aug" at bounding box center [265, 190] width 19 height 18
type input "[DATE]"
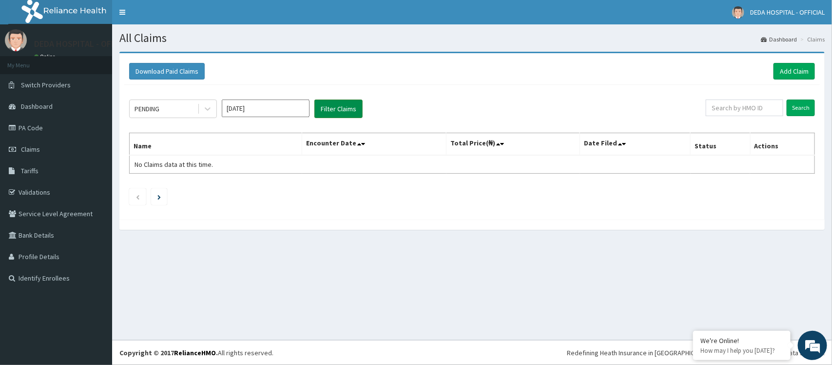
click at [323, 110] on button "Filter Claims" at bounding box center [338, 108] width 48 height 19
